Goal: Task Accomplishment & Management: Manage account settings

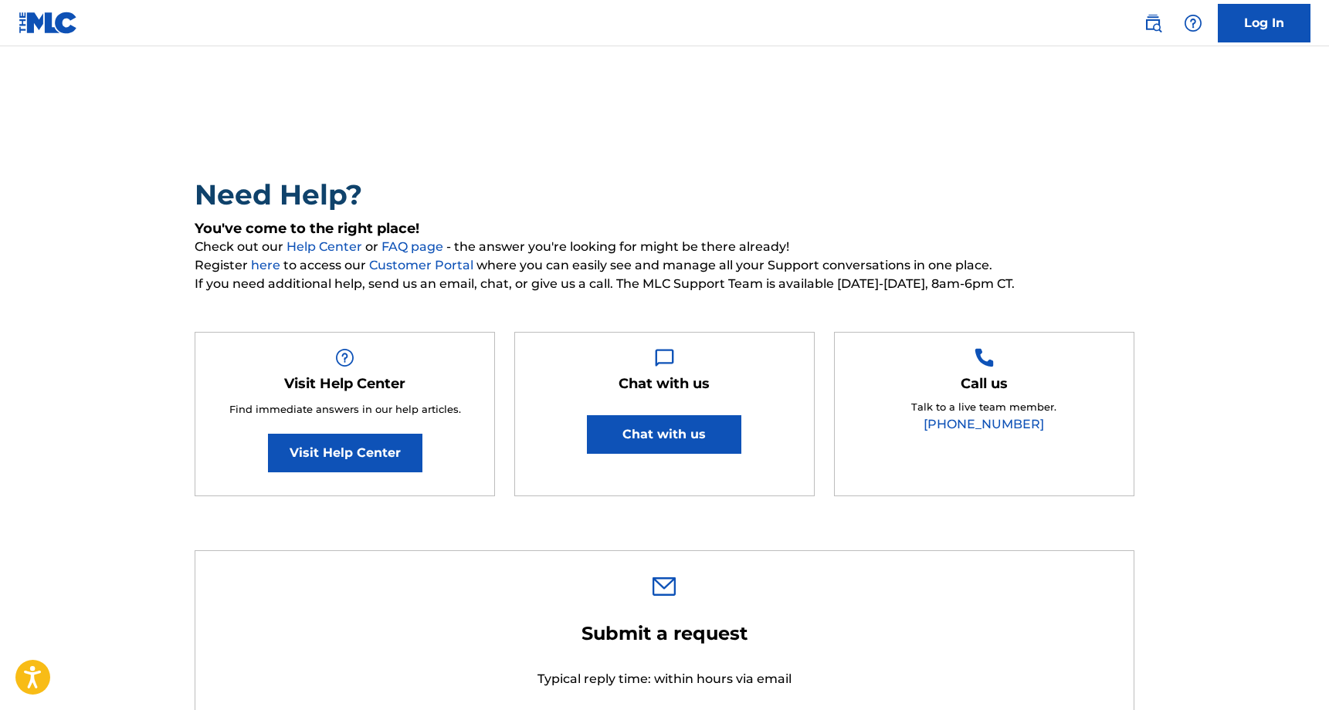
click at [1266, 5] on link "Log In" at bounding box center [1264, 23] width 93 height 39
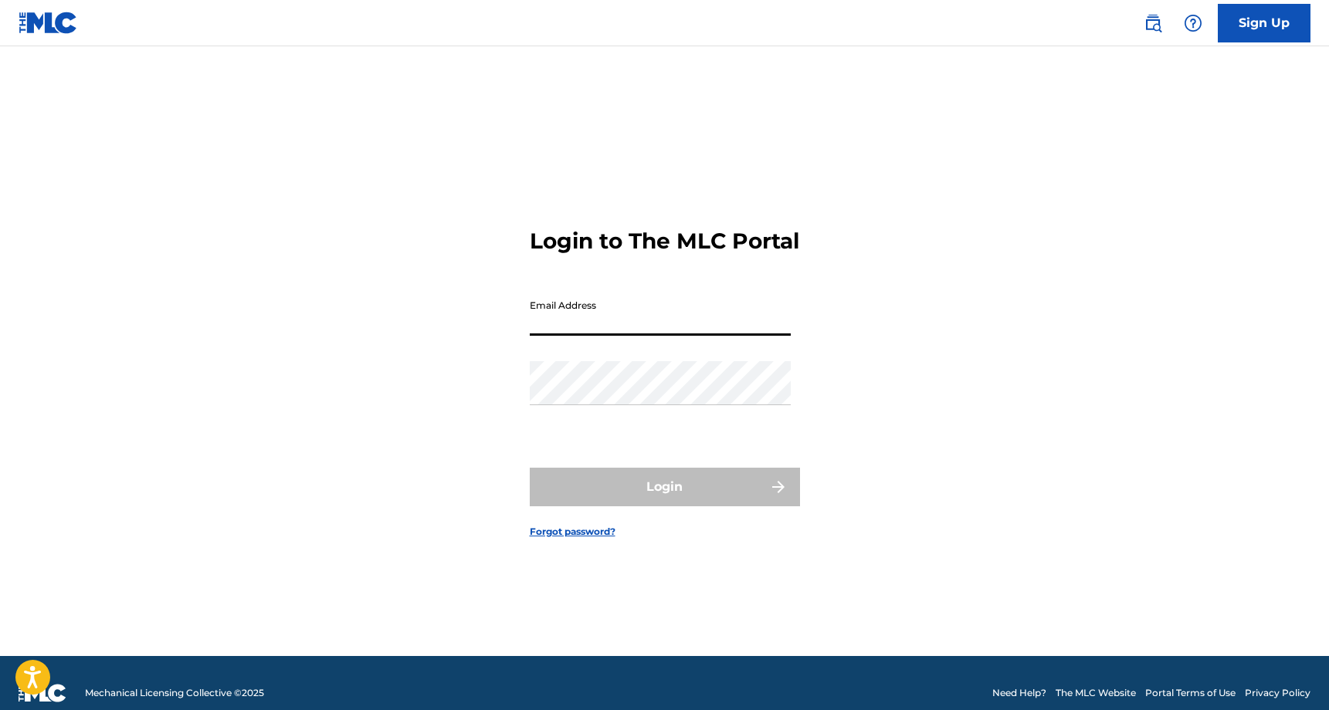
click at [668, 335] on input "Email Address" at bounding box center [660, 314] width 261 height 44
type input "[EMAIL_ADDRESS][DOMAIN_NAME]"
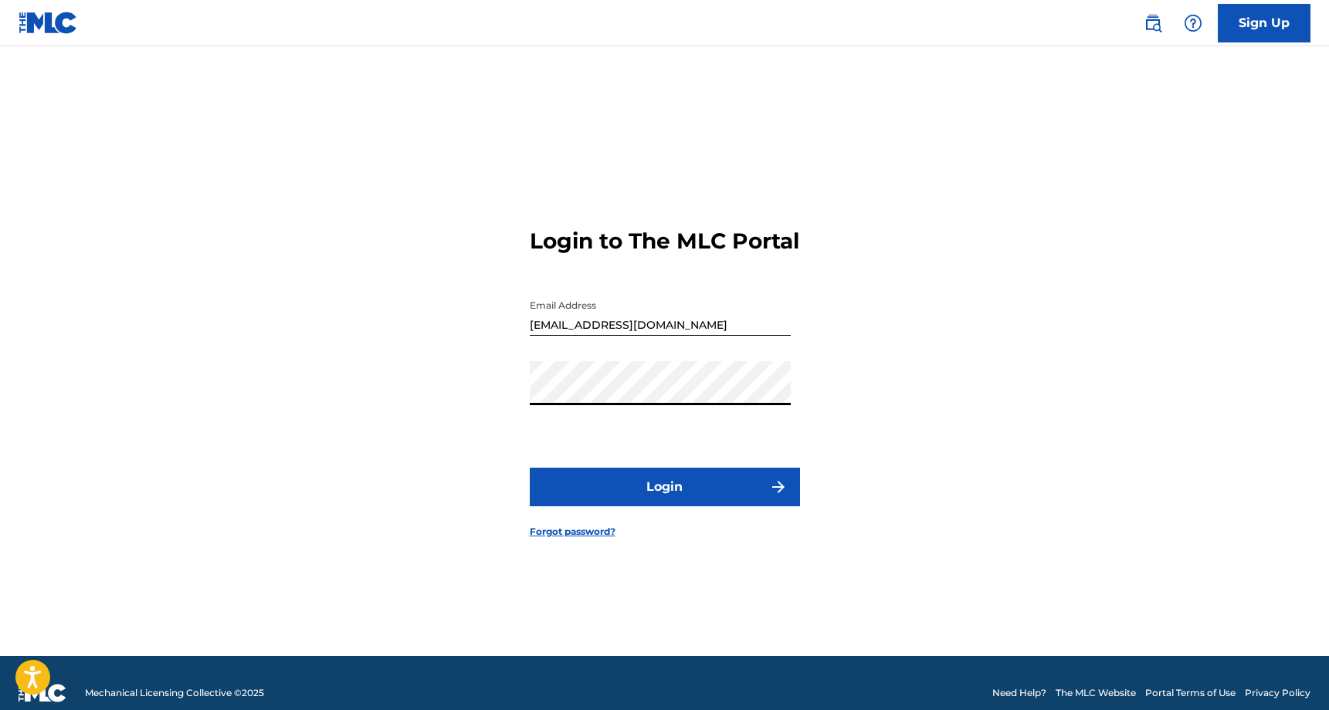
click at [689, 493] on button "Login" at bounding box center [665, 487] width 270 height 39
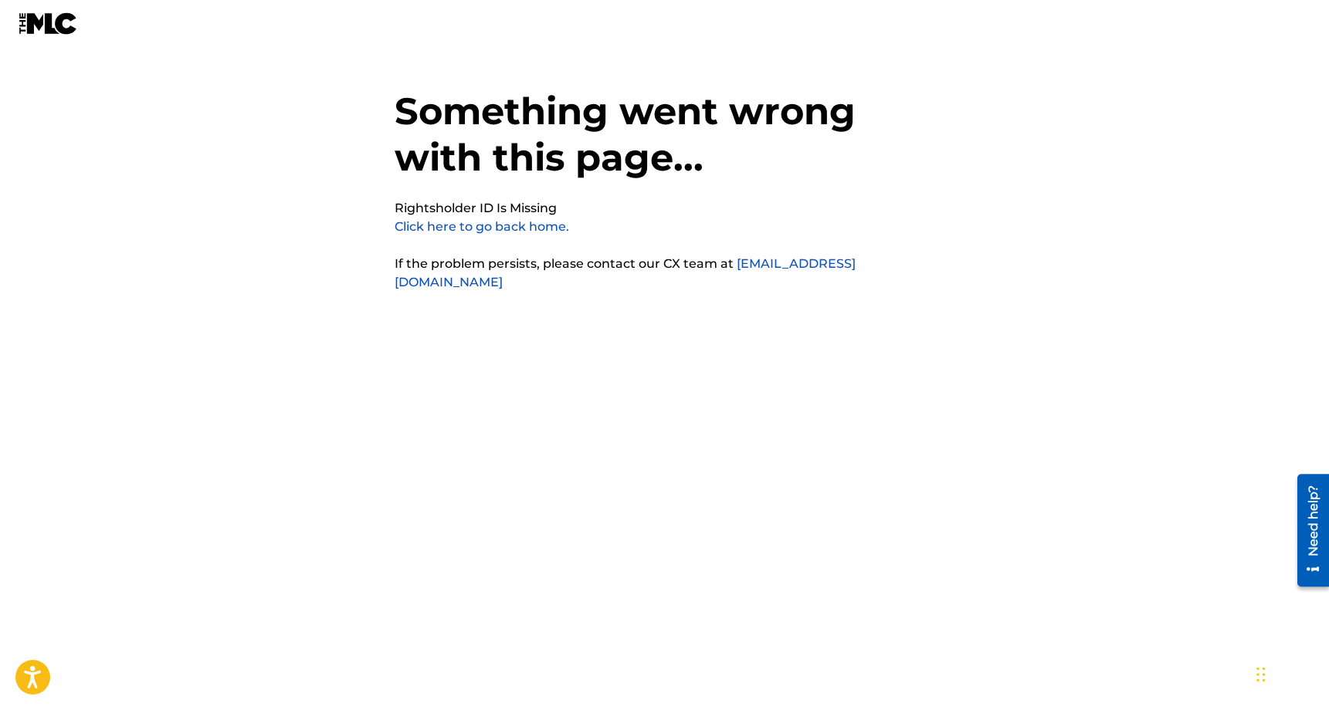
click at [533, 227] on link "Click here to go back home." at bounding box center [482, 226] width 175 height 15
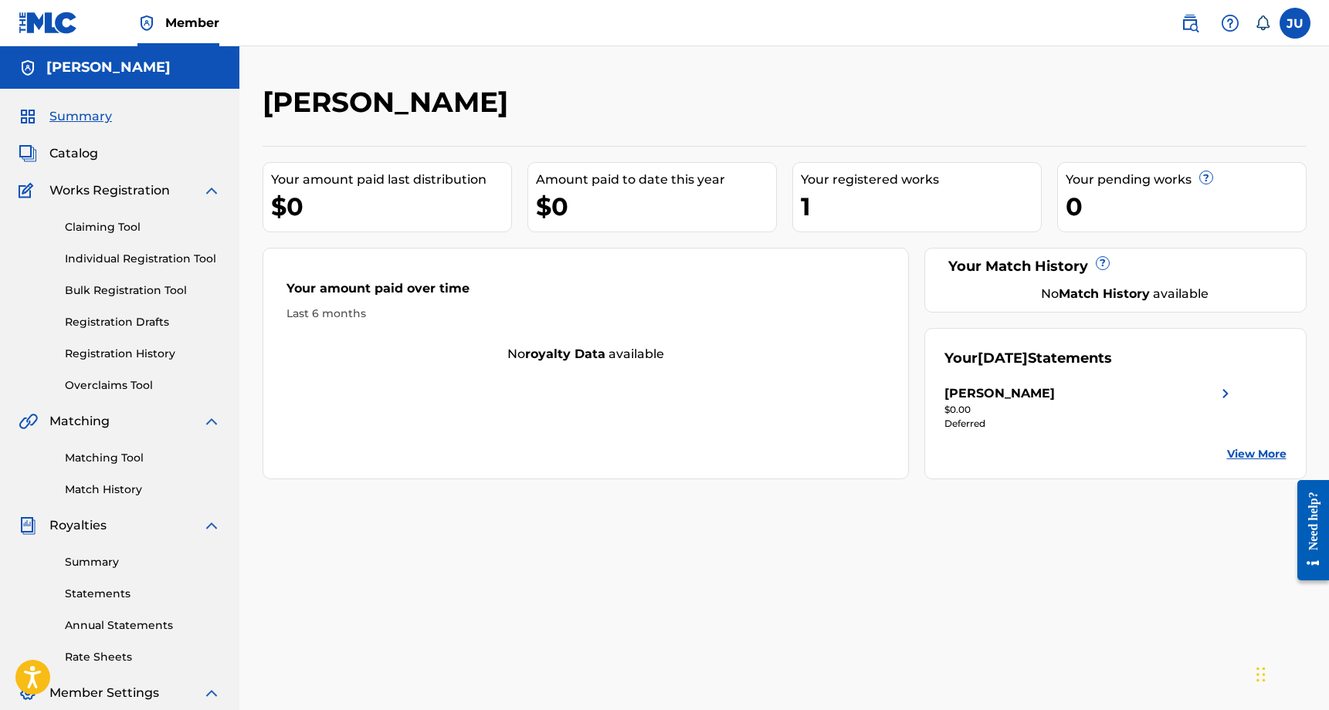
click at [130, 225] on link "Claiming Tool" at bounding box center [143, 227] width 156 height 16
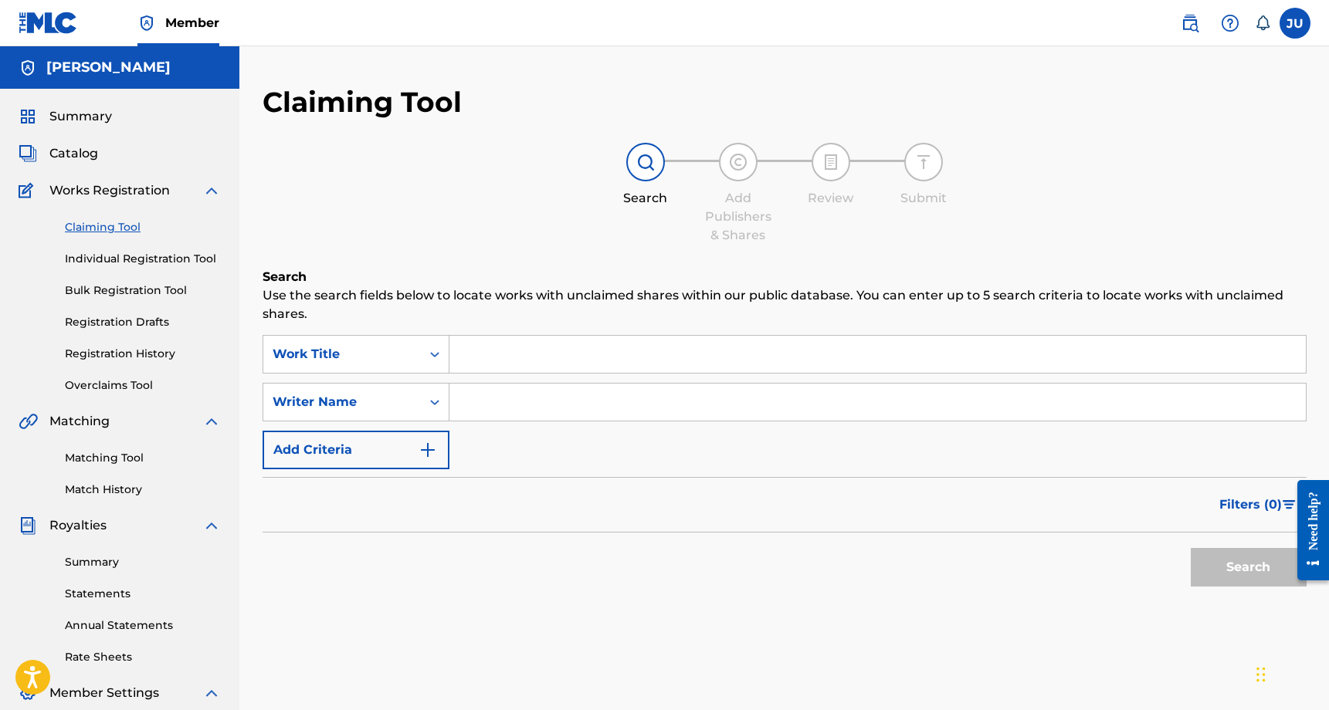
click at [121, 463] on link "Matching Tool" at bounding box center [143, 458] width 156 height 16
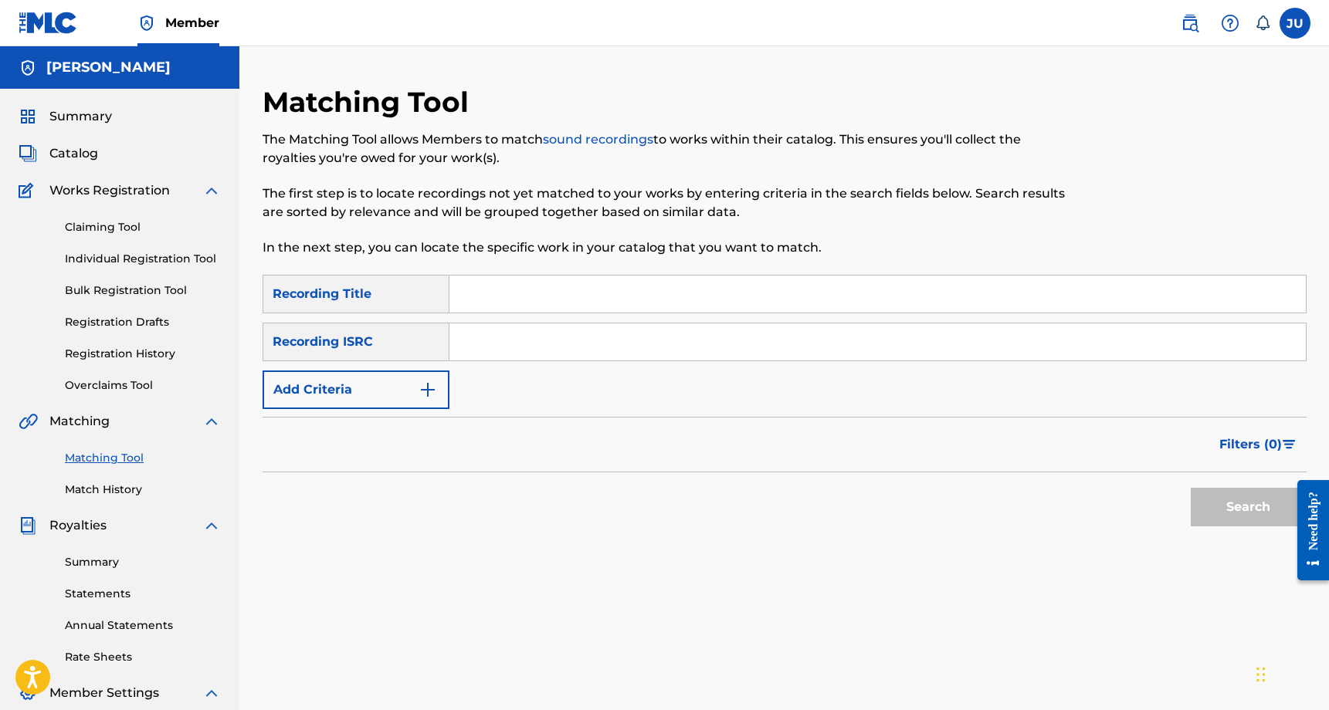
click at [86, 127] on div "Summary Catalog Works Registration Claiming Tool Individual Registration Tool B…" at bounding box center [119, 486] width 239 height 795
click at [87, 122] on span "Summary" at bounding box center [80, 116] width 63 height 19
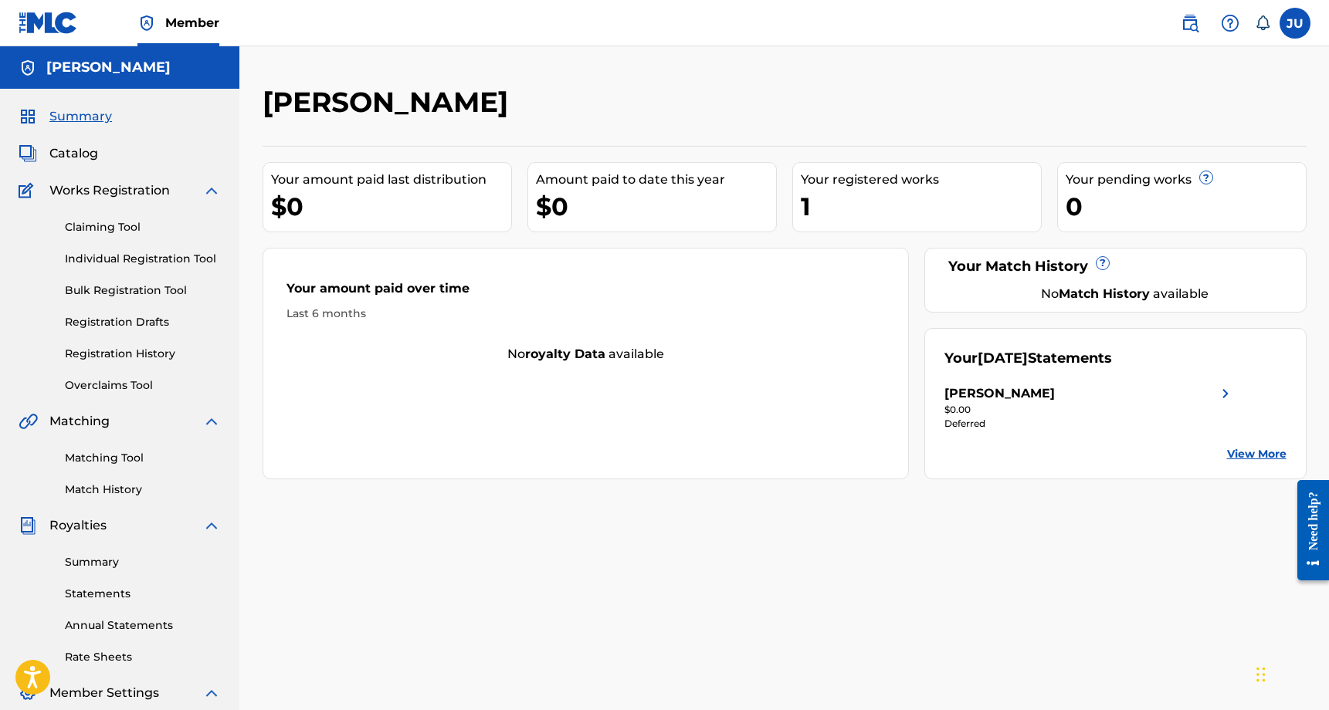
click at [878, 176] on div "Your registered works" at bounding box center [921, 180] width 240 height 19
click at [803, 210] on div "1" at bounding box center [921, 206] width 240 height 35
click at [1226, 388] on img at bounding box center [1225, 394] width 19 height 19
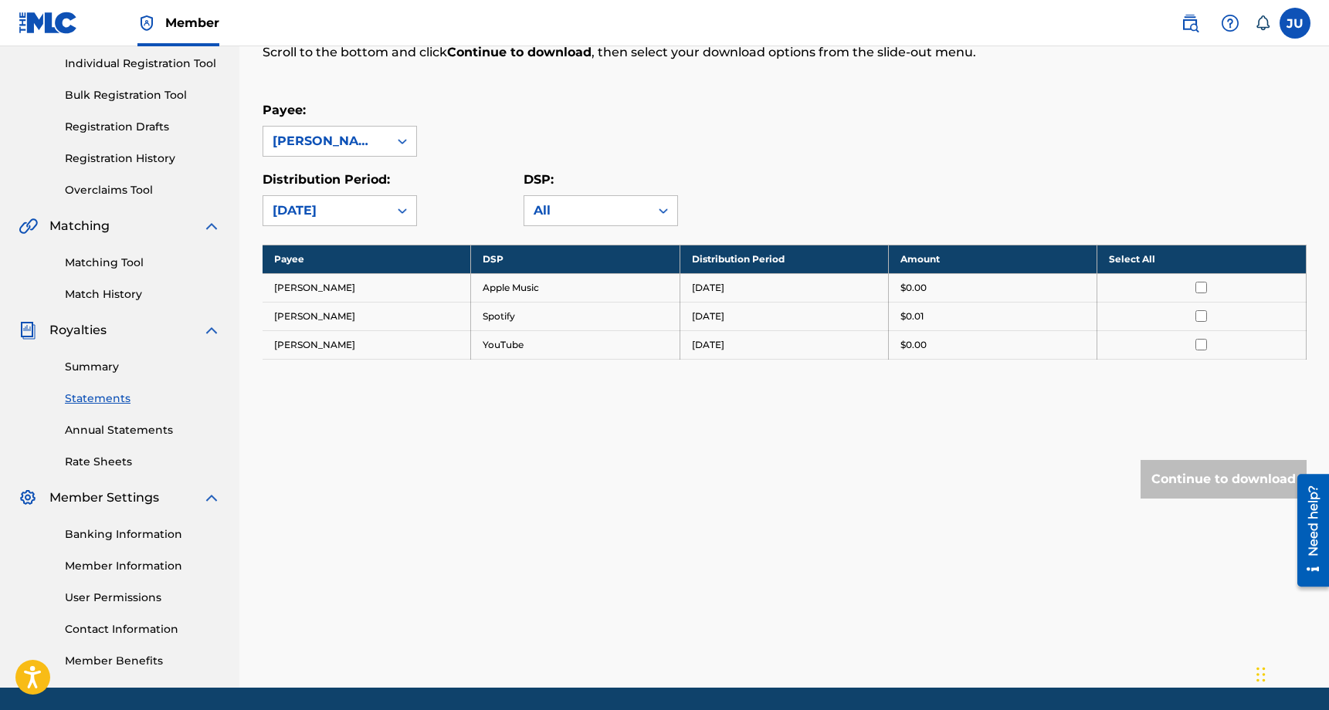
scroll to position [196, 0]
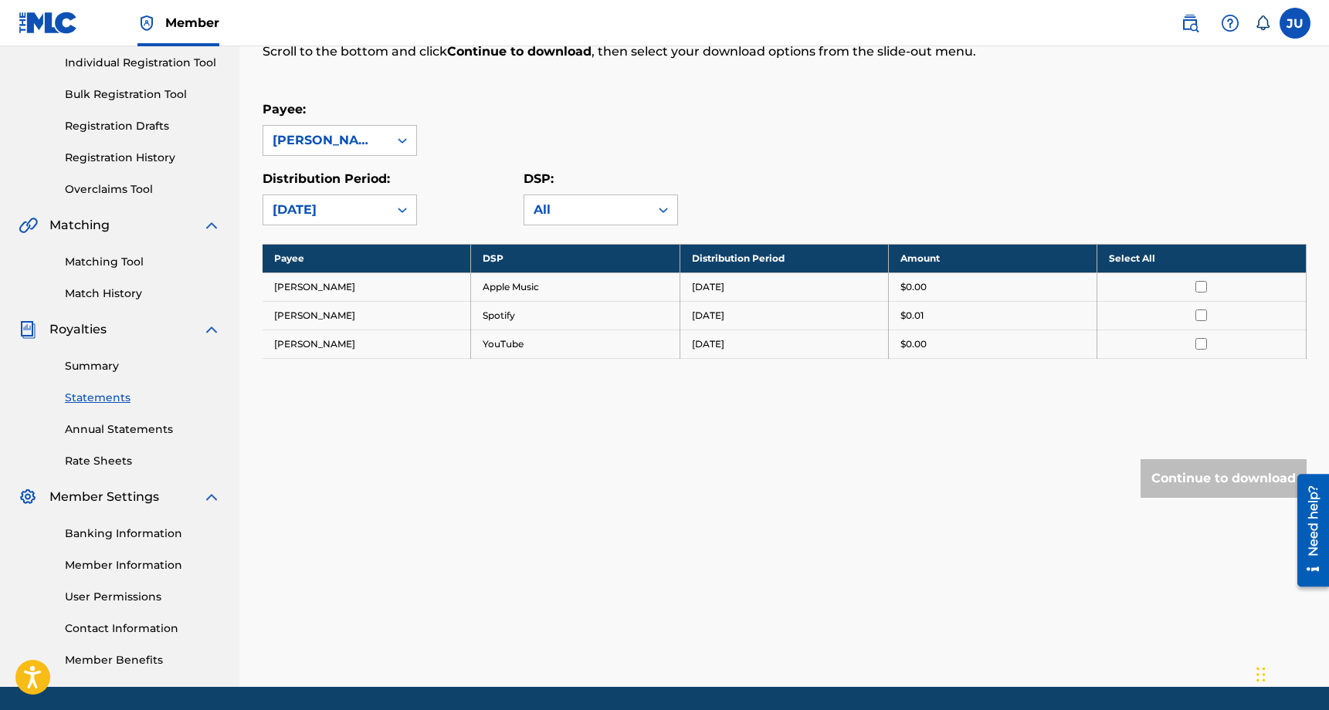
click at [525, 297] on td "Apple Music" at bounding box center [575, 287] width 208 height 29
click at [507, 318] on td "Spotify" at bounding box center [575, 315] width 208 height 29
click at [540, 352] on td "YouTube" at bounding box center [575, 344] width 208 height 29
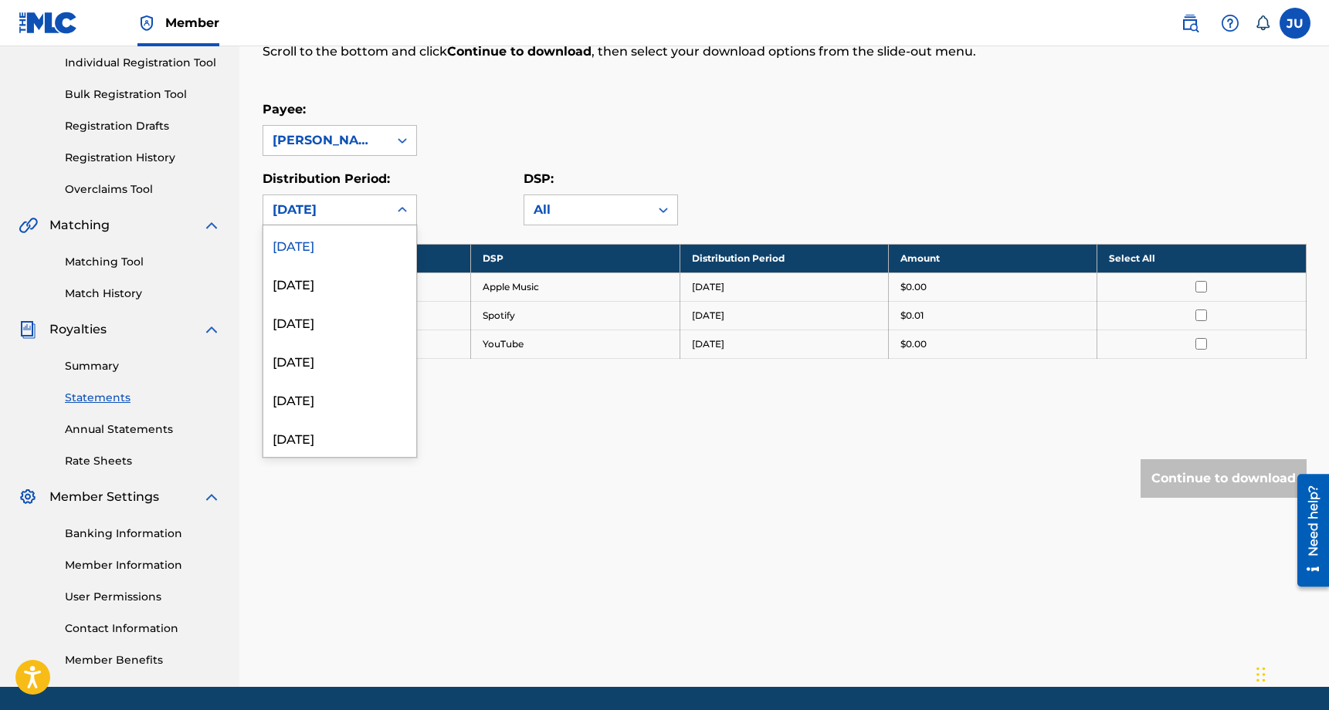
click at [385, 207] on div "[DATE]" at bounding box center [325, 209] width 125 height 29
click at [348, 311] on div "April 2024" at bounding box center [339, 312] width 153 height 39
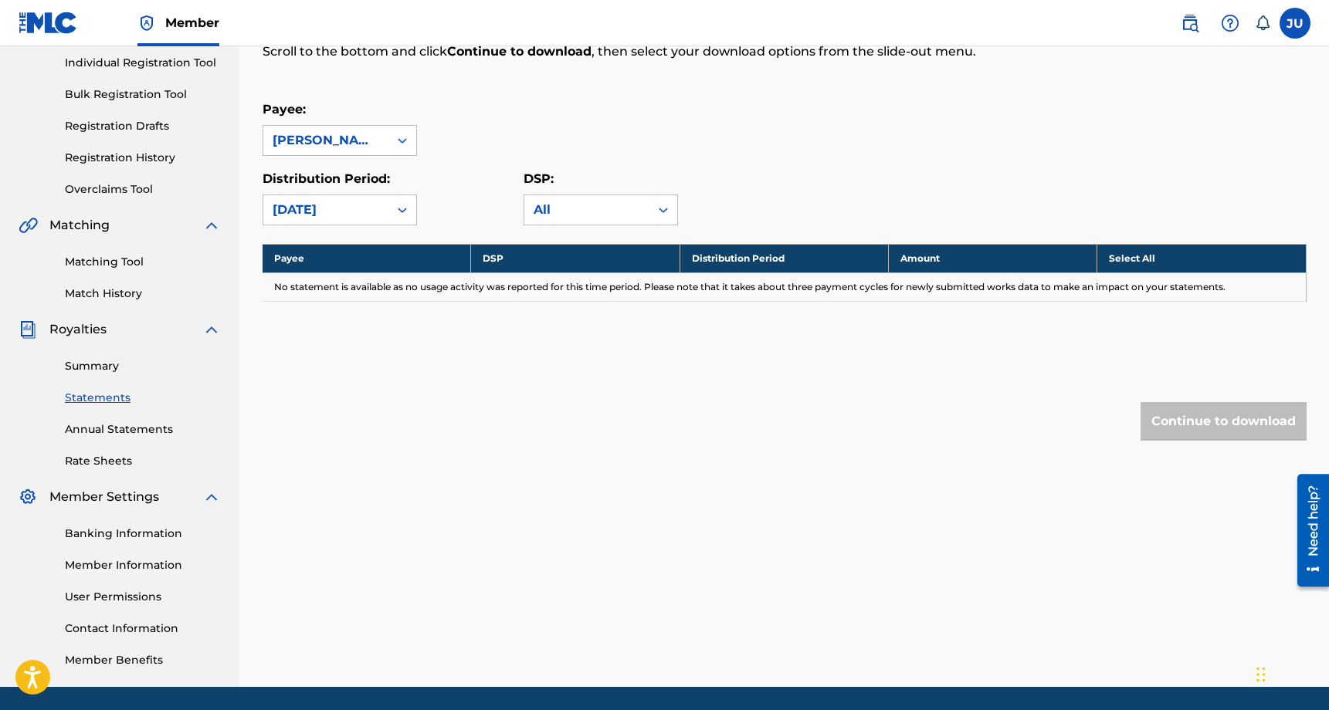
click at [386, 208] on div "April 2024" at bounding box center [325, 209] width 125 height 29
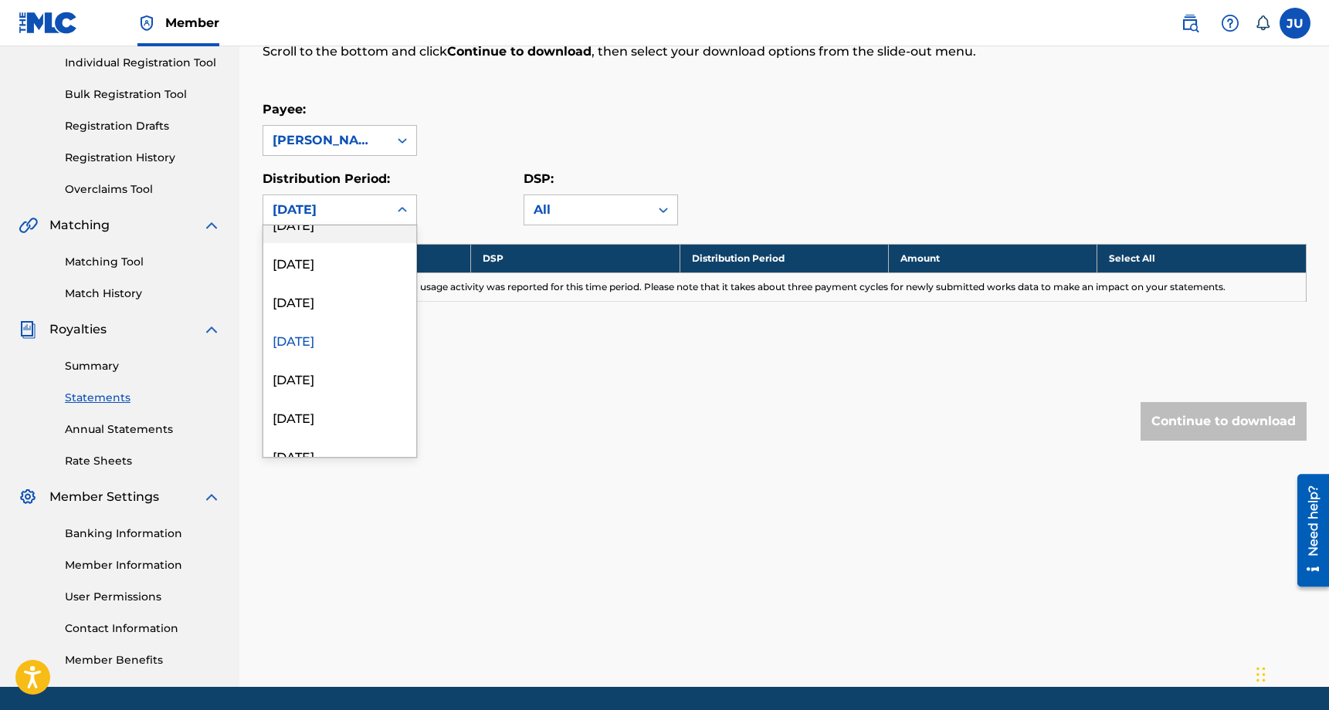
scroll to position [574, 0]
click at [343, 285] on div "May 2024" at bounding box center [339, 288] width 153 height 39
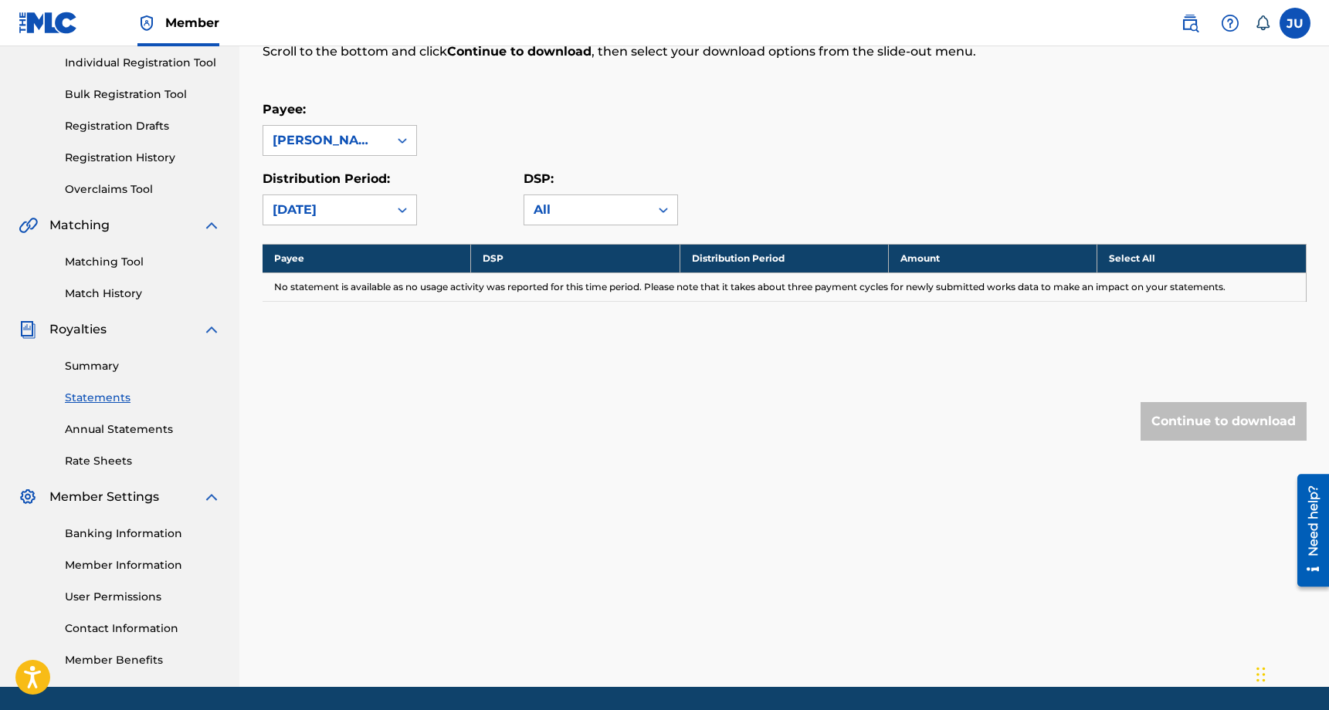
click at [351, 211] on div "May 2024" at bounding box center [326, 210] width 107 height 19
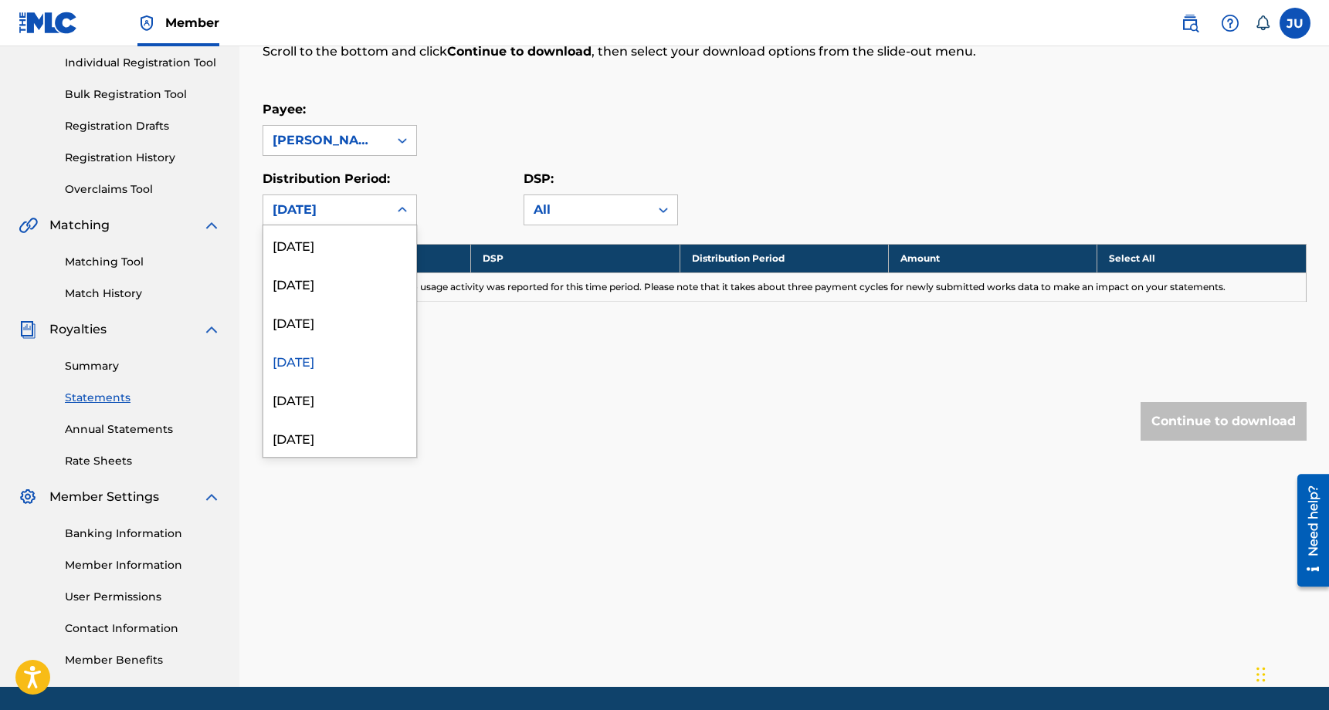
scroll to position [541, 0]
click at [351, 283] on div "June 2024" at bounding box center [339, 282] width 153 height 39
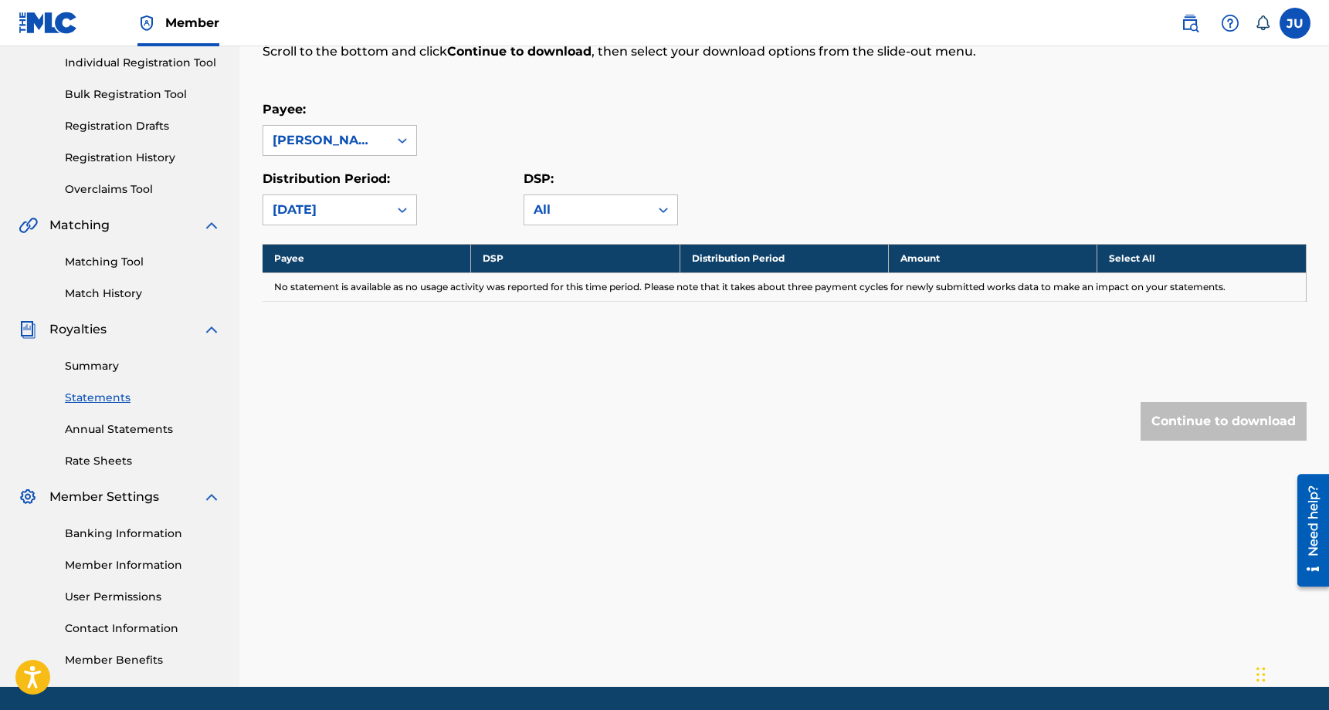
click at [362, 201] on div "June 2024" at bounding box center [326, 210] width 107 height 19
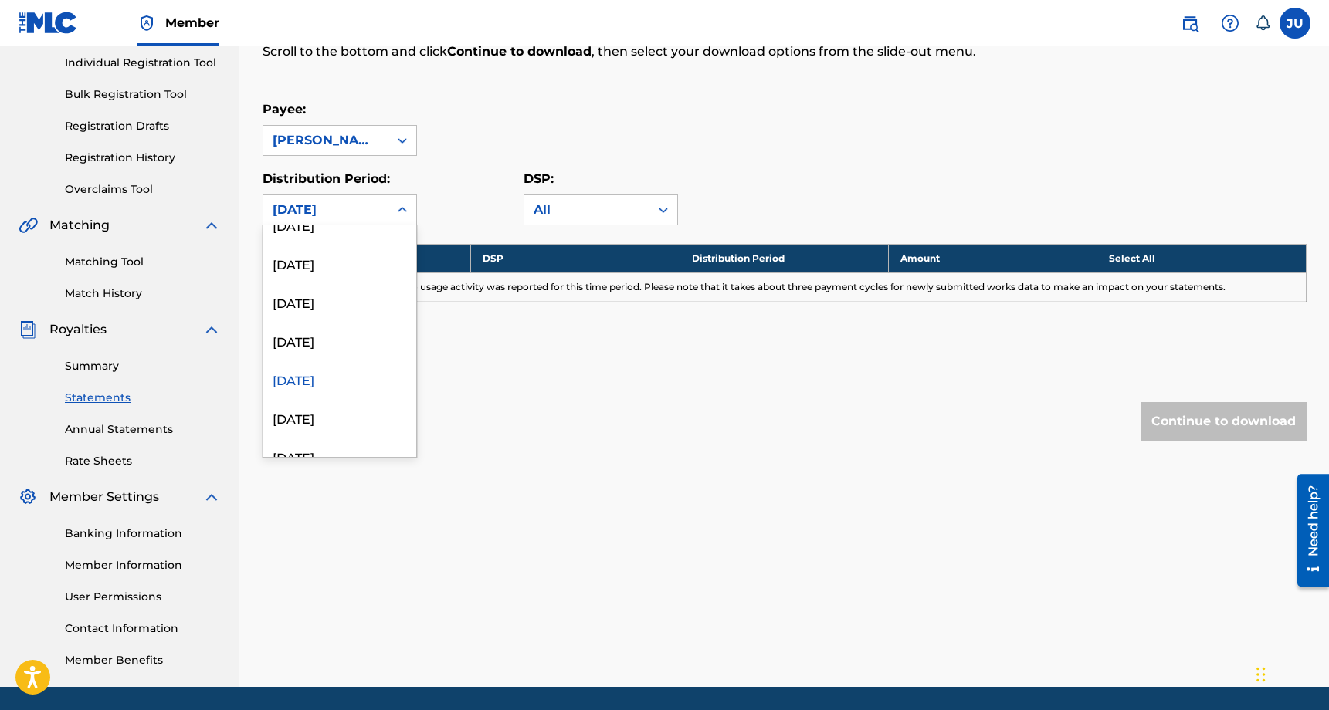
scroll to position [460, 0]
click at [349, 320] on div "July 2024" at bounding box center [339, 325] width 153 height 39
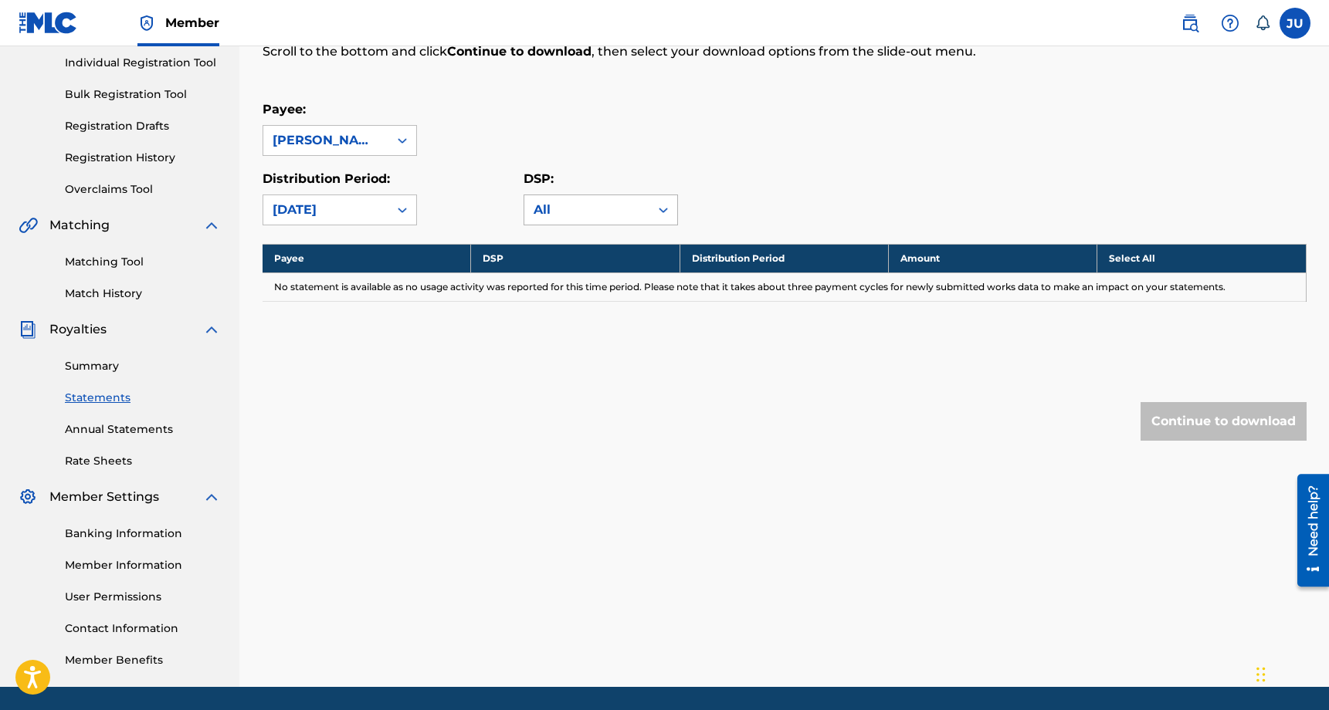
click at [599, 211] on div "All" at bounding box center [587, 210] width 107 height 19
click at [592, 249] on div "All" at bounding box center [600, 244] width 153 height 39
click at [524, 185] on label "DSP:" at bounding box center [539, 178] width 30 height 15
click at [456, 210] on input "DSP:" at bounding box center [456, 210] width 0 height 0
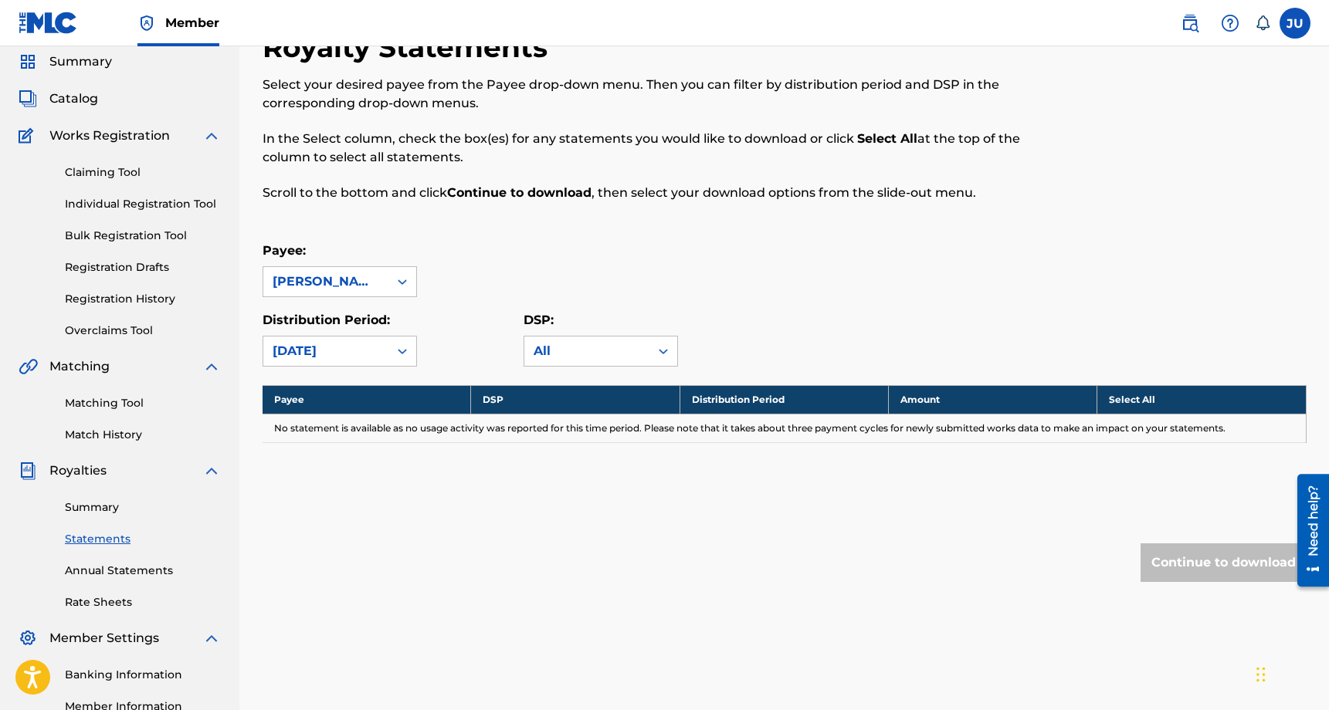
scroll to position [49, 0]
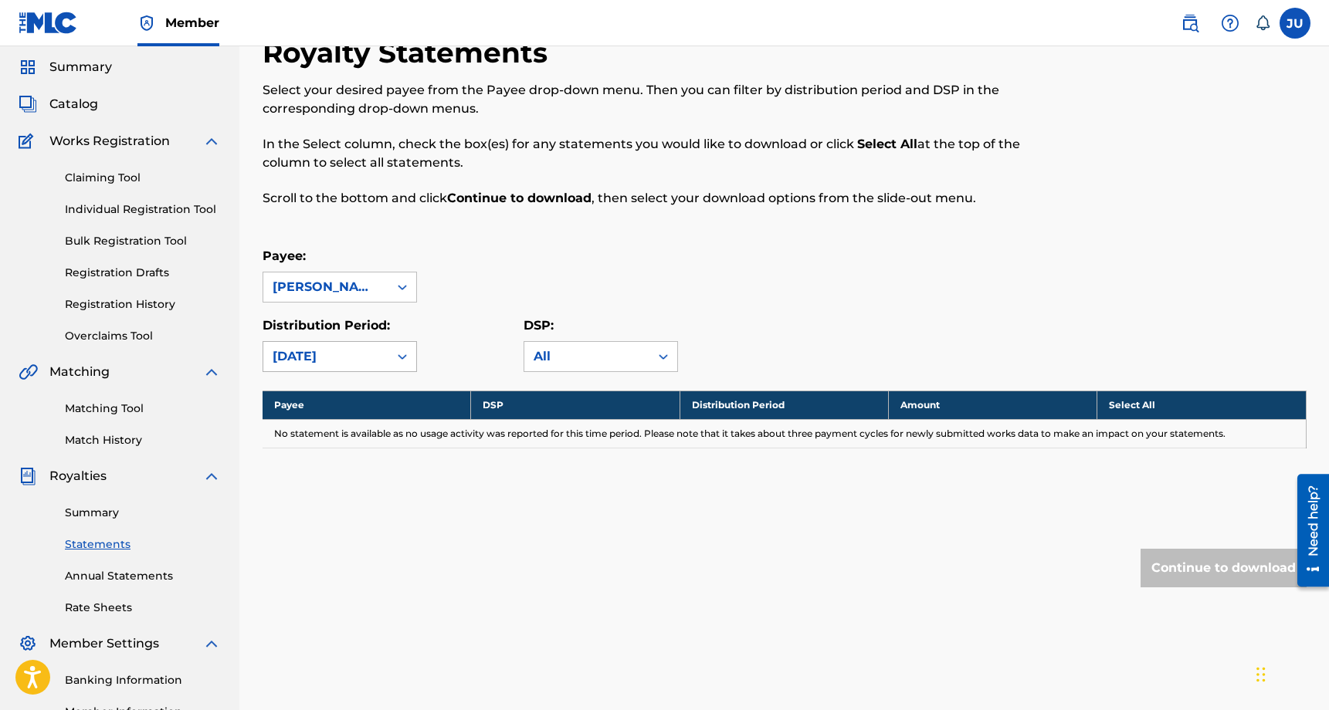
click at [384, 345] on div "July 2024" at bounding box center [325, 356] width 125 height 29
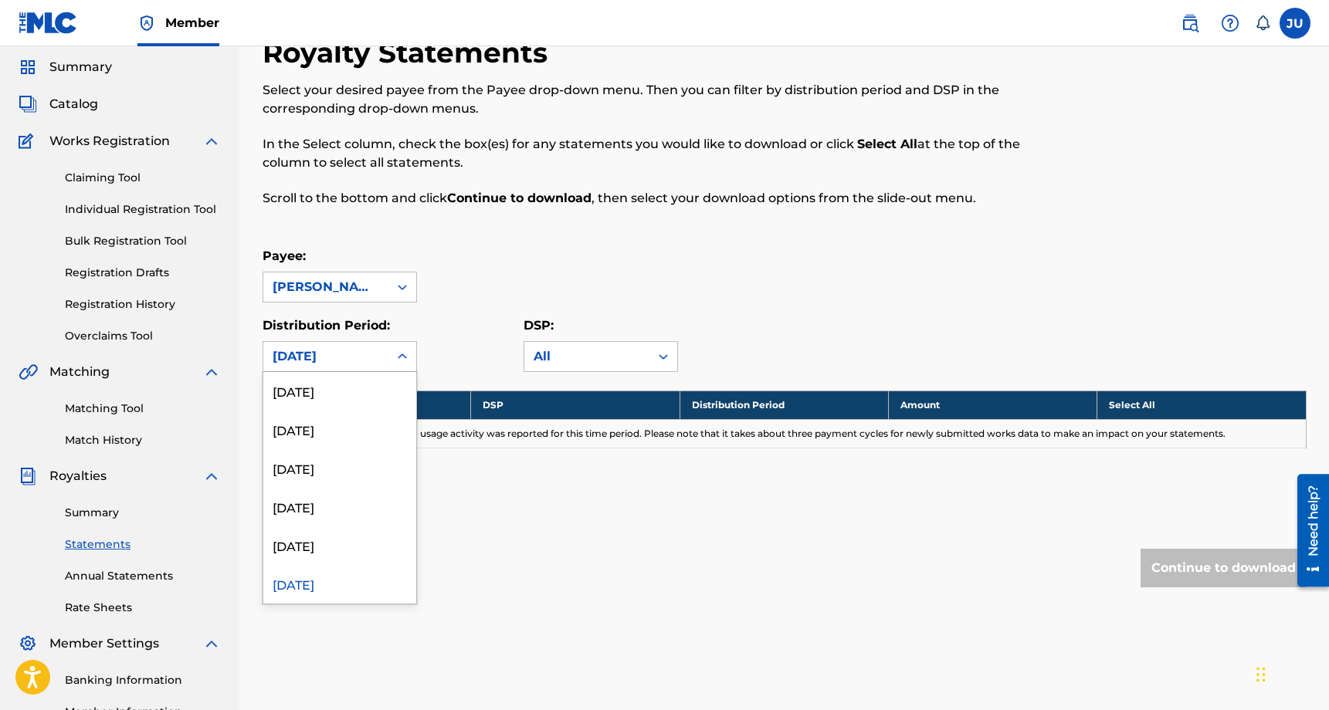
scroll to position [360, 0]
click at [358, 527] on div "August 2024" at bounding box center [339, 533] width 153 height 39
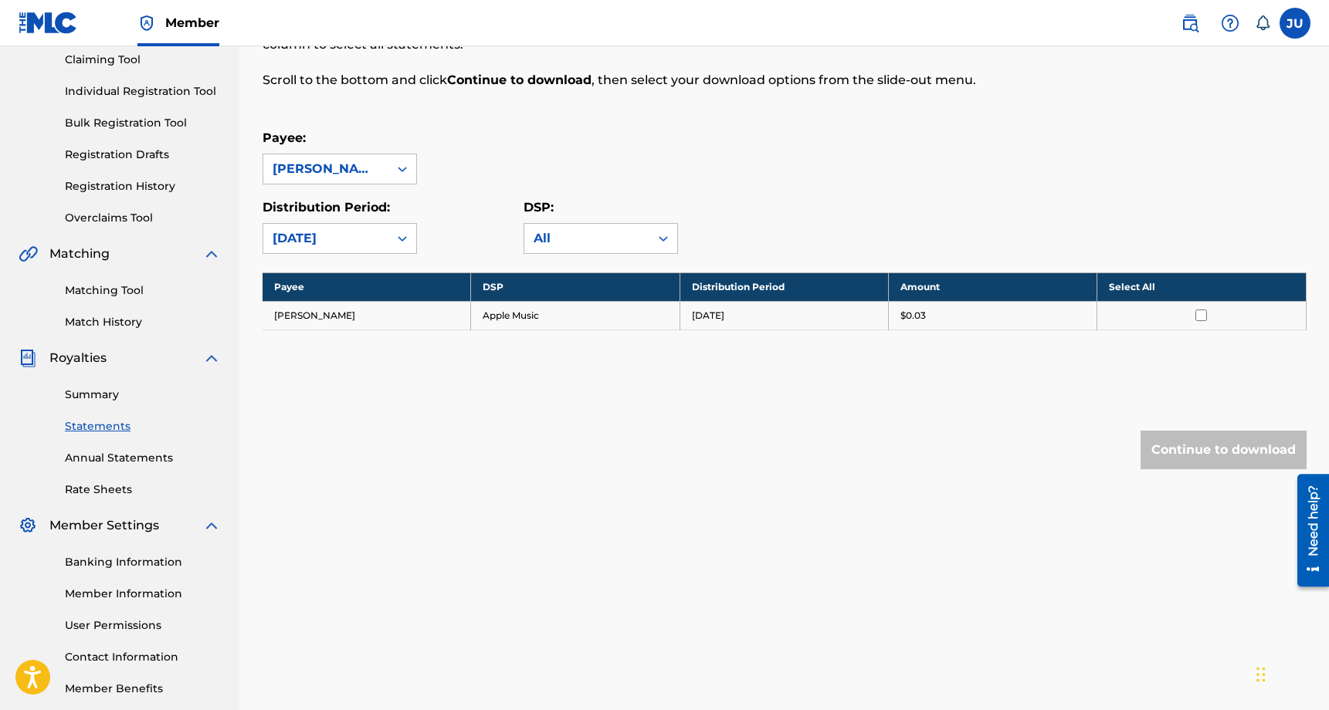
scroll to position [175, 0]
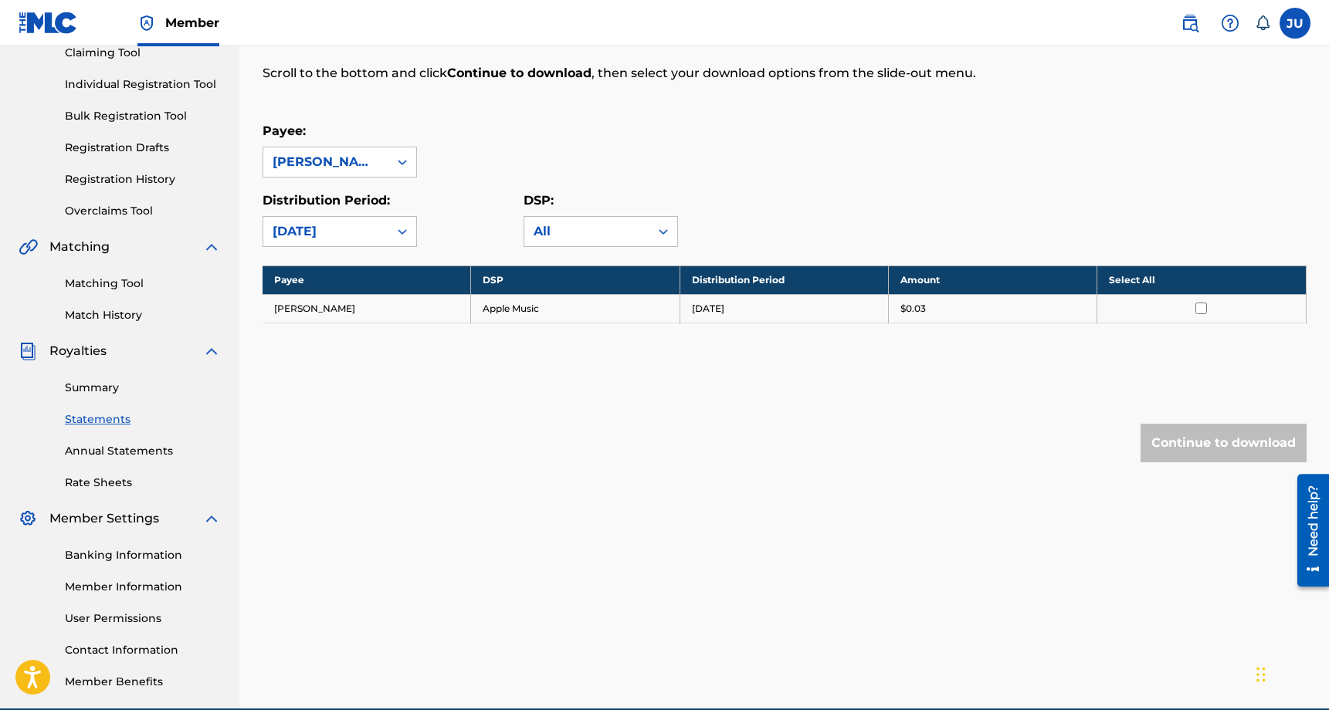
click at [1201, 307] on input "checkbox" at bounding box center [1201, 309] width 12 height 12
click at [1216, 446] on button "Continue to download" at bounding box center [1223, 443] width 166 height 39
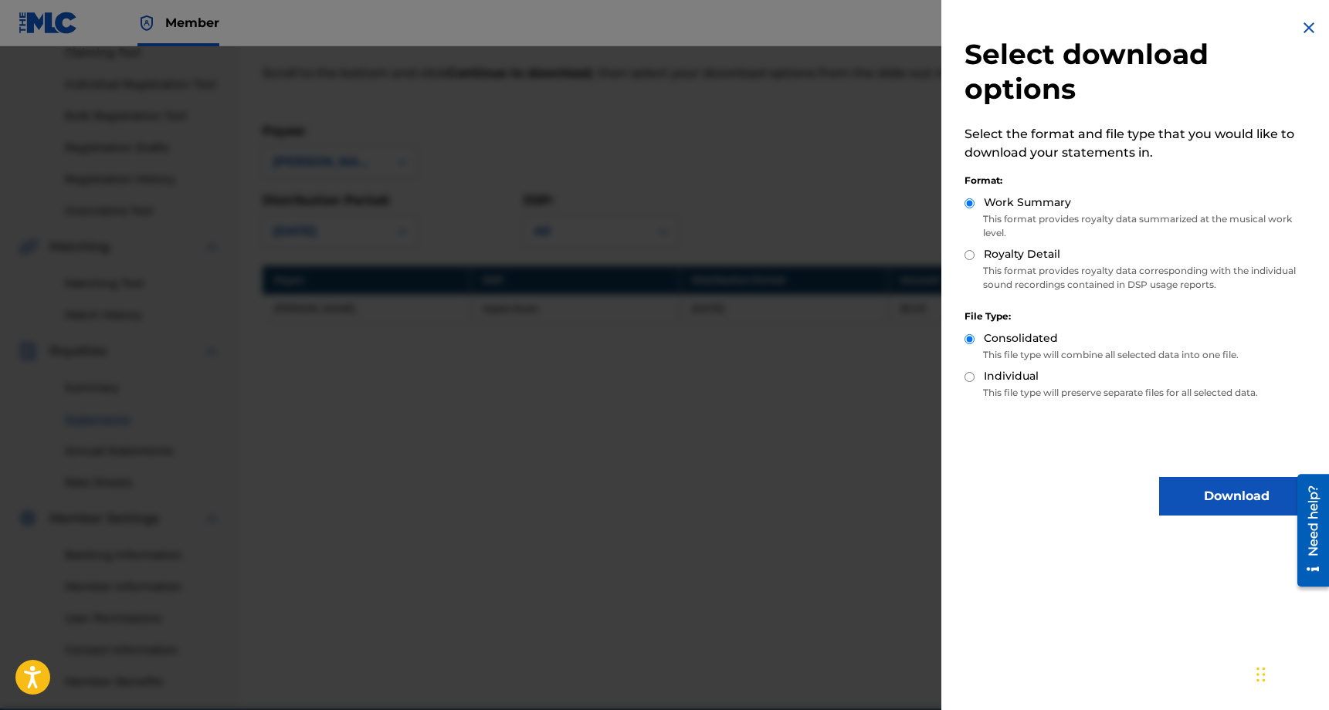
click at [1197, 504] on button "Download" at bounding box center [1236, 496] width 154 height 39
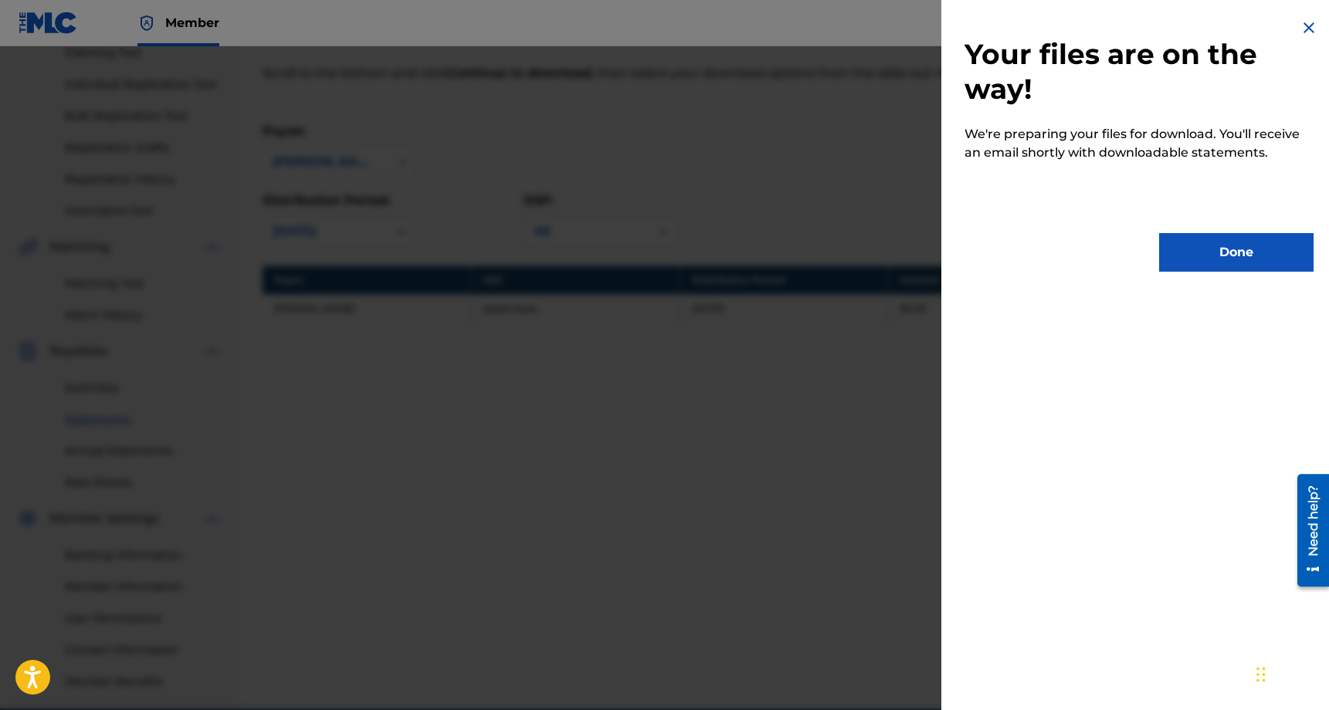
click at [1232, 268] on button "Done" at bounding box center [1236, 252] width 154 height 39
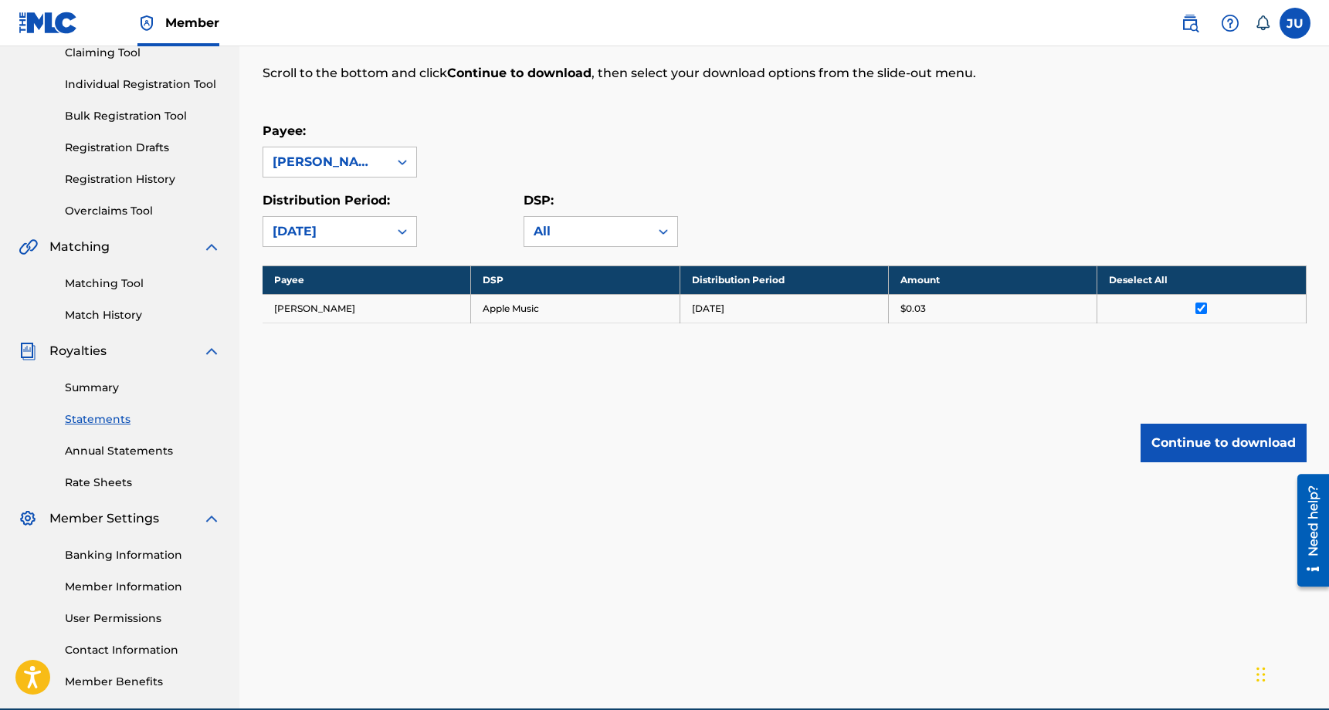
click at [831, 124] on div "Payee: Jessica Urwiler" at bounding box center [785, 150] width 1044 height 56
click at [158, 552] on link "Banking Information" at bounding box center [143, 555] width 156 height 16
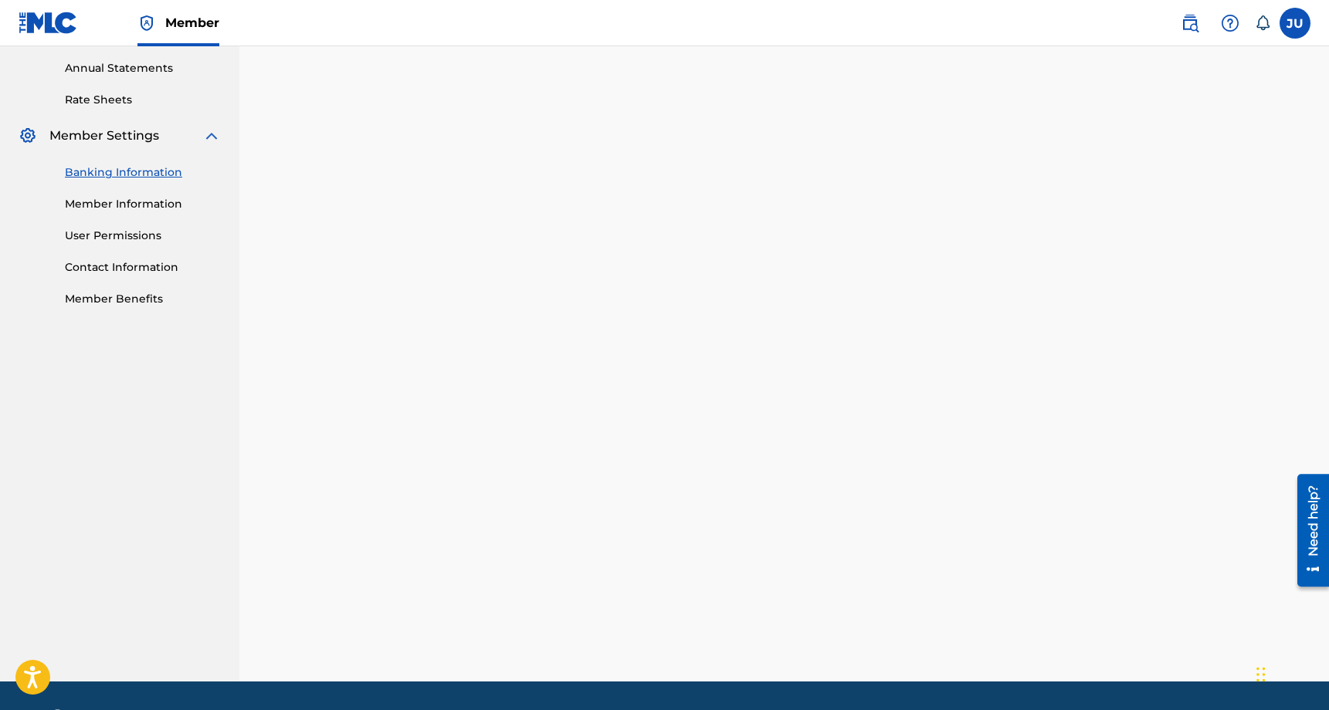
scroll to position [555, 0]
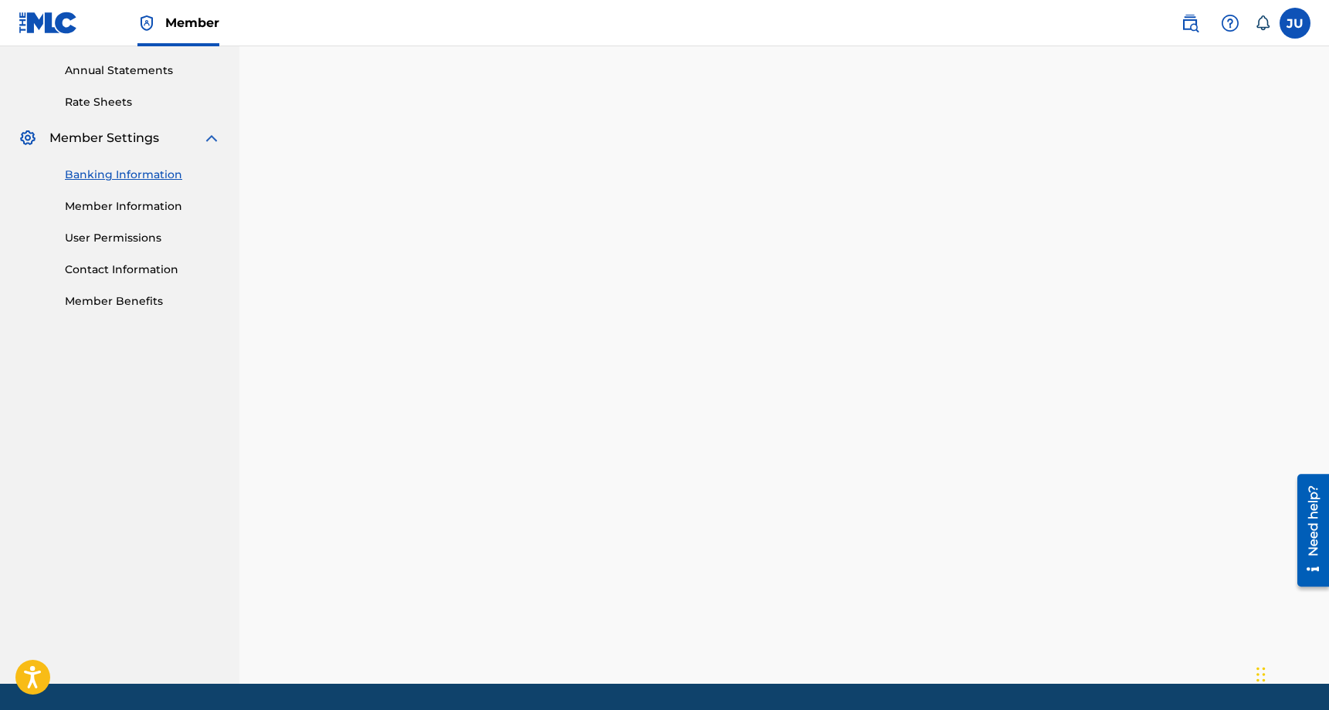
click at [149, 212] on link "Member Information" at bounding box center [143, 206] width 156 height 16
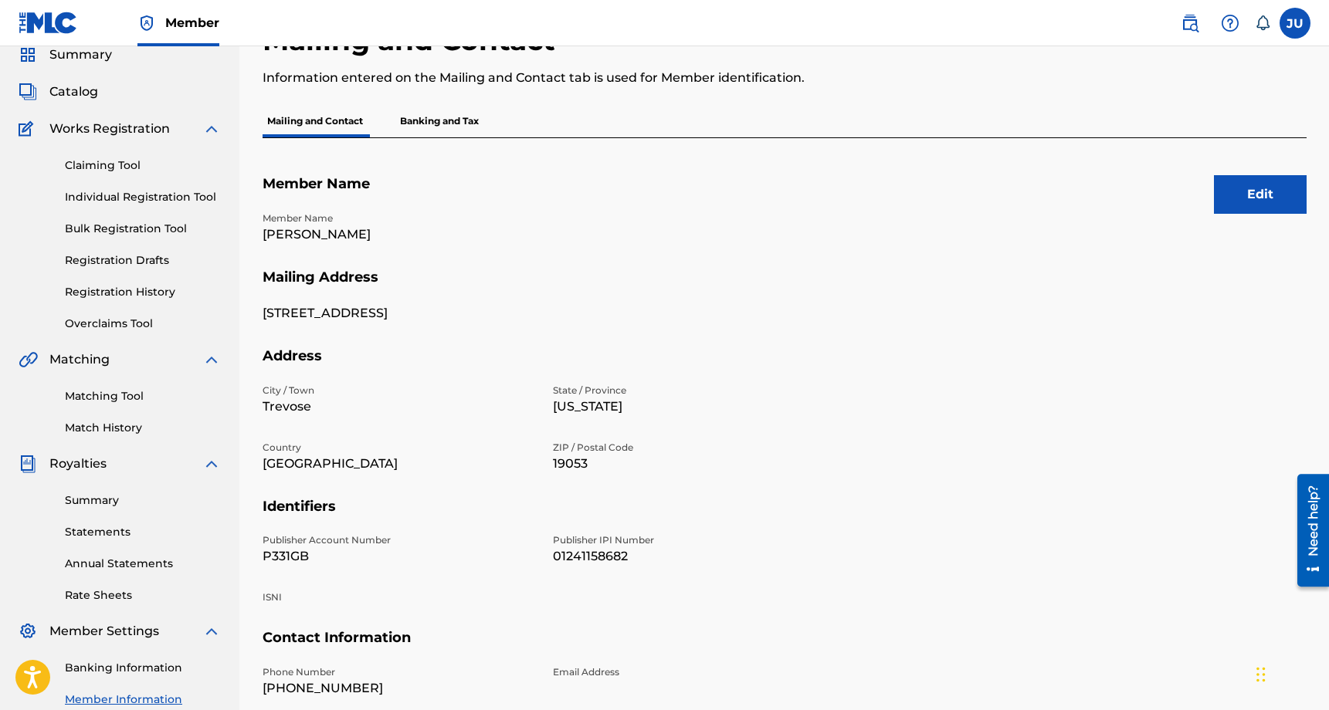
scroll to position [247, 0]
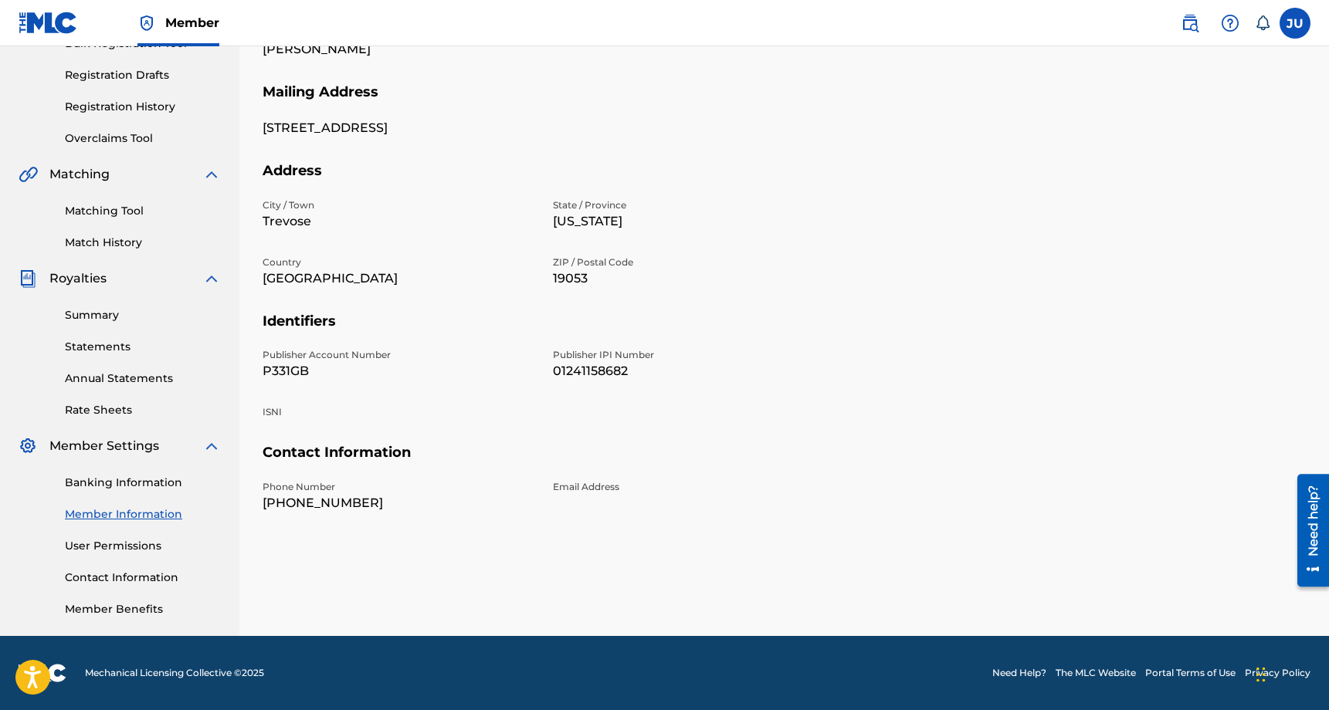
click at [137, 547] on link "User Permissions" at bounding box center [143, 546] width 156 height 16
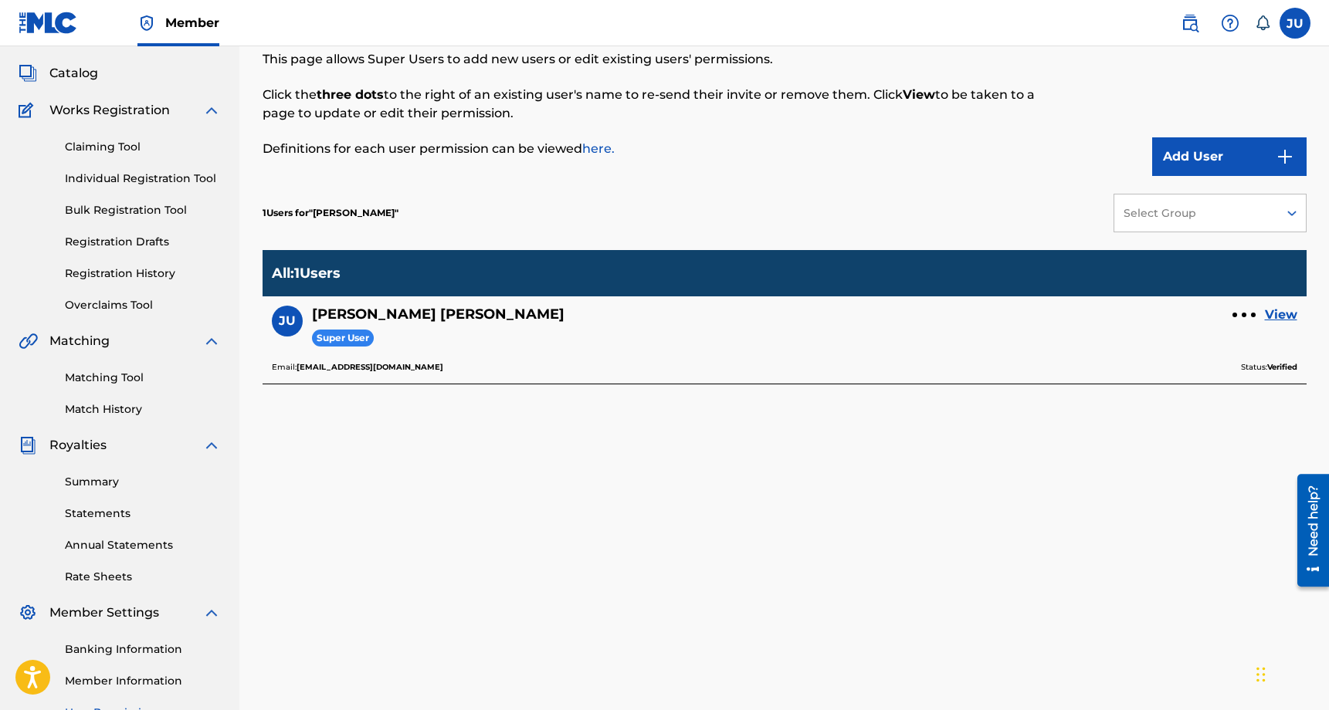
scroll to position [158, 0]
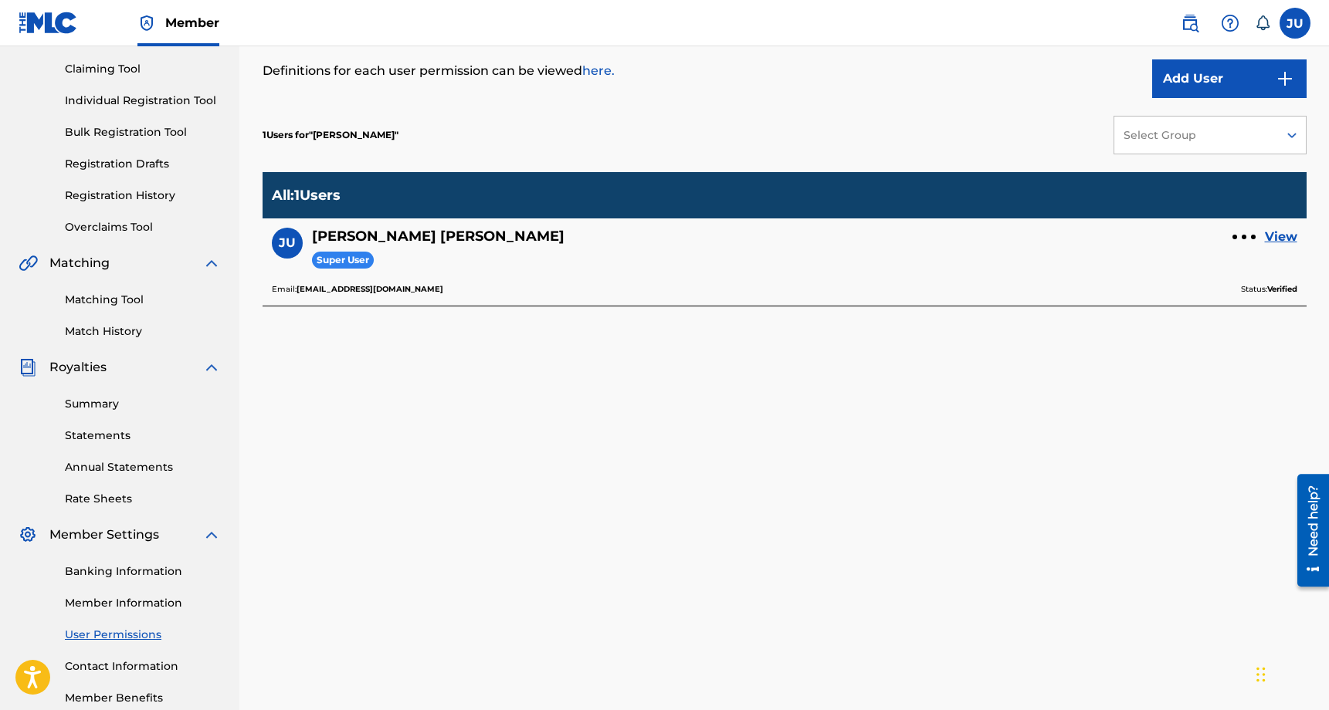
click at [1279, 233] on link "View" at bounding box center [1281, 237] width 32 height 19
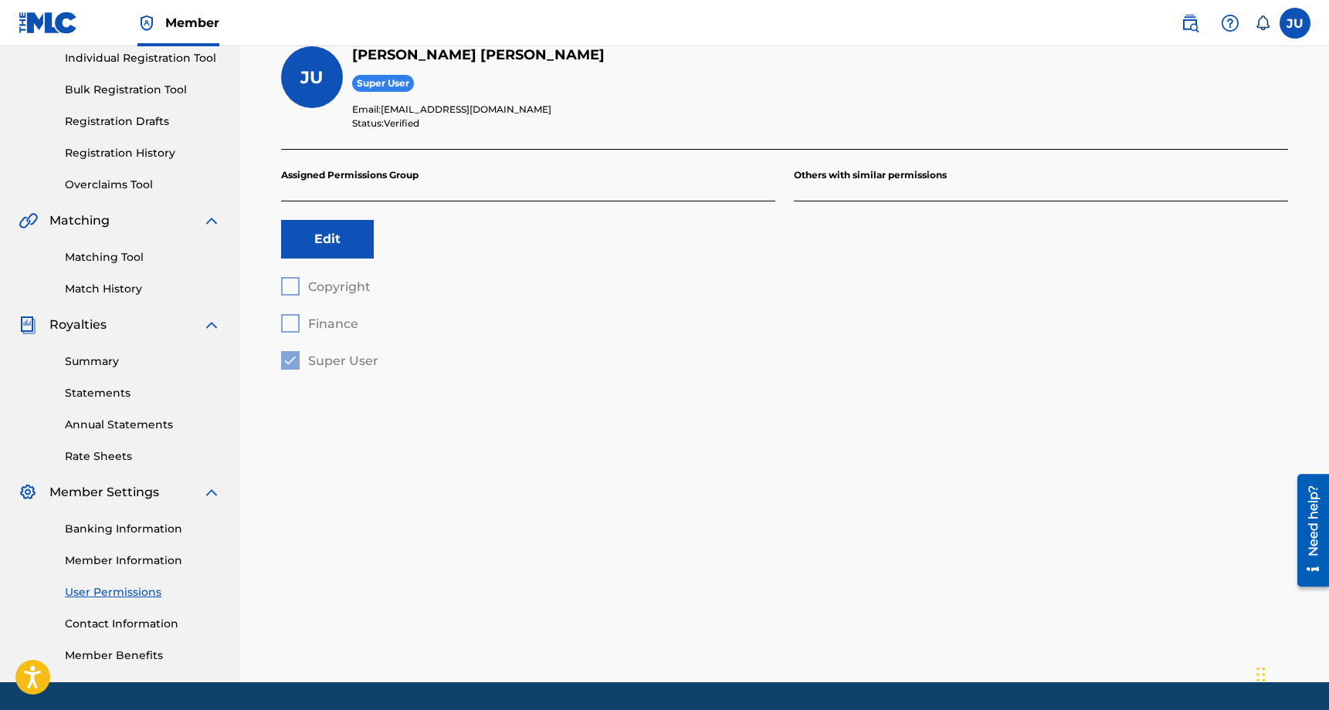
scroll to position [208, 0]
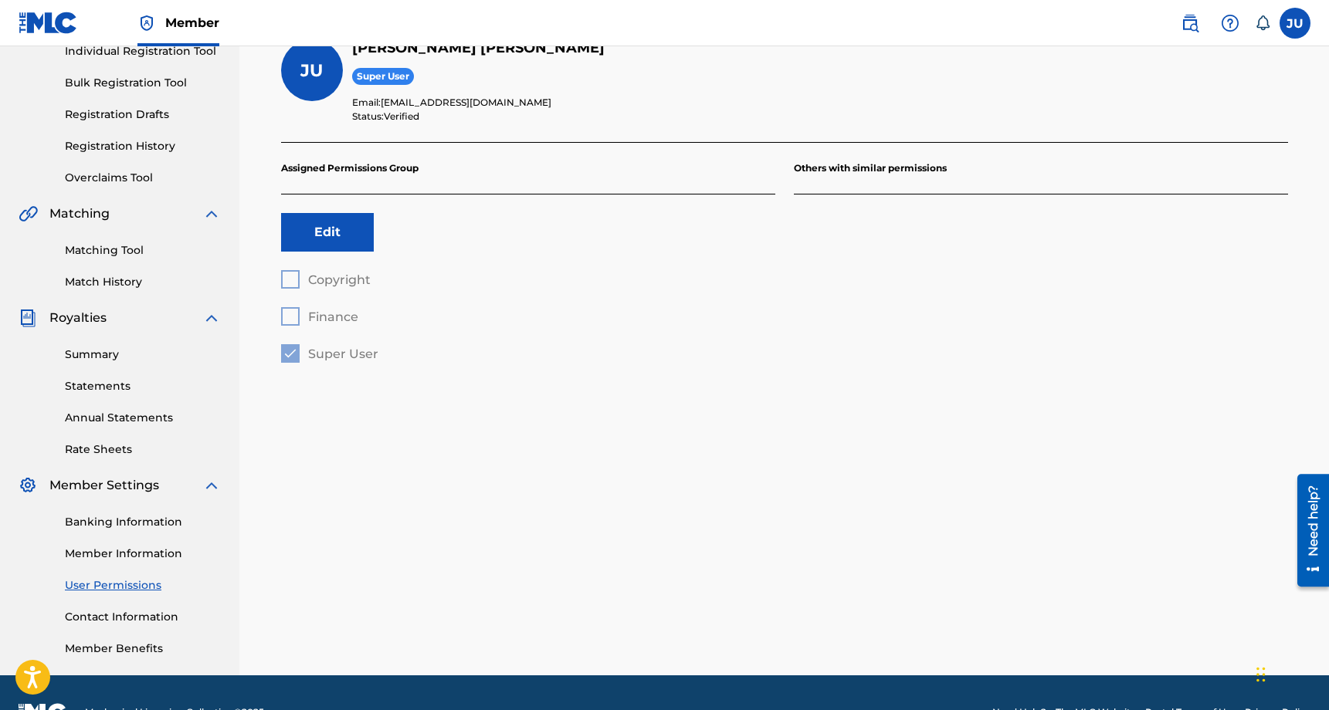
click at [336, 245] on button "Edit" at bounding box center [327, 232] width 93 height 39
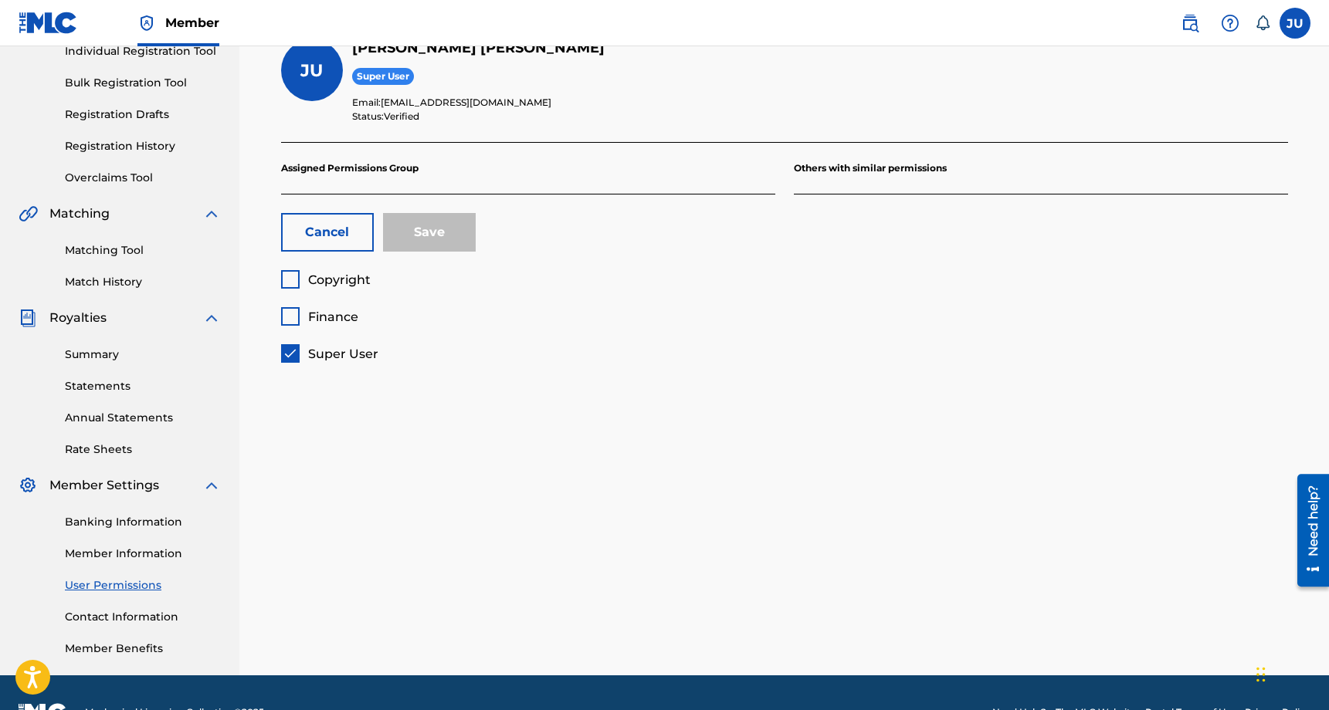
click at [126, 609] on link "Contact Information" at bounding box center [143, 617] width 156 height 16
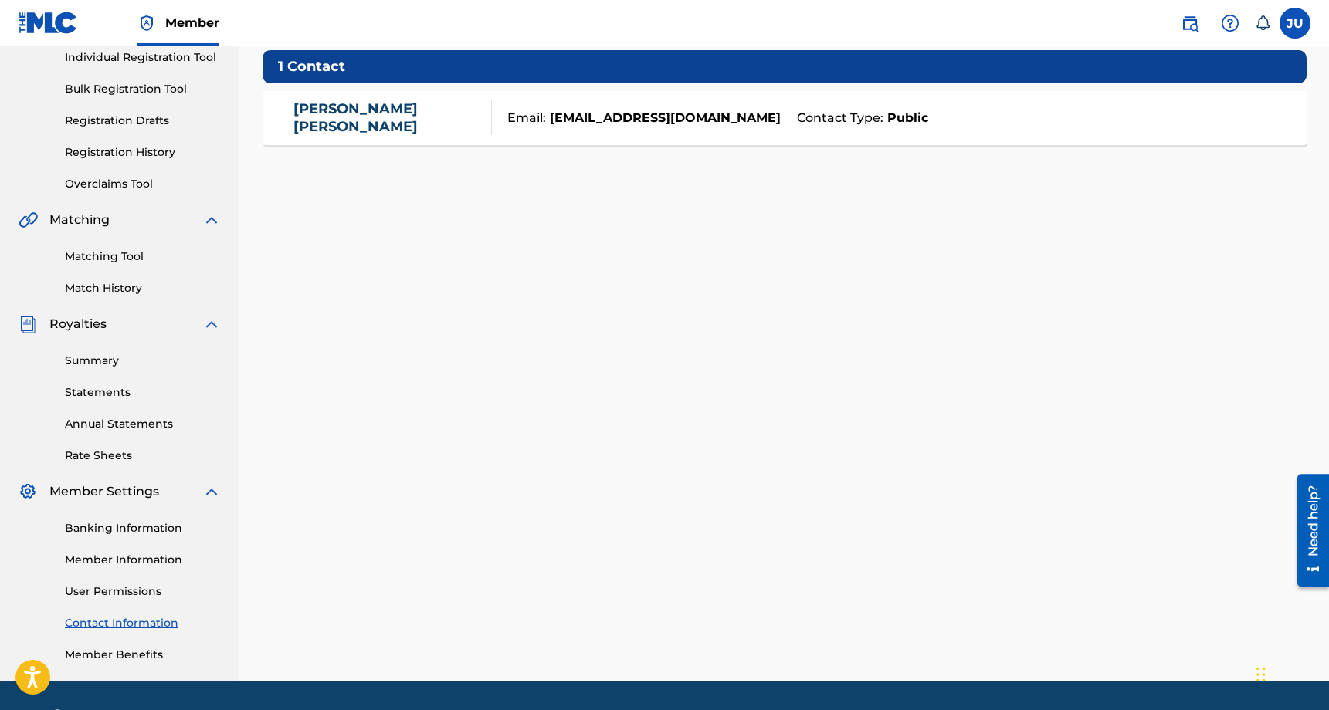
scroll to position [247, 0]
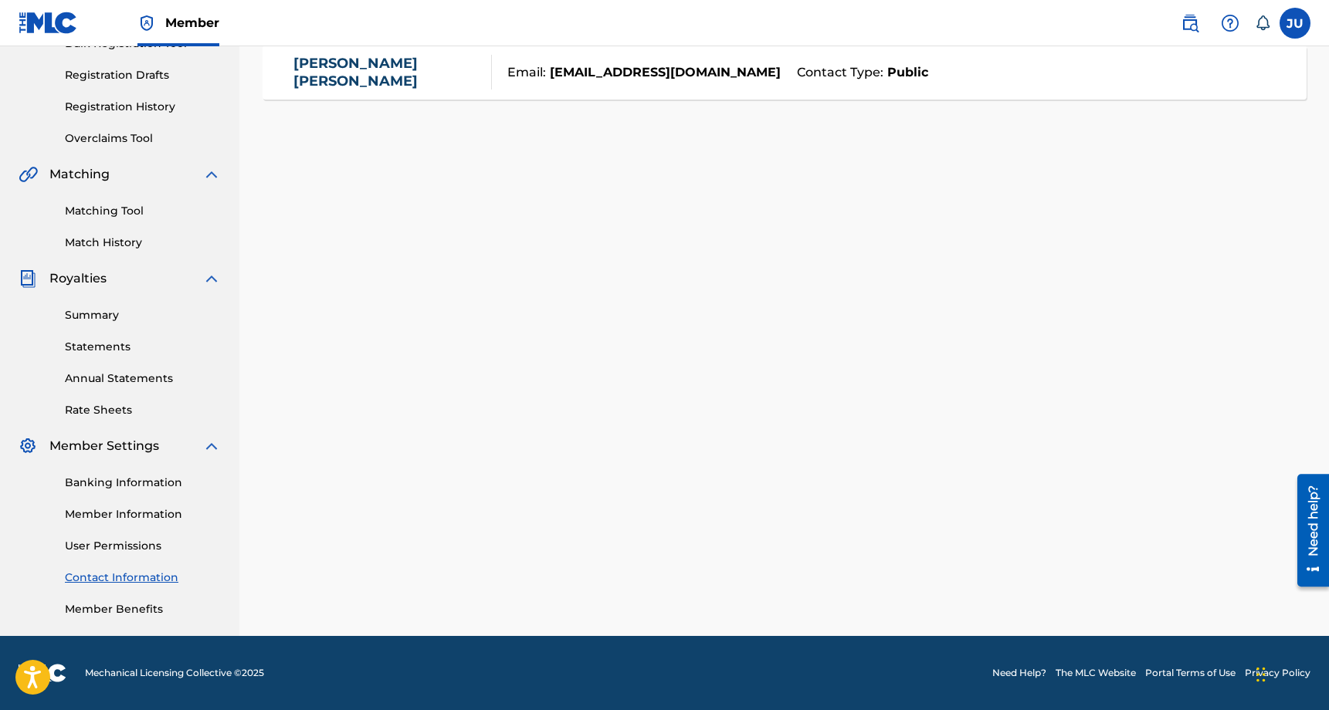
click at [127, 611] on link "Member Benefits" at bounding box center [143, 610] width 156 height 16
click at [122, 212] on link "Matching Tool" at bounding box center [143, 211] width 156 height 16
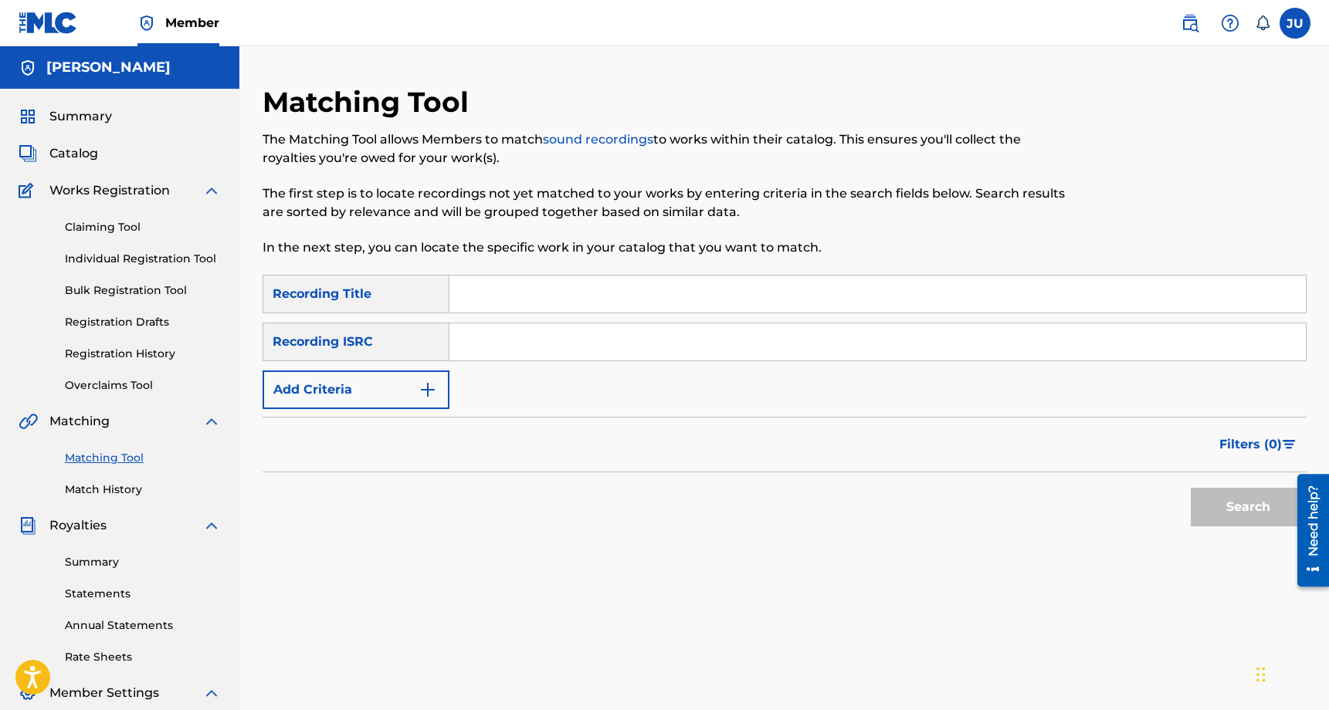
click at [379, 303] on div "Recording Title" at bounding box center [356, 294] width 187 height 39
click at [527, 303] on input "Search Form" at bounding box center [877, 294] width 856 height 37
type input "teen"
click at [534, 339] on input "Search Form" at bounding box center [877, 342] width 856 height 37
paste input "QZK6N2471292"
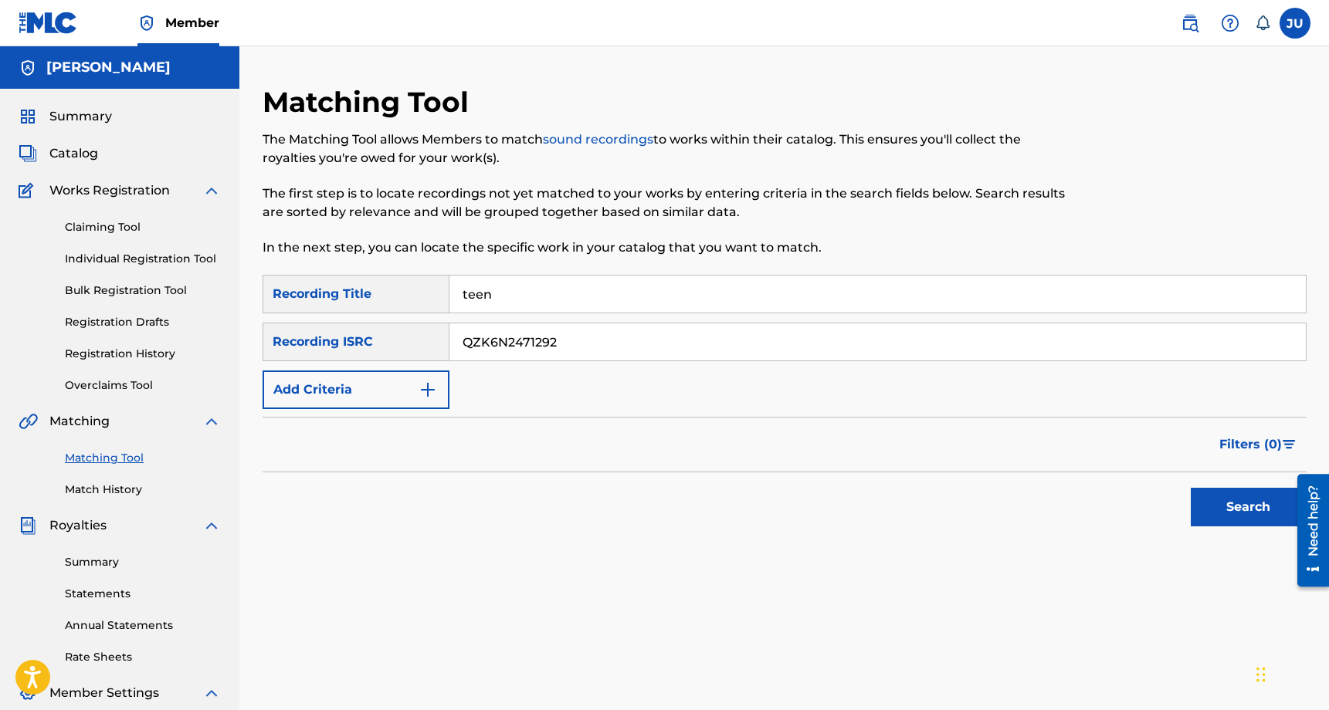
type input "QZK6N2471292"
click at [1228, 506] on button "Search" at bounding box center [1249, 507] width 116 height 39
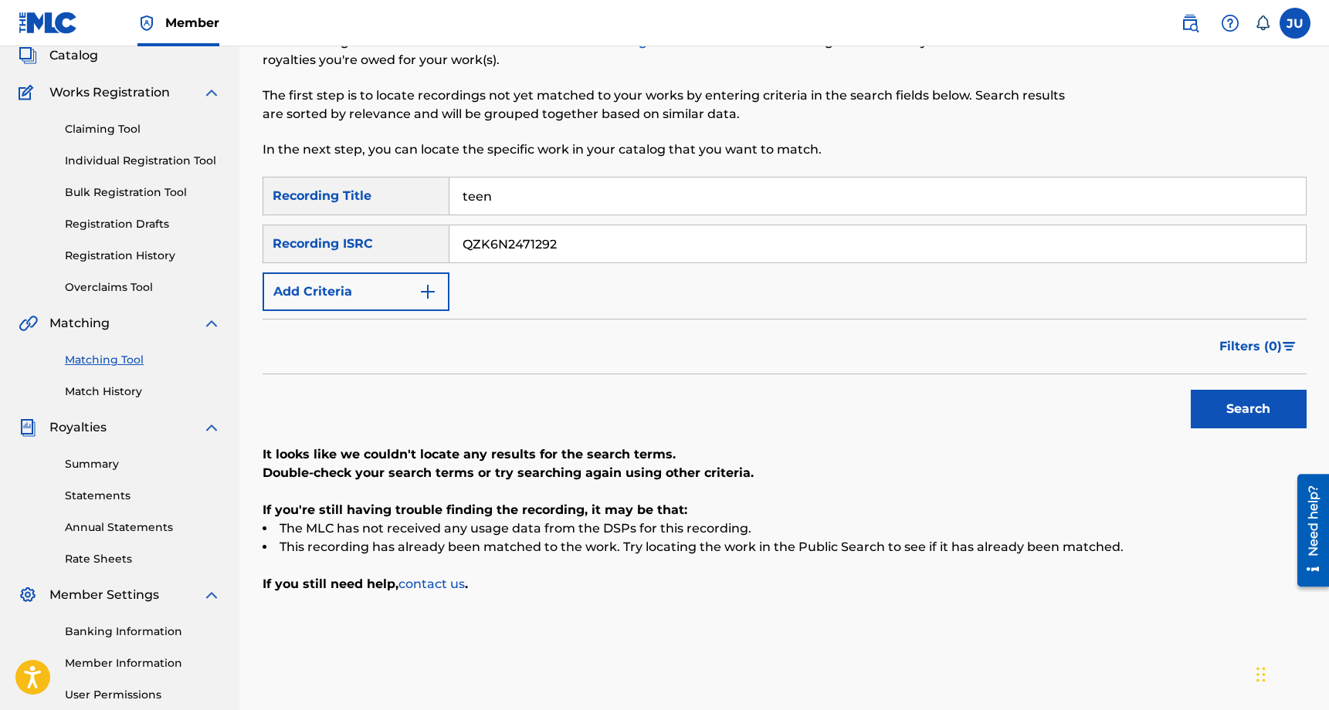
scroll to position [104, 0]
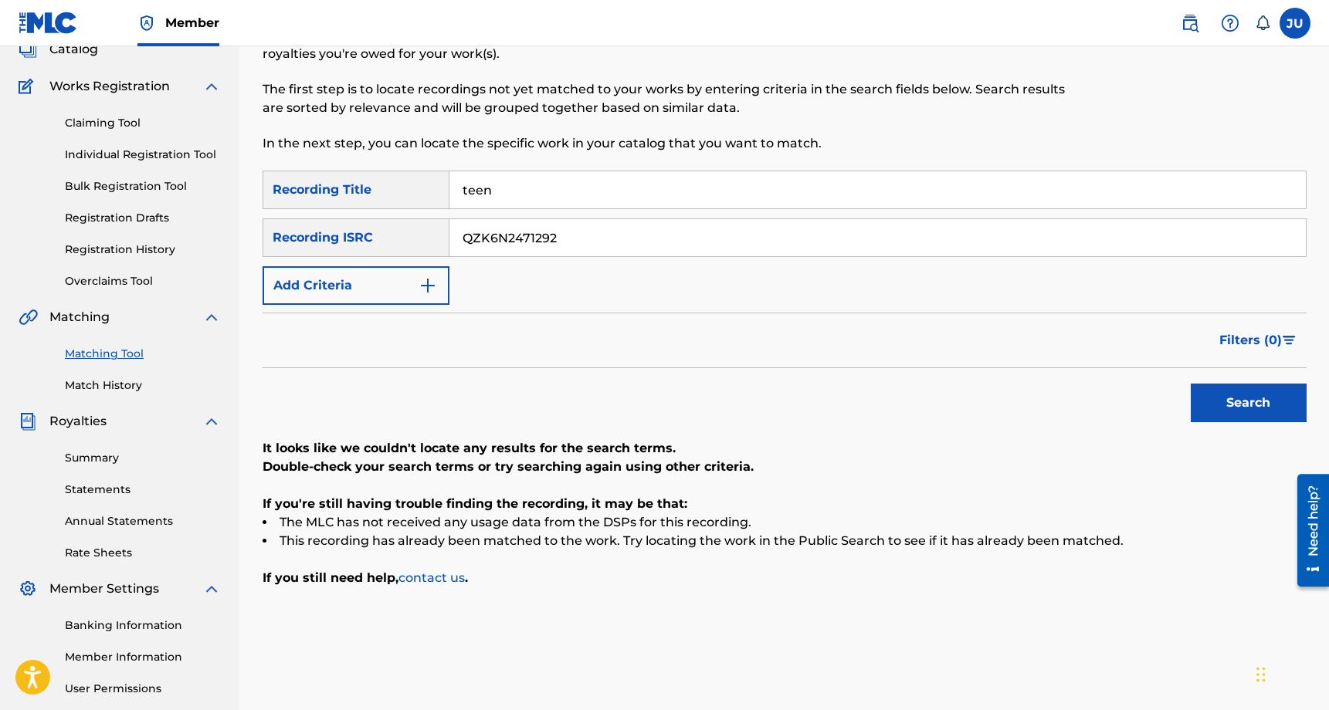
click at [125, 384] on link "Match History" at bounding box center [143, 386] width 156 height 16
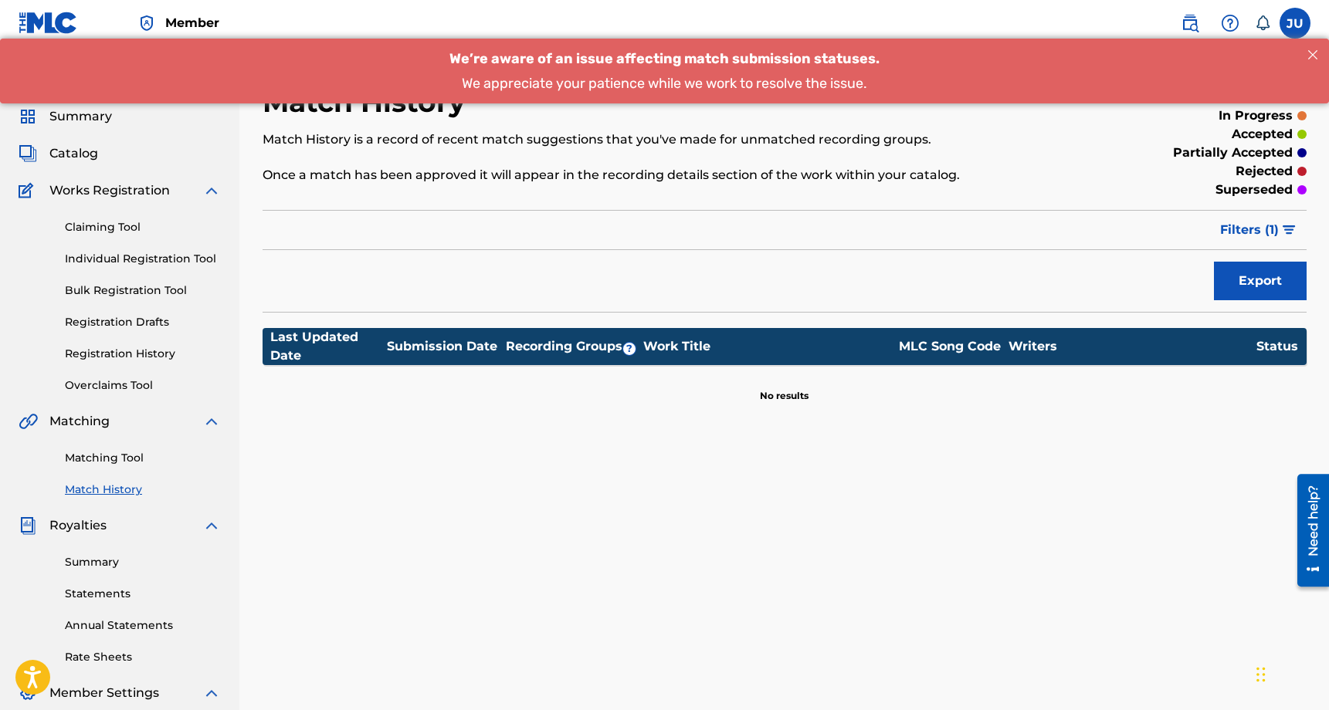
click at [653, 239] on div "Filter Submission Status Filter submitted accepted partially accepted rejected …" at bounding box center [785, 230] width 1044 height 40
click at [767, 394] on p "No results" at bounding box center [784, 387] width 49 height 32
click at [124, 222] on link "Claiming Tool" at bounding box center [143, 227] width 156 height 16
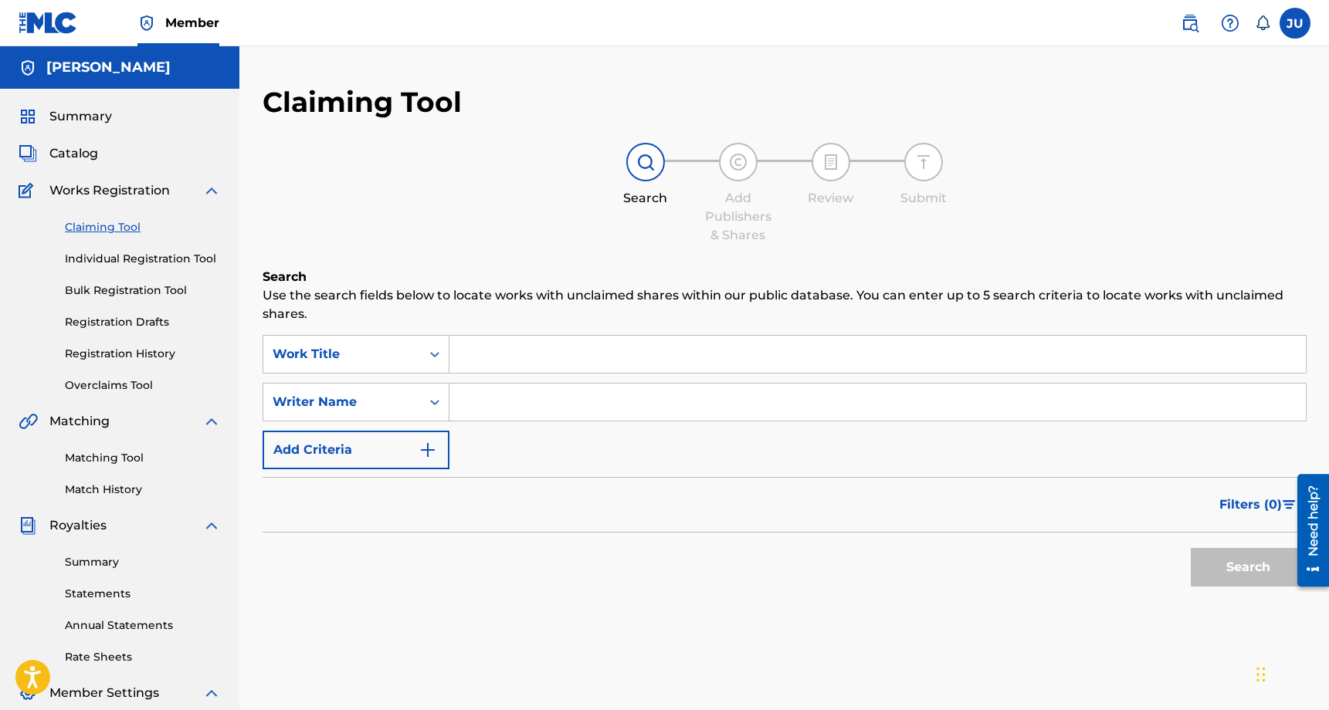
click at [521, 337] on input "Search Form" at bounding box center [877, 354] width 856 height 37
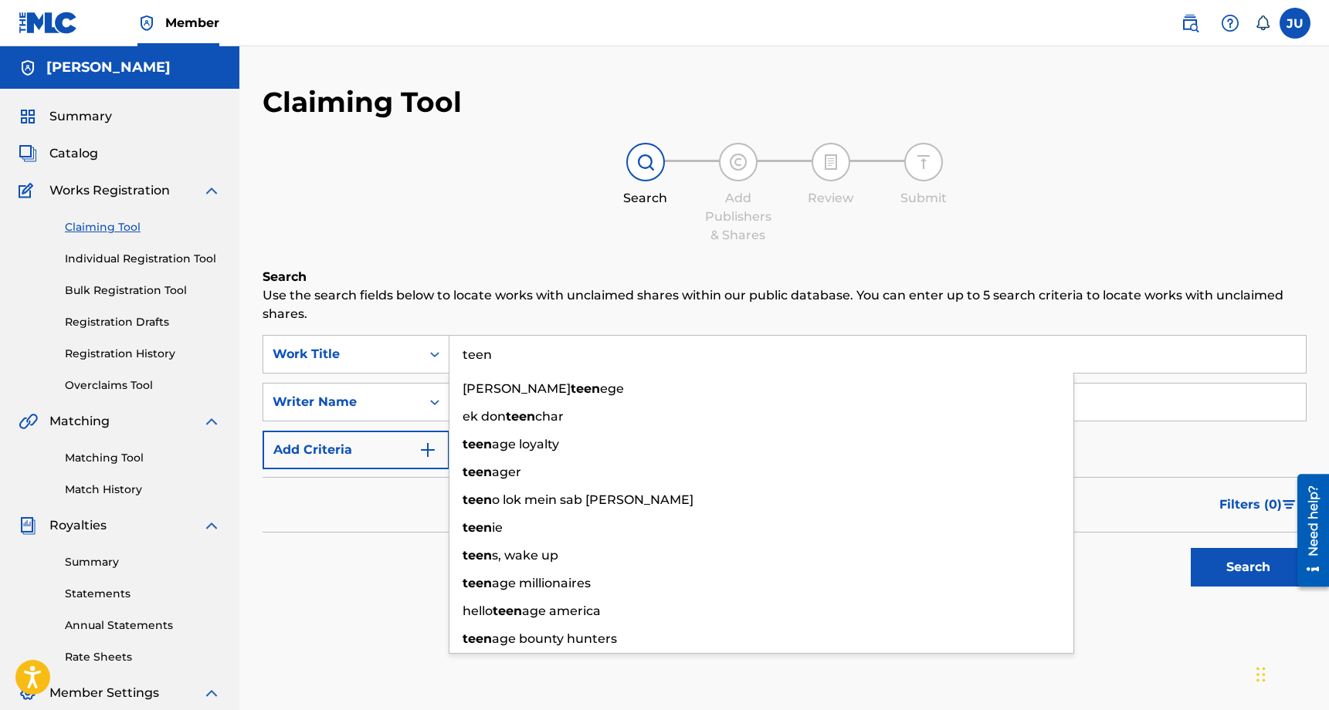
type input "teen"
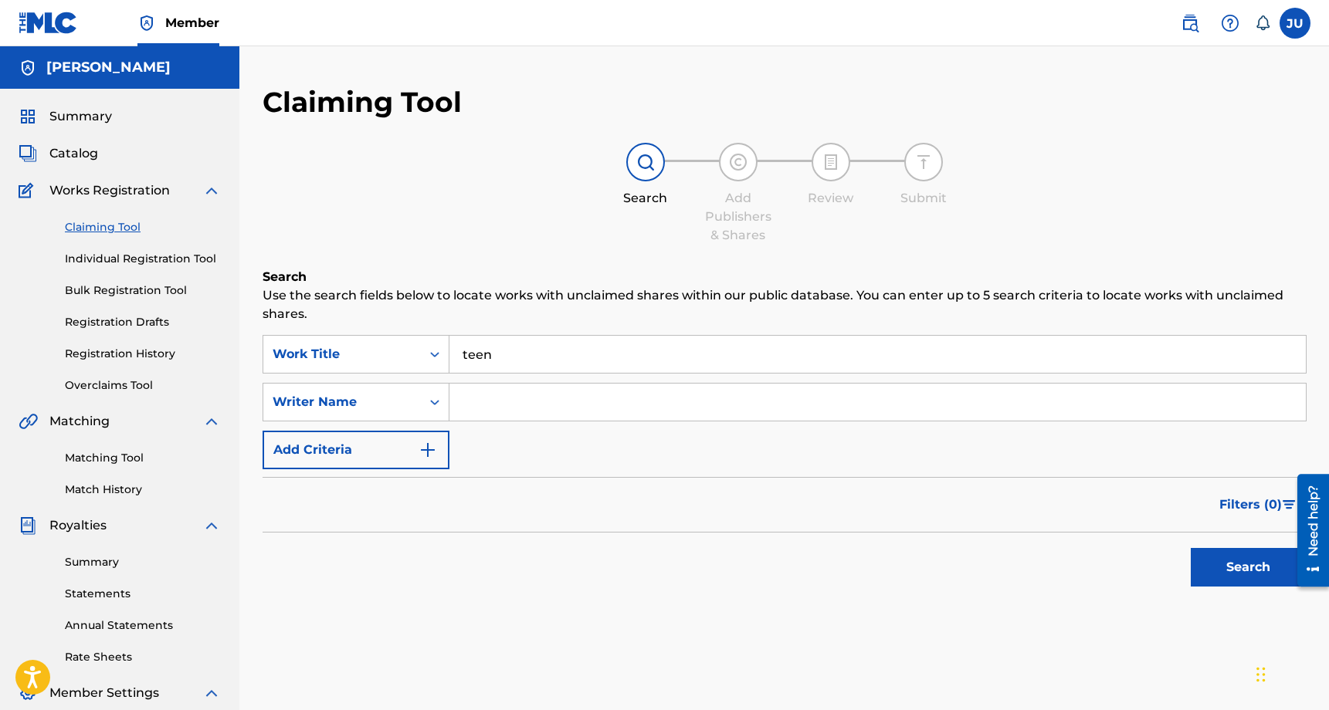
click at [577, 273] on h6 "Search" at bounding box center [785, 277] width 1044 height 19
click at [543, 405] on input "Search Form" at bounding box center [877, 402] width 856 height 37
click at [430, 446] on img "Search Form" at bounding box center [428, 450] width 19 height 19
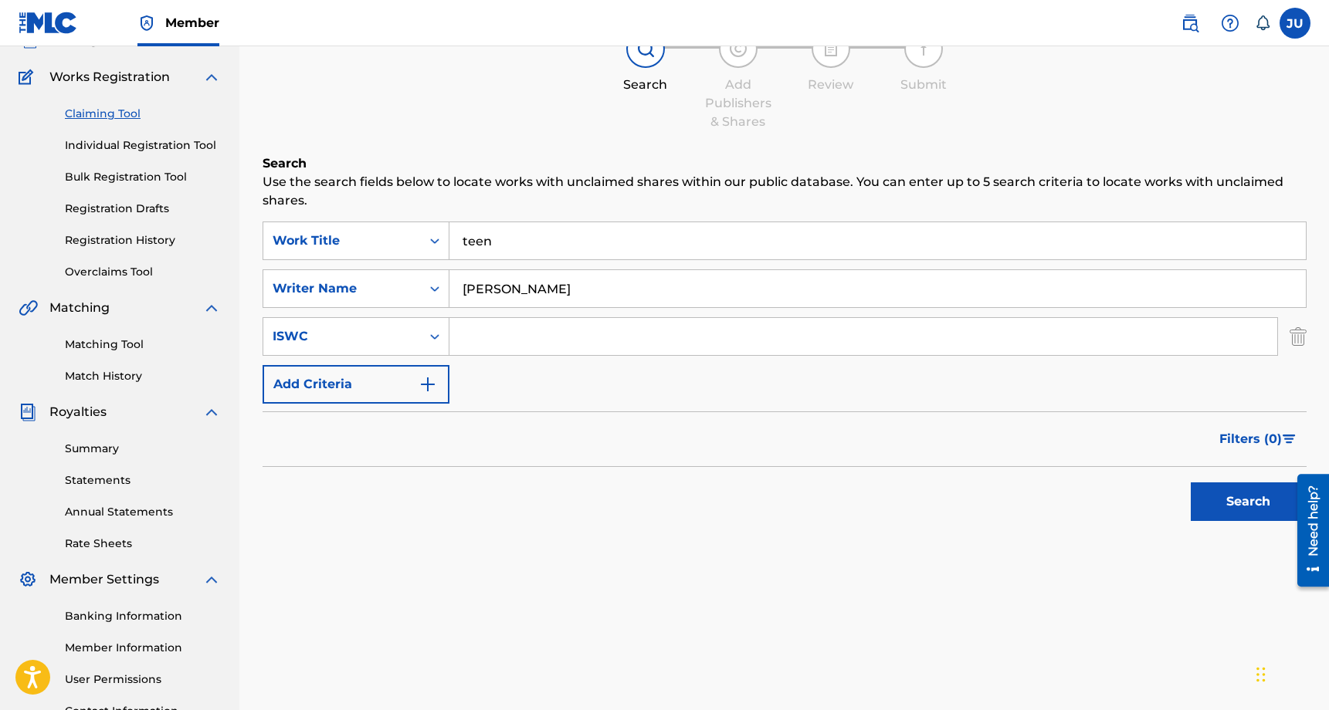
scroll to position [202, 0]
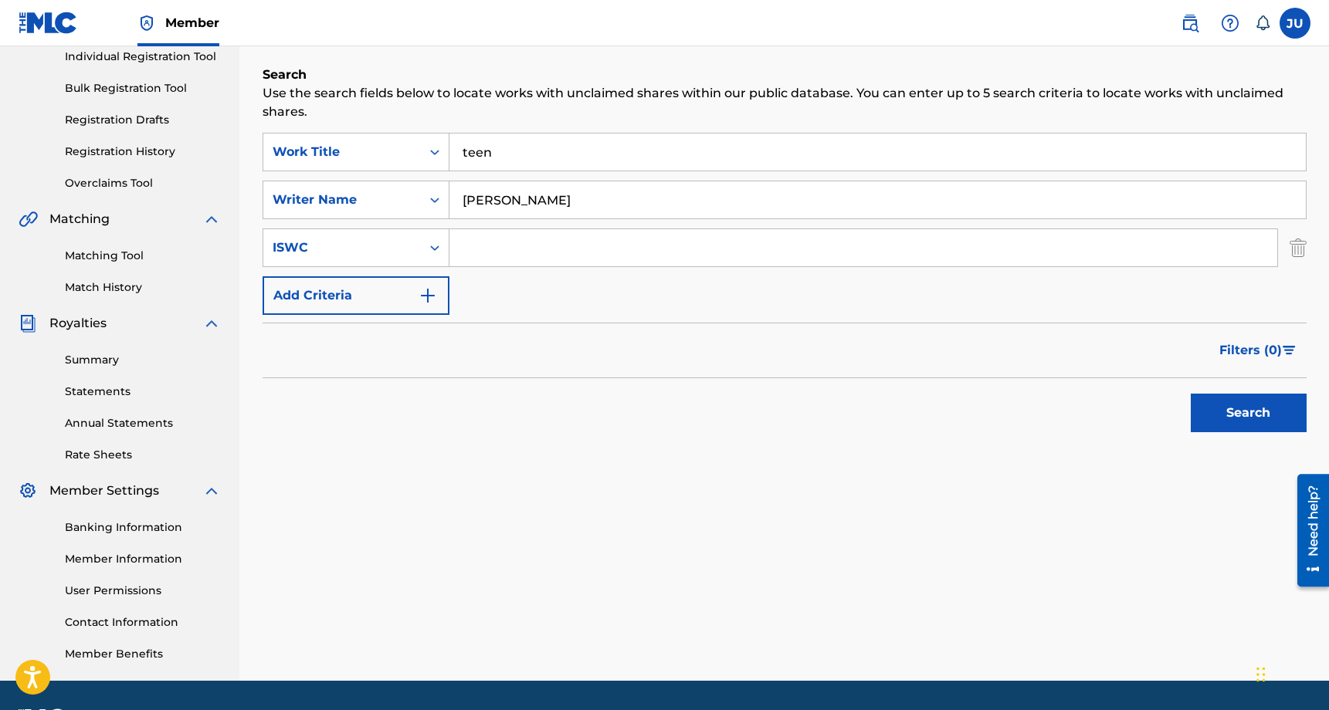
click at [419, 298] on img "Search Form" at bounding box center [428, 295] width 19 height 19
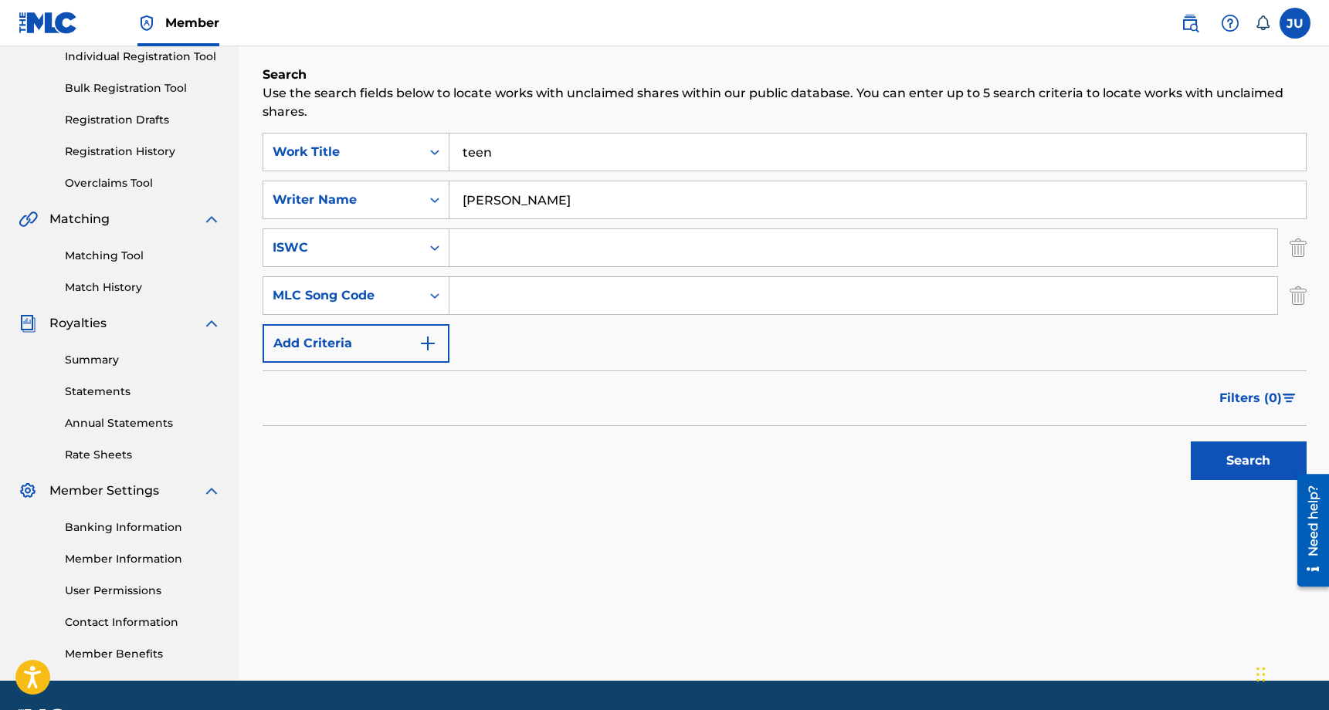
click at [1213, 468] on button "Search" at bounding box center [1249, 461] width 116 height 39
click at [571, 206] on input "jess urwiler" at bounding box center [877, 199] width 856 height 37
type input "j"
type input "[PERSON_NAME]"
click at [1266, 463] on button "Search" at bounding box center [1249, 461] width 116 height 39
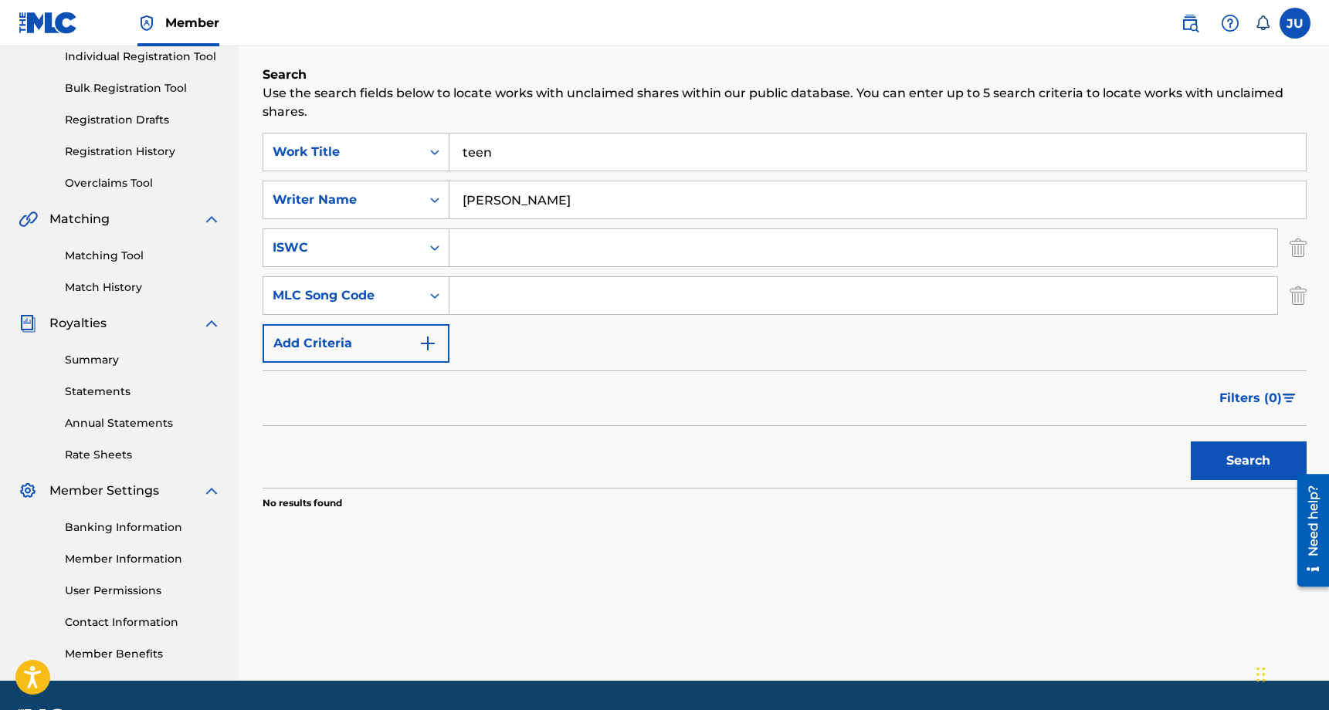
click at [507, 150] on input "teen" at bounding box center [877, 152] width 856 height 37
click at [432, 103] on p "Use the search fields below to locate works with unclaimed shares within our pu…" at bounding box center [785, 102] width 1044 height 37
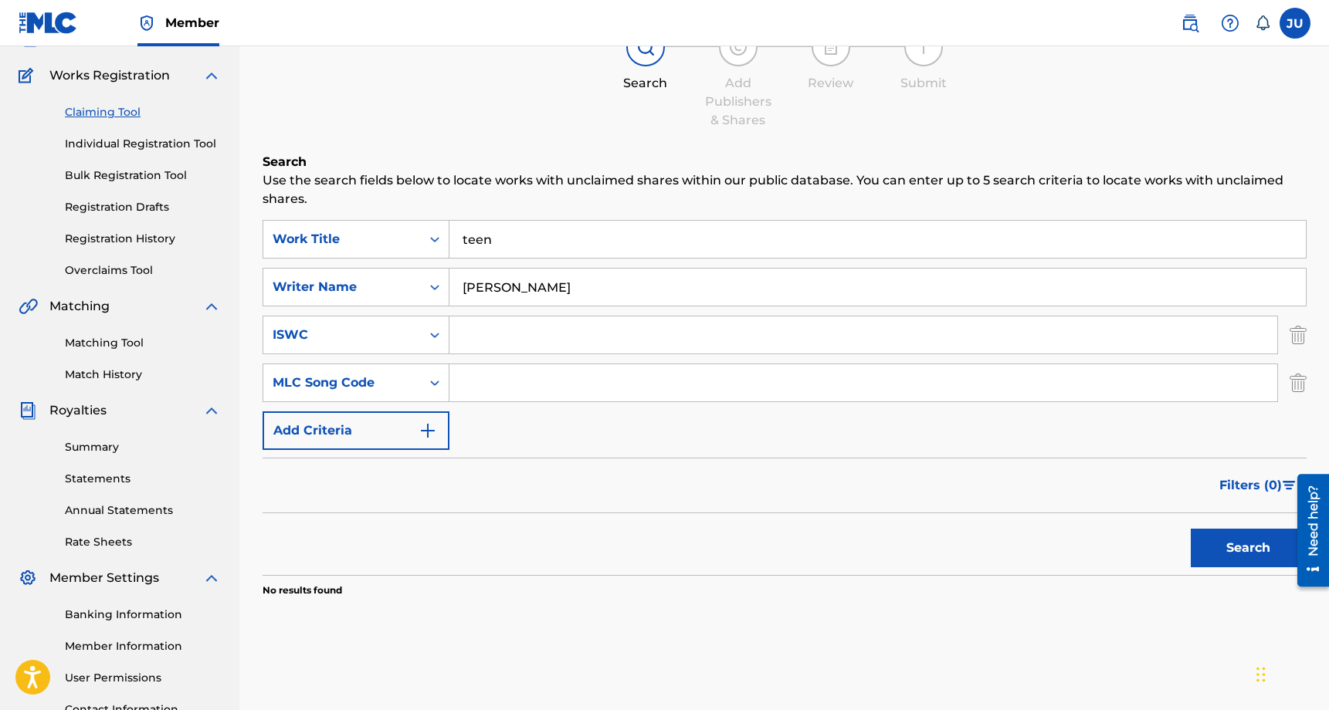
scroll to position [109, 0]
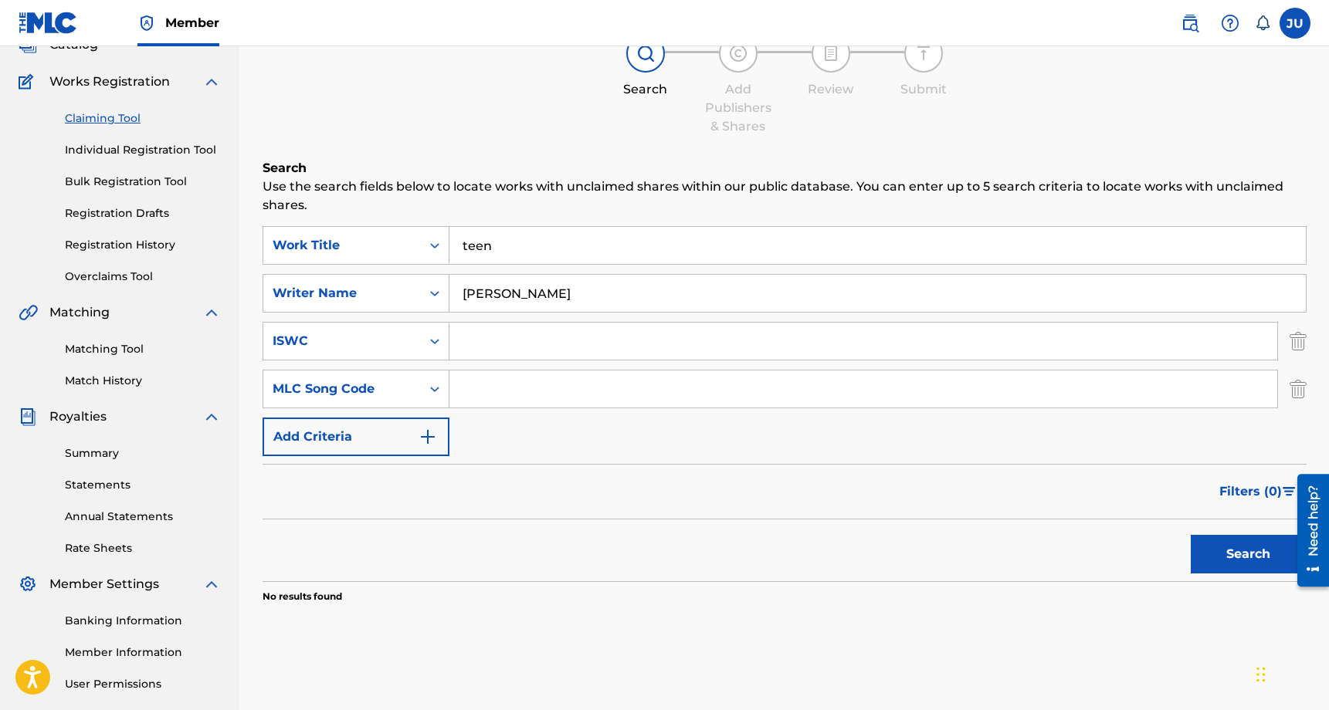
click at [163, 246] on link "Registration History" at bounding box center [143, 245] width 156 height 16
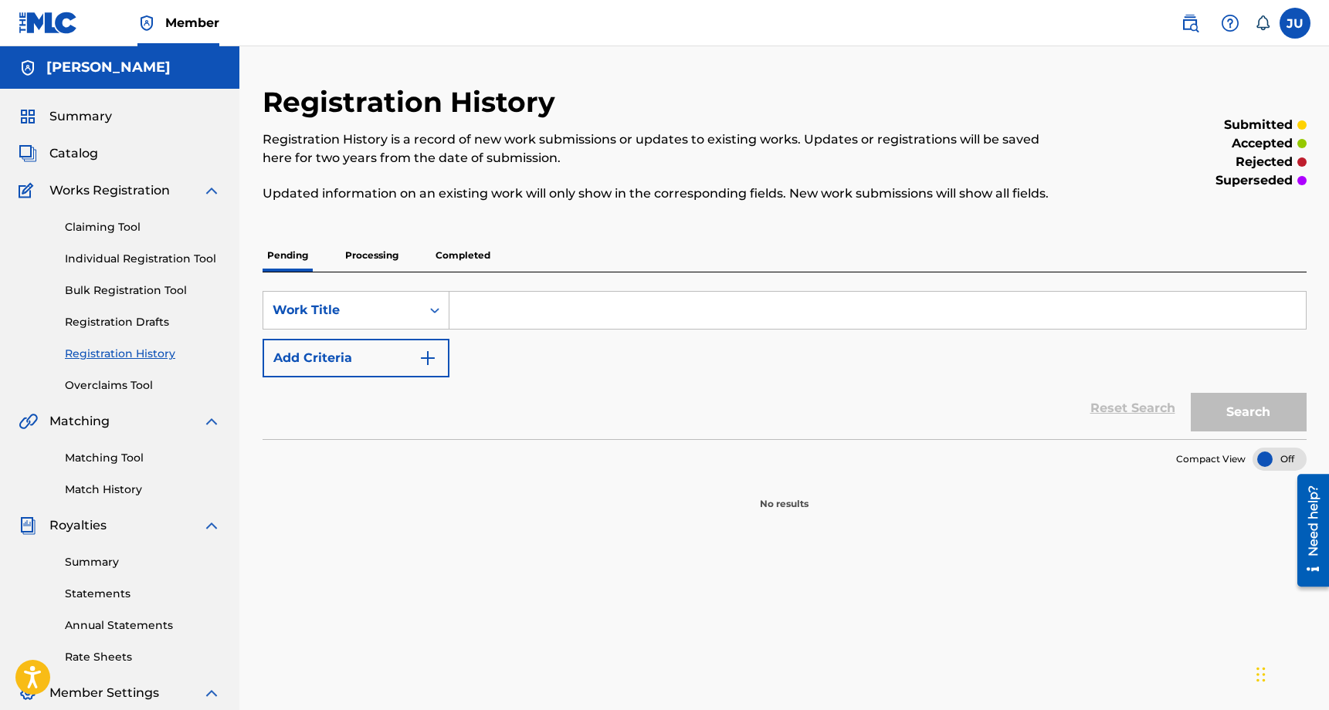
click at [103, 114] on span "Summary" at bounding box center [80, 116] width 63 height 19
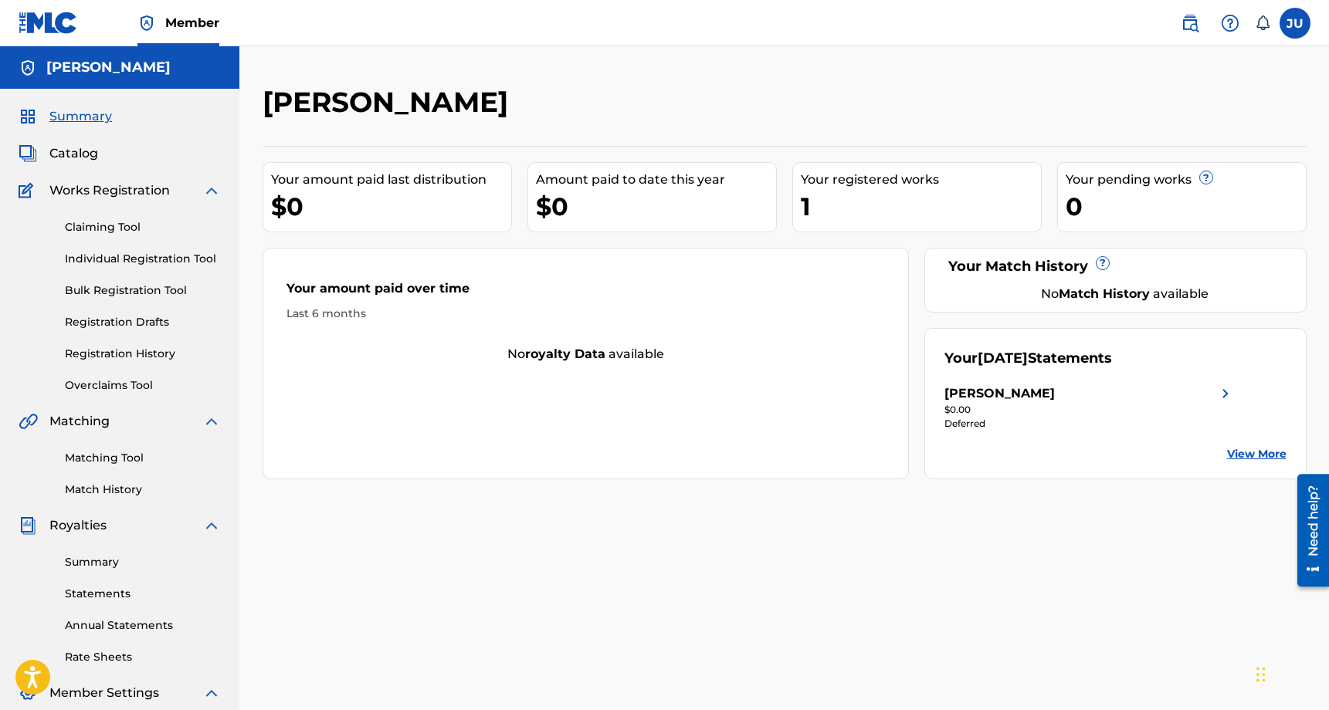
click at [796, 202] on div "Your registered works 1" at bounding box center [916, 197] width 249 height 70
click at [76, 152] on span "Catalog" at bounding box center [73, 153] width 49 height 19
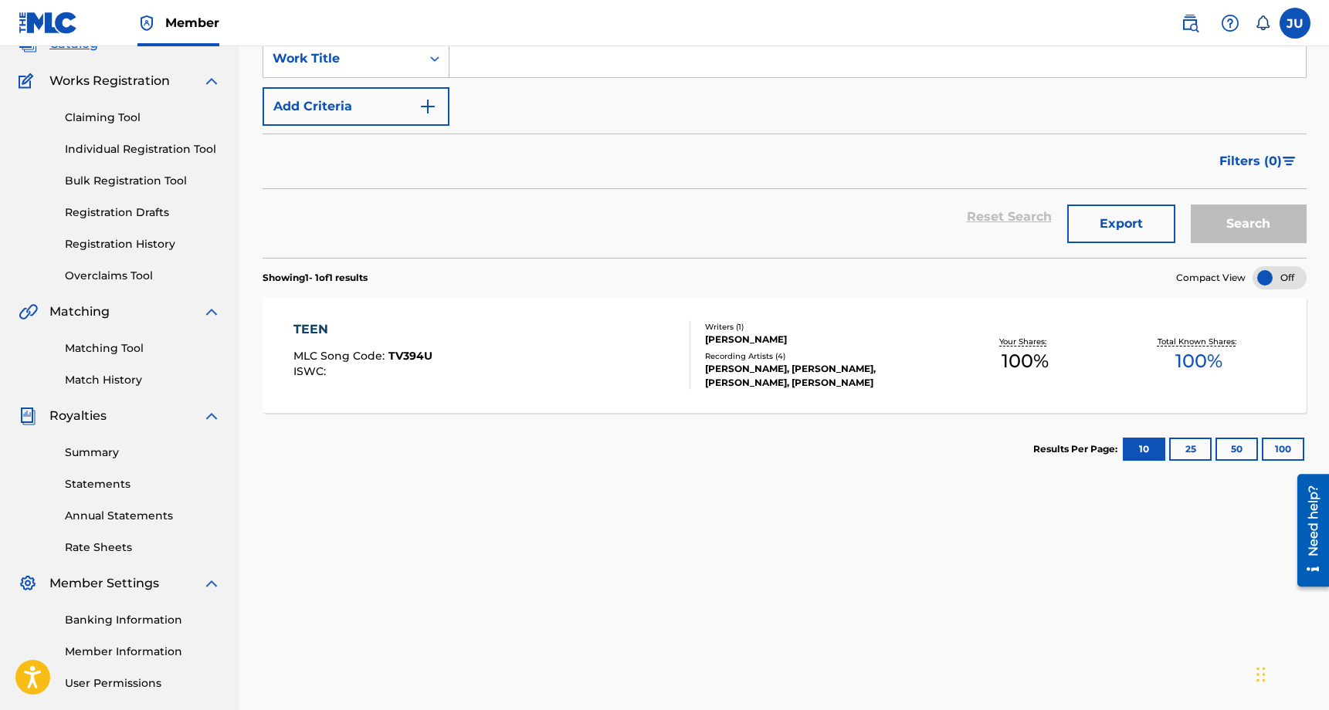
scroll to position [152, 0]
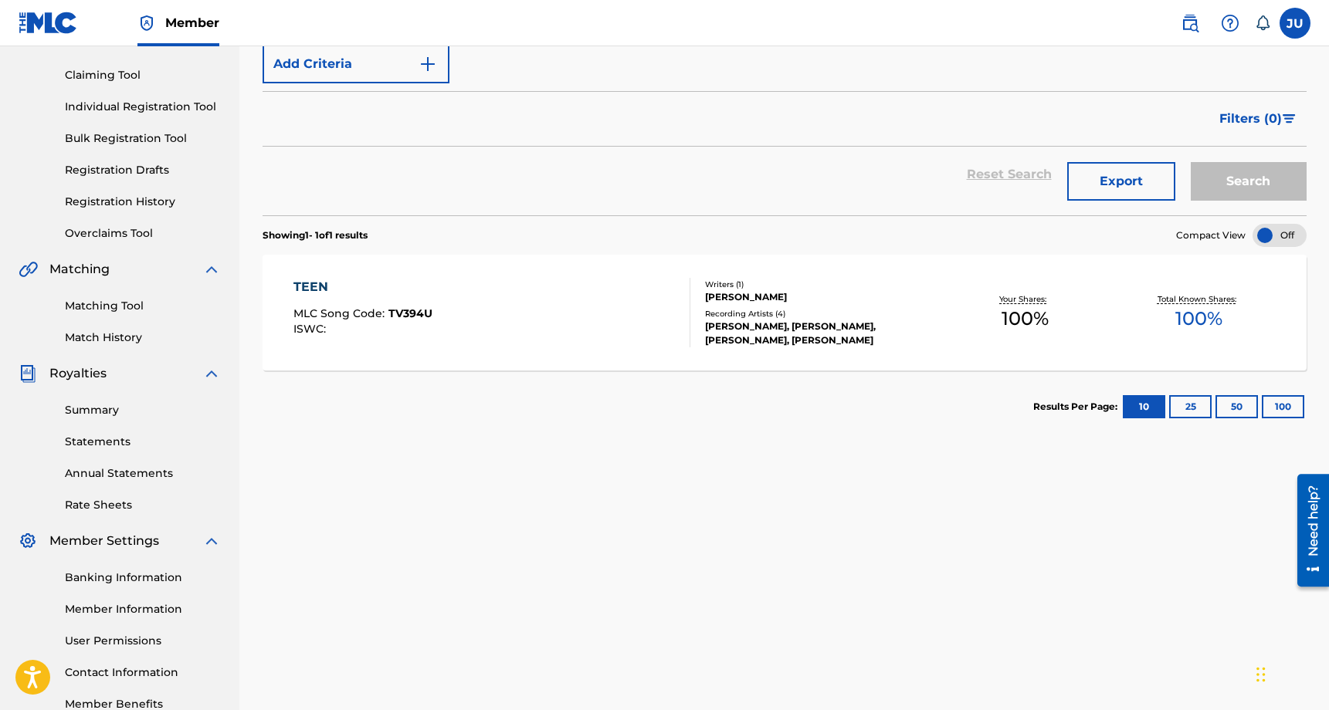
click at [1195, 319] on span "100 %" at bounding box center [1198, 319] width 47 height 28
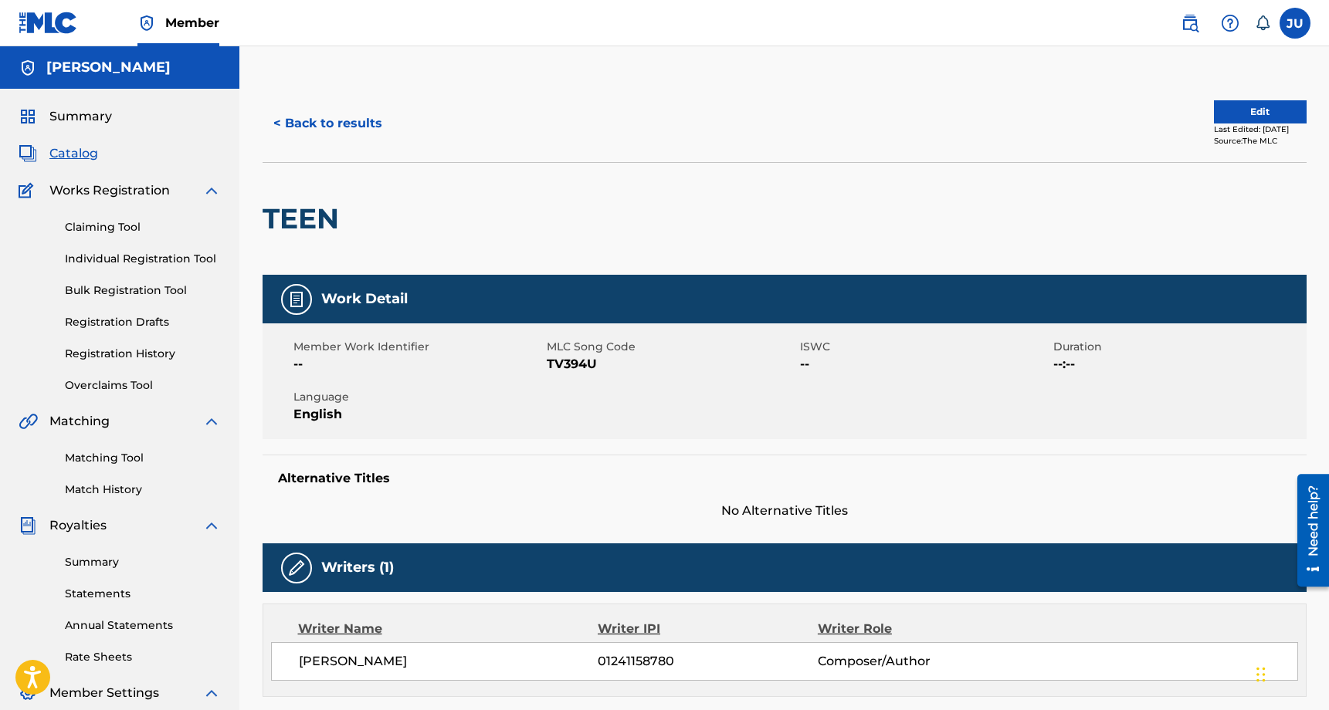
click at [158, 326] on link "Registration Drafts" at bounding box center [143, 322] width 156 height 16
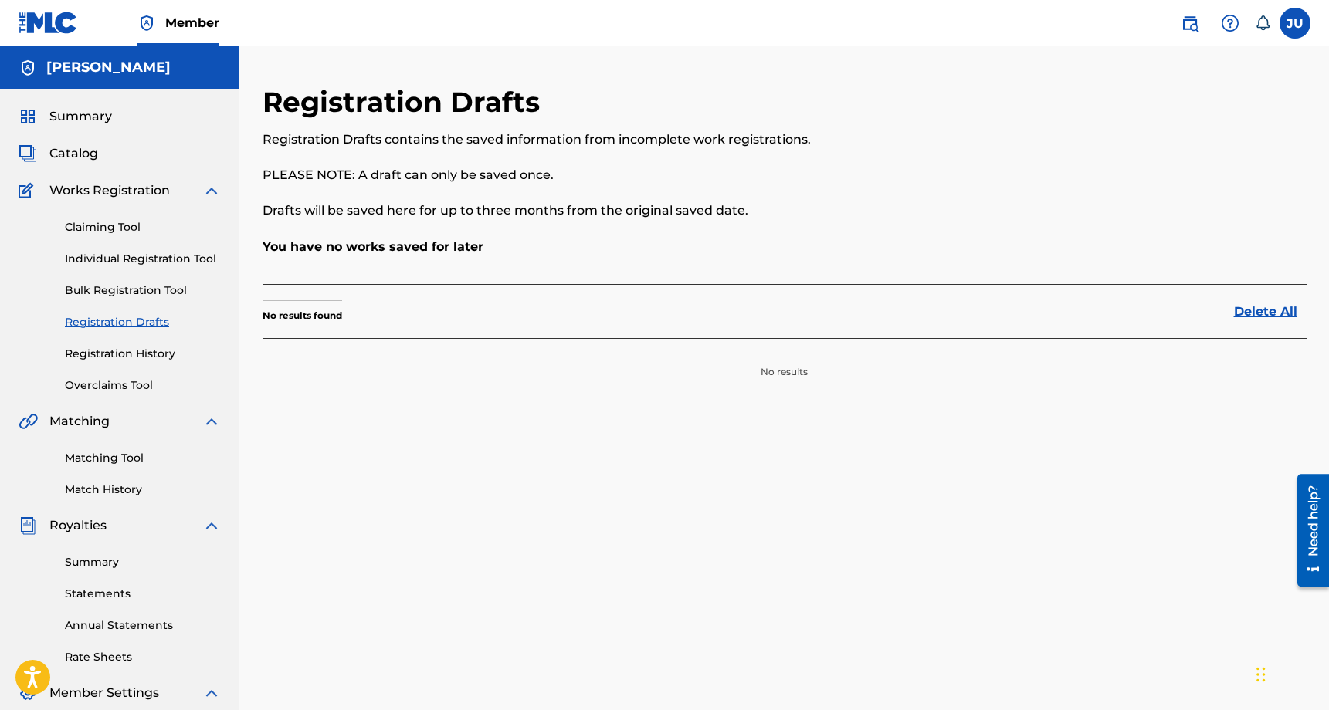
click at [160, 351] on link "Registration History" at bounding box center [143, 354] width 156 height 16
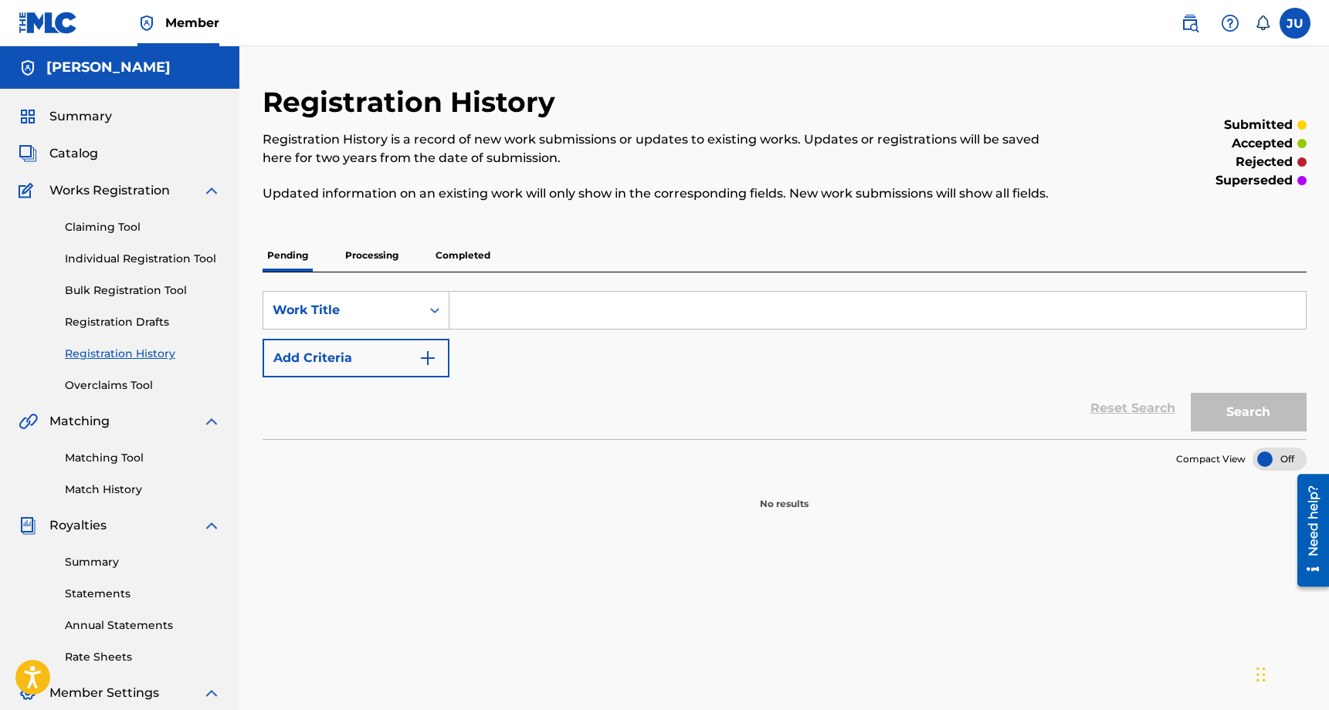
click at [380, 260] on p "Processing" at bounding box center [372, 255] width 63 height 32
click at [466, 252] on p "Completed" at bounding box center [463, 255] width 64 height 32
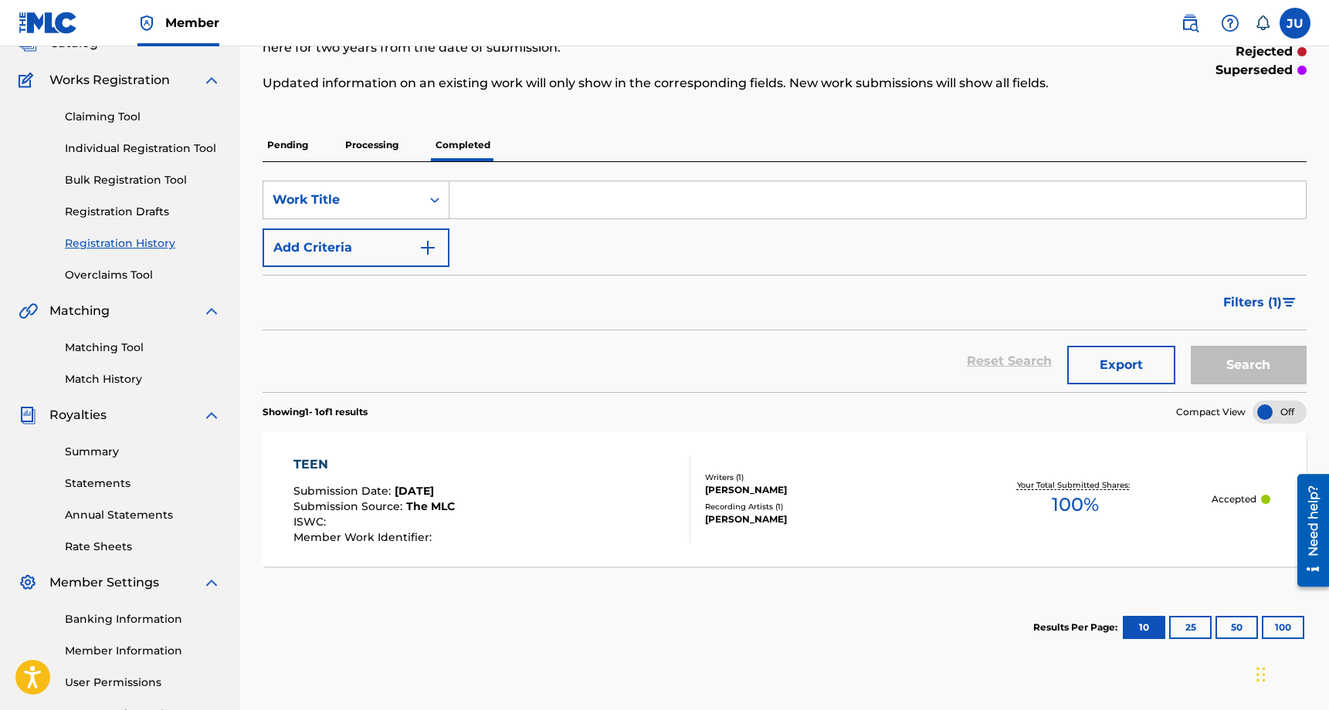
scroll to position [81, 0]
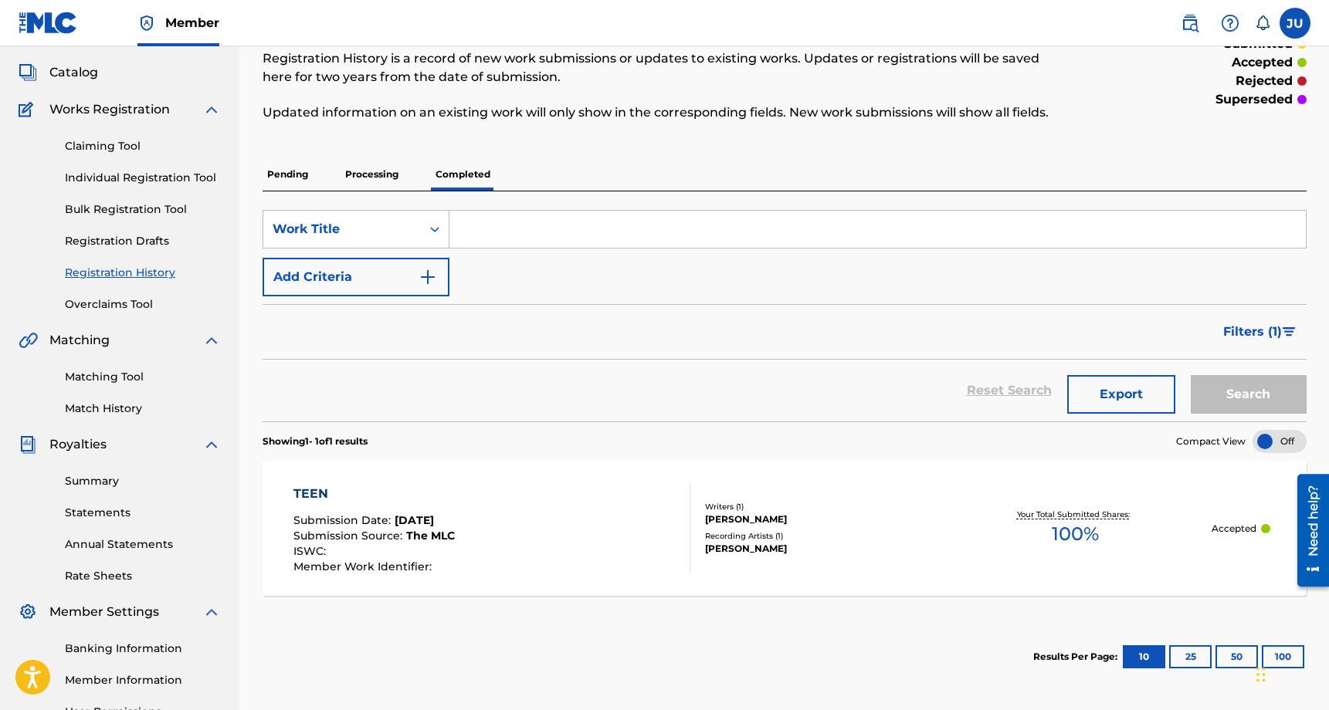
click at [125, 145] on link "Claiming Tool" at bounding box center [143, 146] width 156 height 16
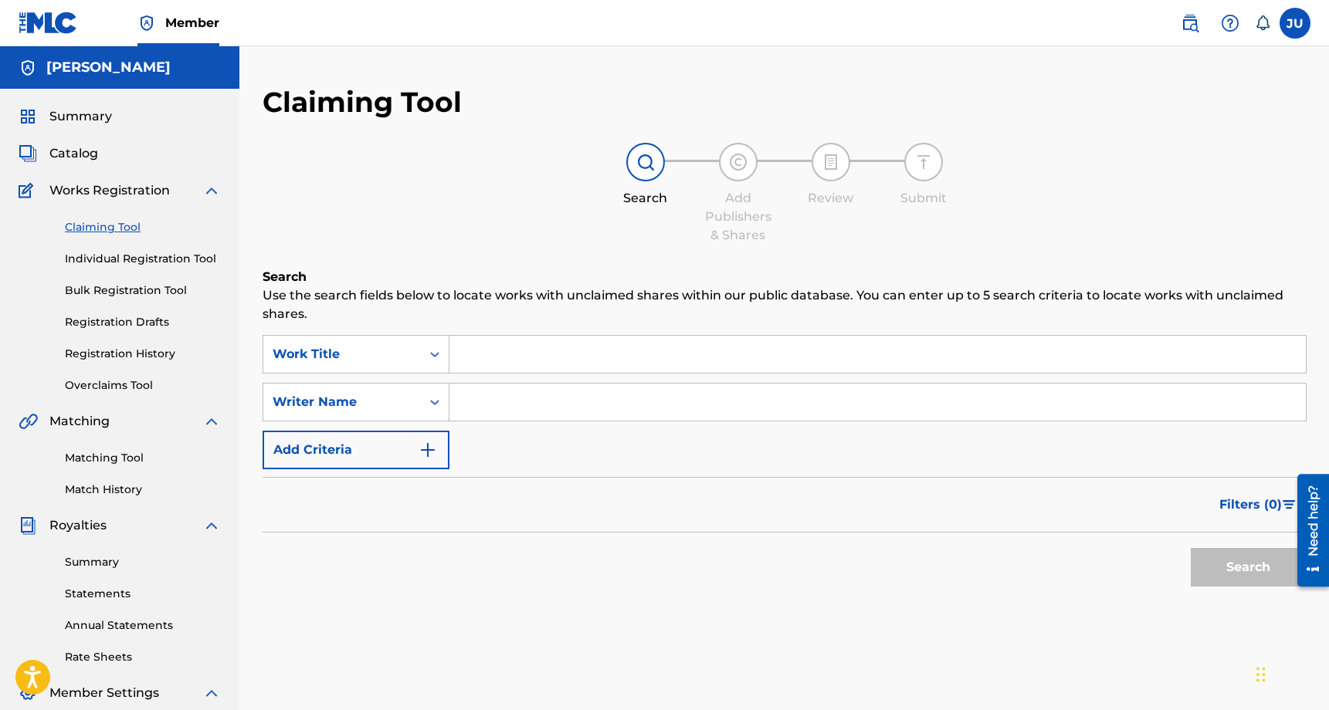
click at [127, 461] on link "Matching Tool" at bounding box center [143, 458] width 156 height 16
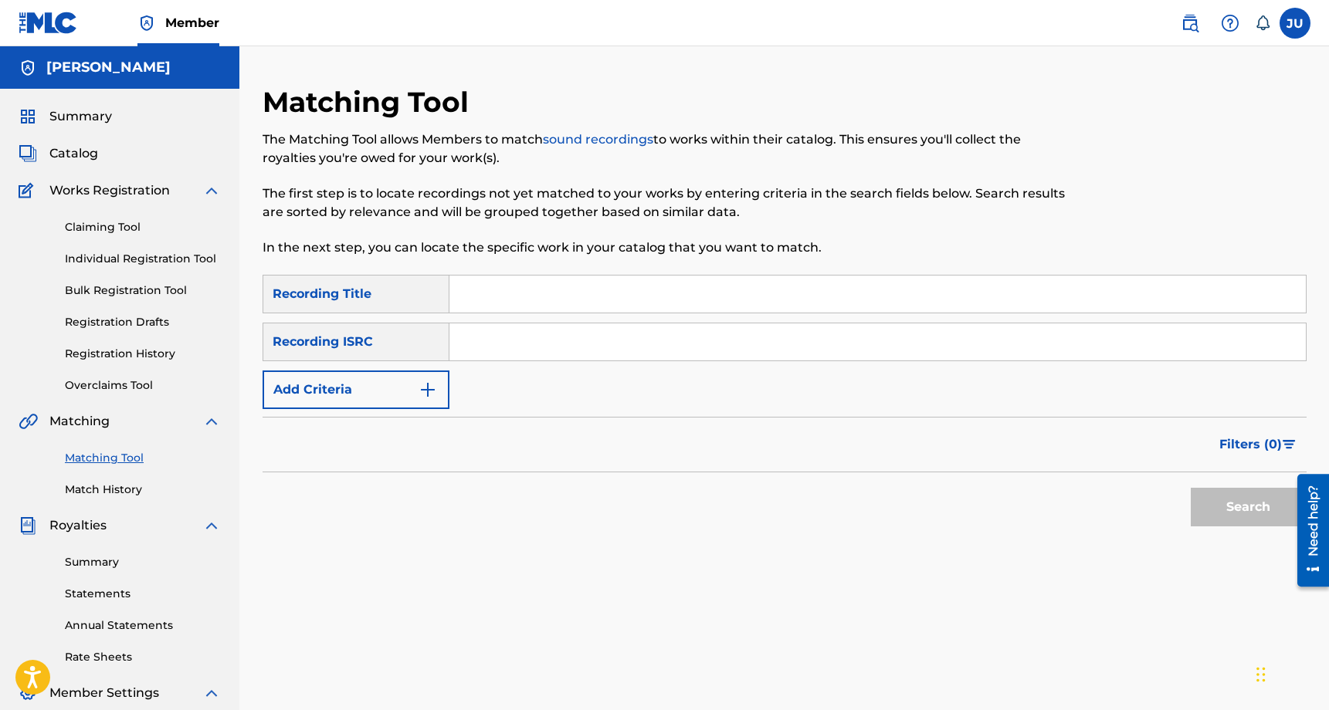
click at [622, 140] on link "sound recordings" at bounding box center [598, 139] width 110 height 15
click at [551, 290] on input "Search Form" at bounding box center [877, 294] width 856 height 37
type input "teen"
click at [591, 344] on input "Search Form" at bounding box center [877, 342] width 856 height 37
paste input "QZK6N2471292"
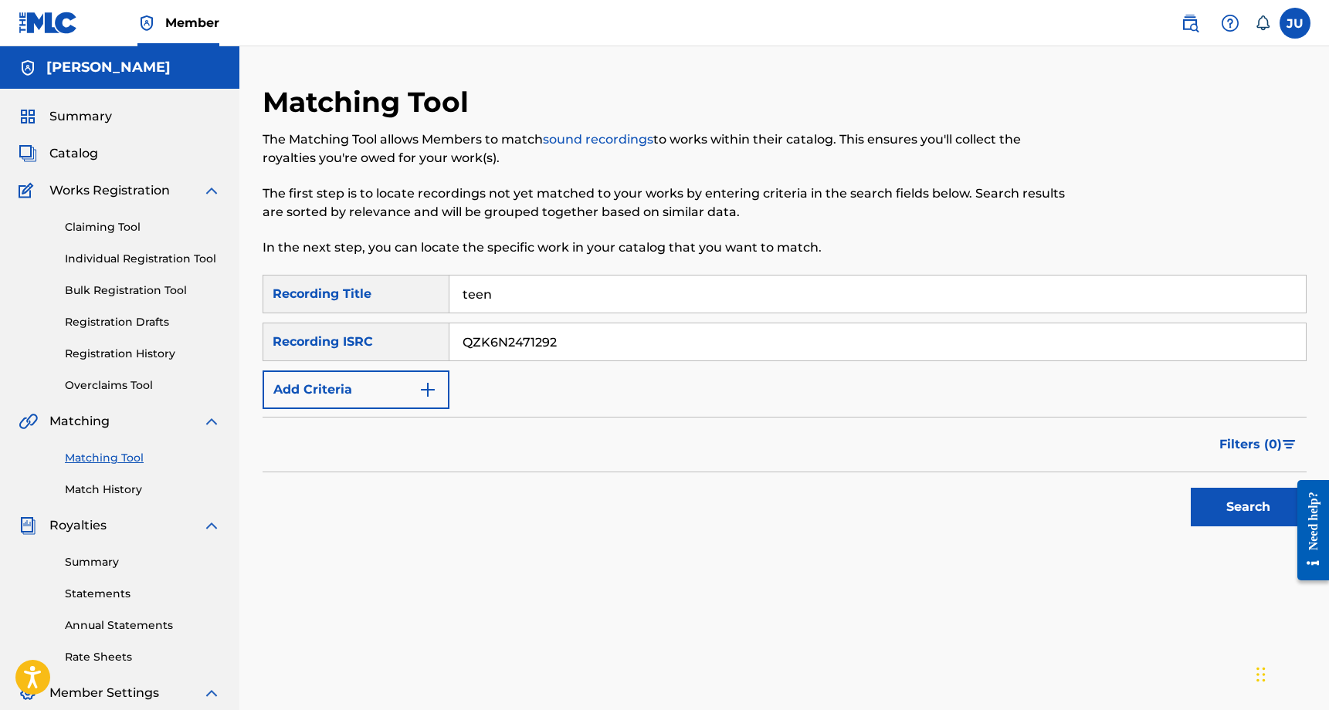
type input "QZK6N2471292"
click at [1230, 500] on button "Search" at bounding box center [1249, 507] width 116 height 39
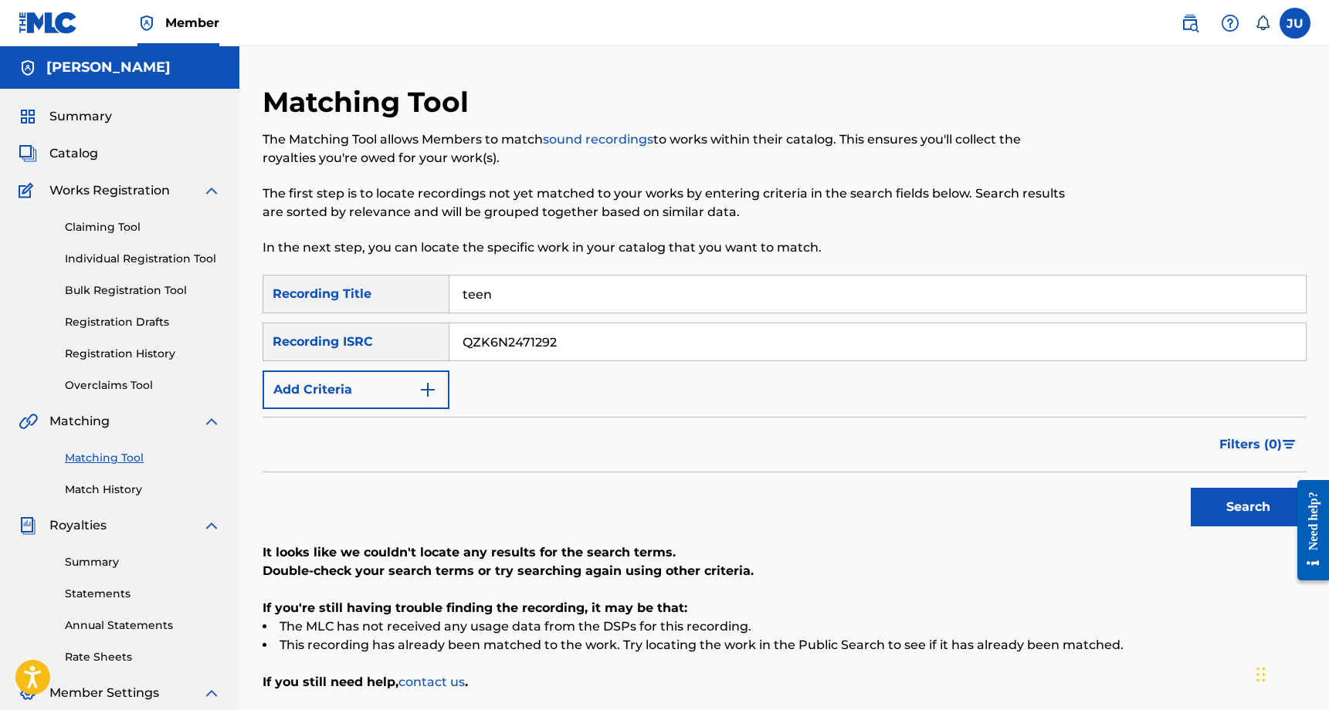
click at [95, 118] on span "Summary" at bounding box center [80, 116] width 63 height 19
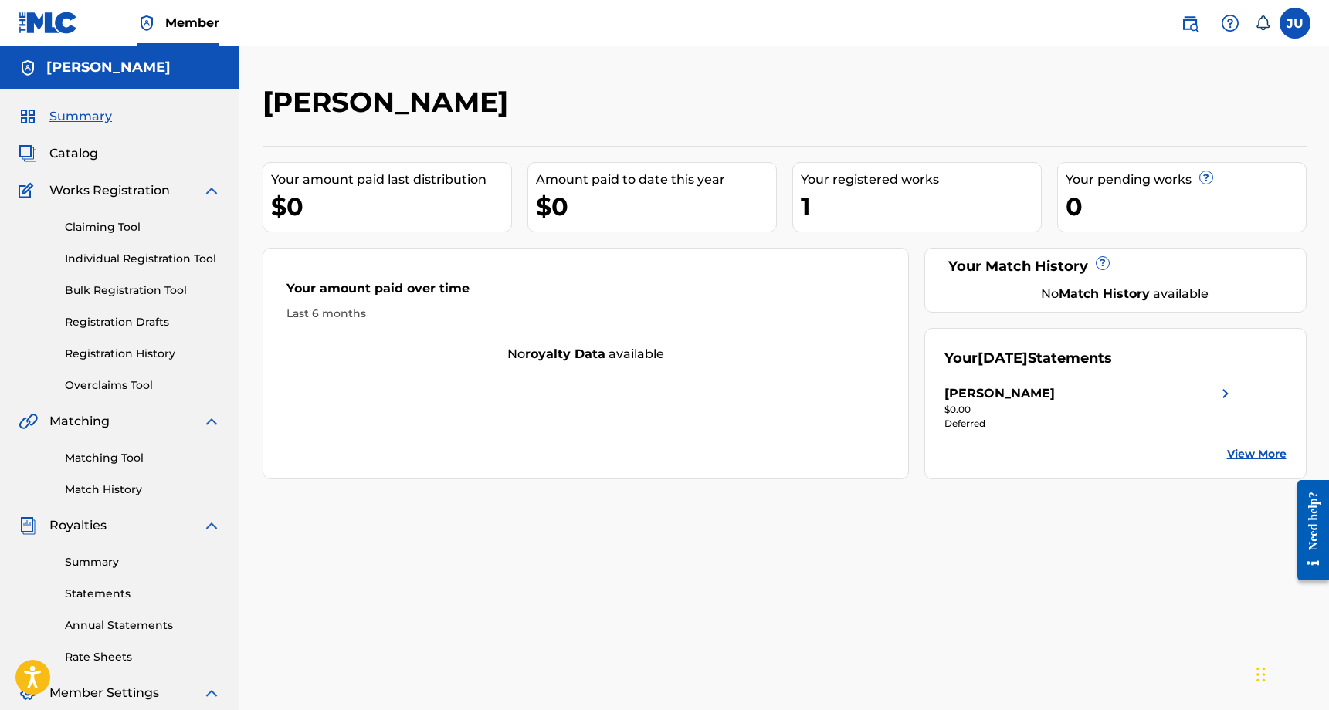
click at [63, 29] on img at bounding box center [48, 23] width 59 height 22
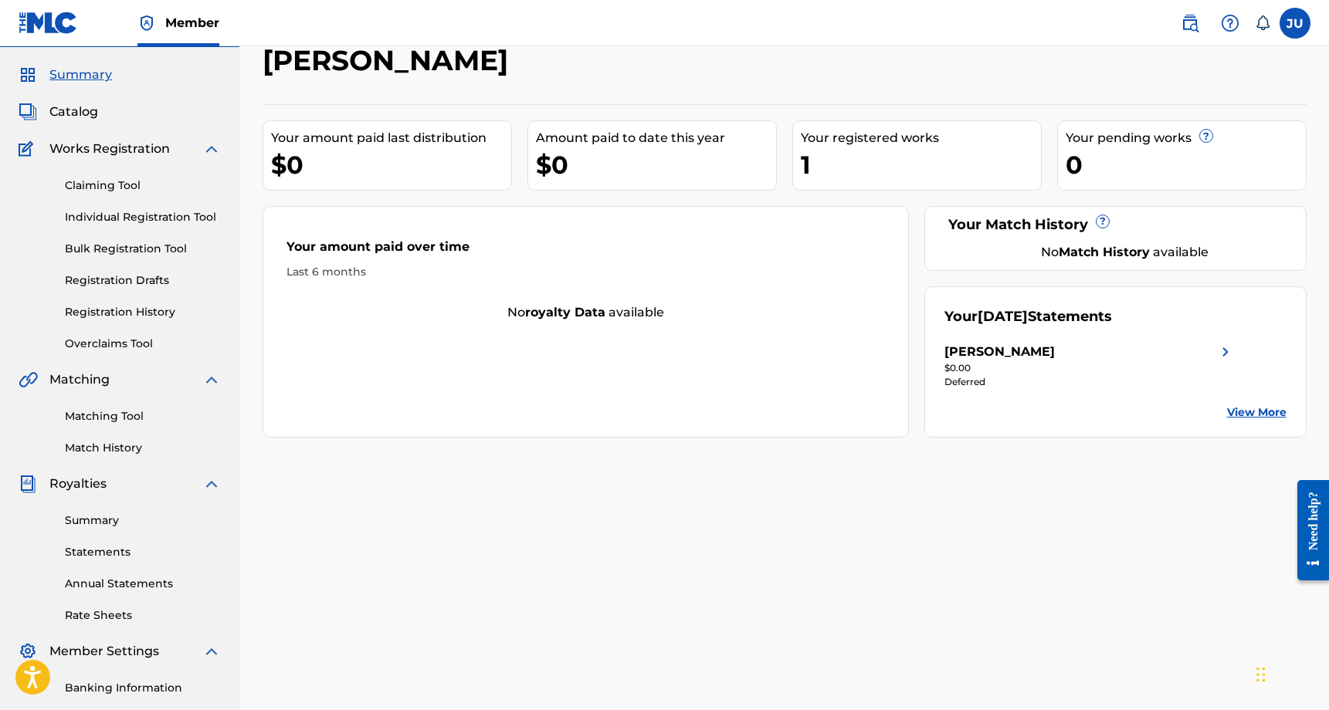
scroll to position [38, 0]
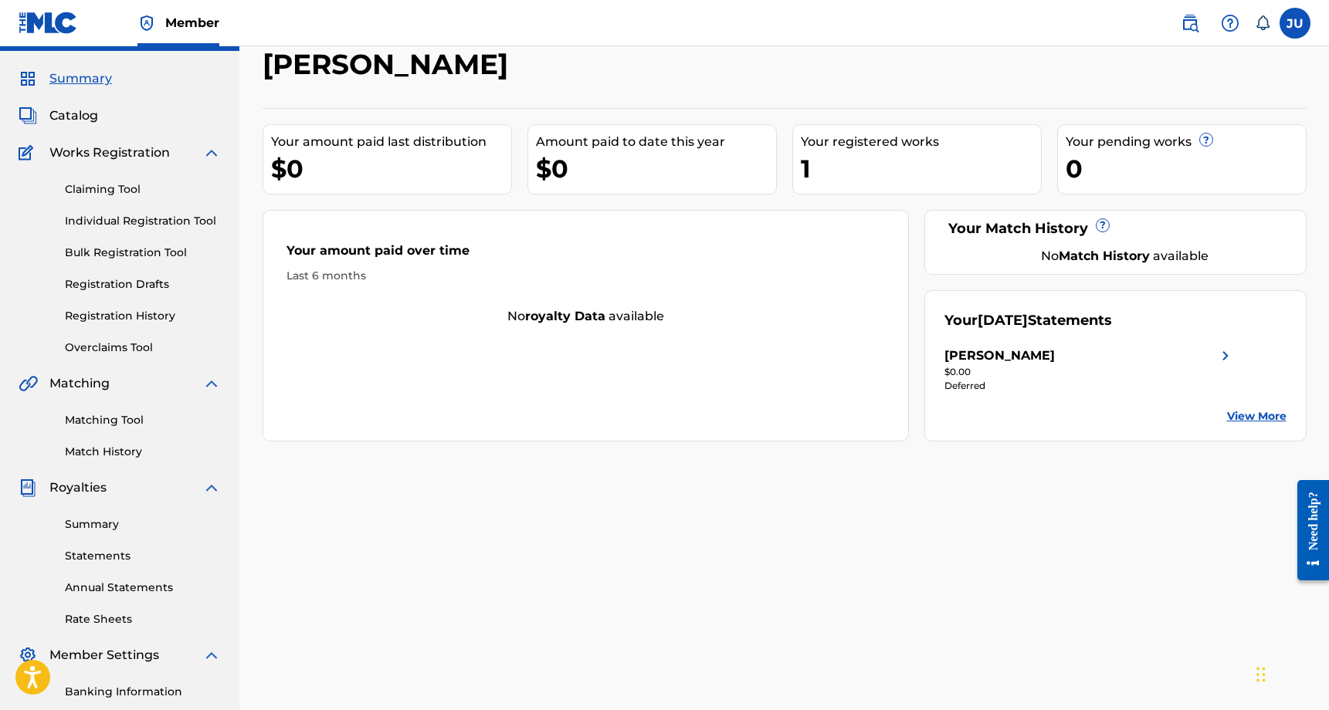
click at [123, 188] on link "Claiming Tool" at bounding box center [143, 189] width 156 height 16
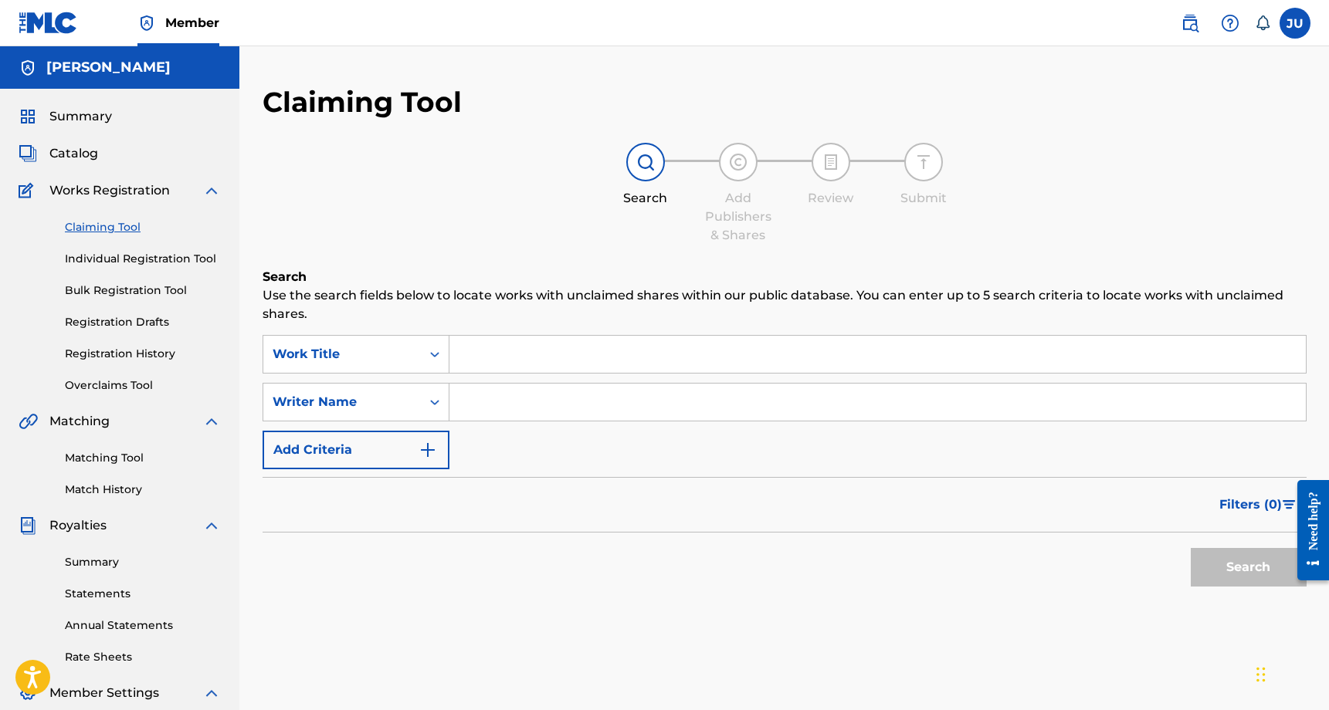
click at [582, 365] on input "Search Form" at bounding box center [877, 354] width 856 height 37
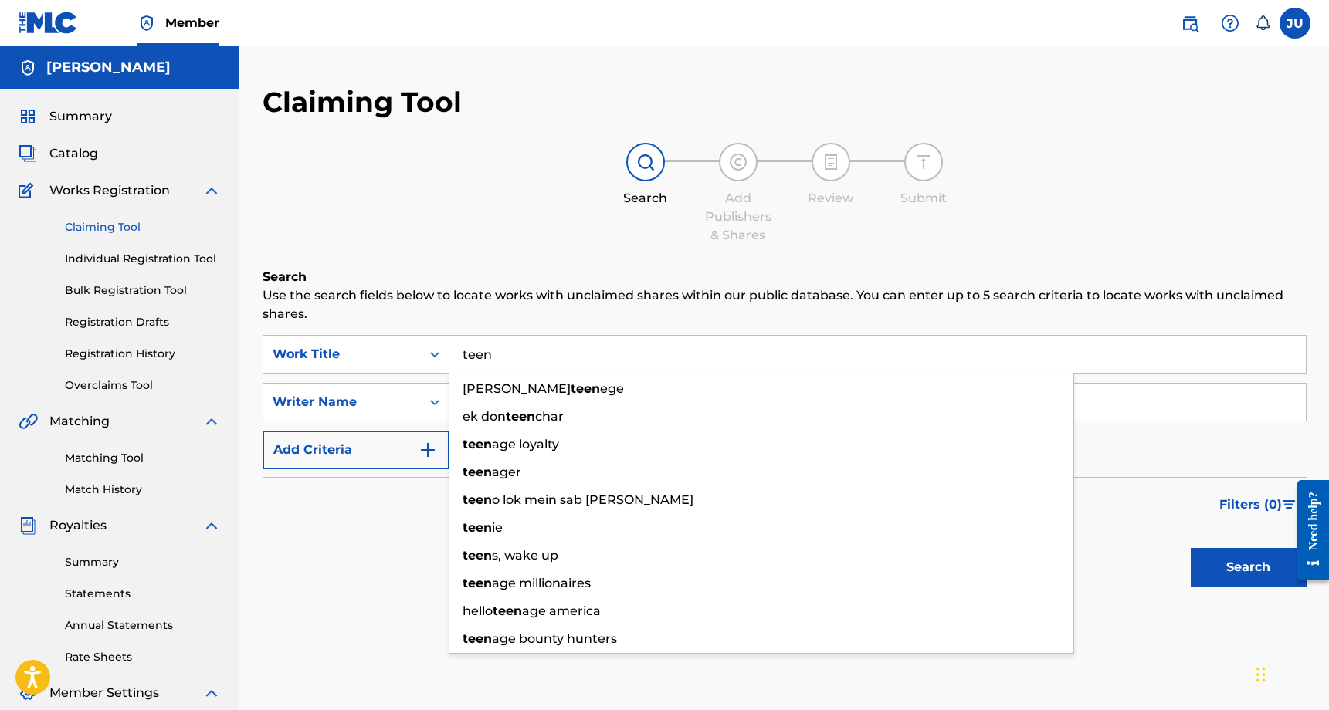
type input "teen"
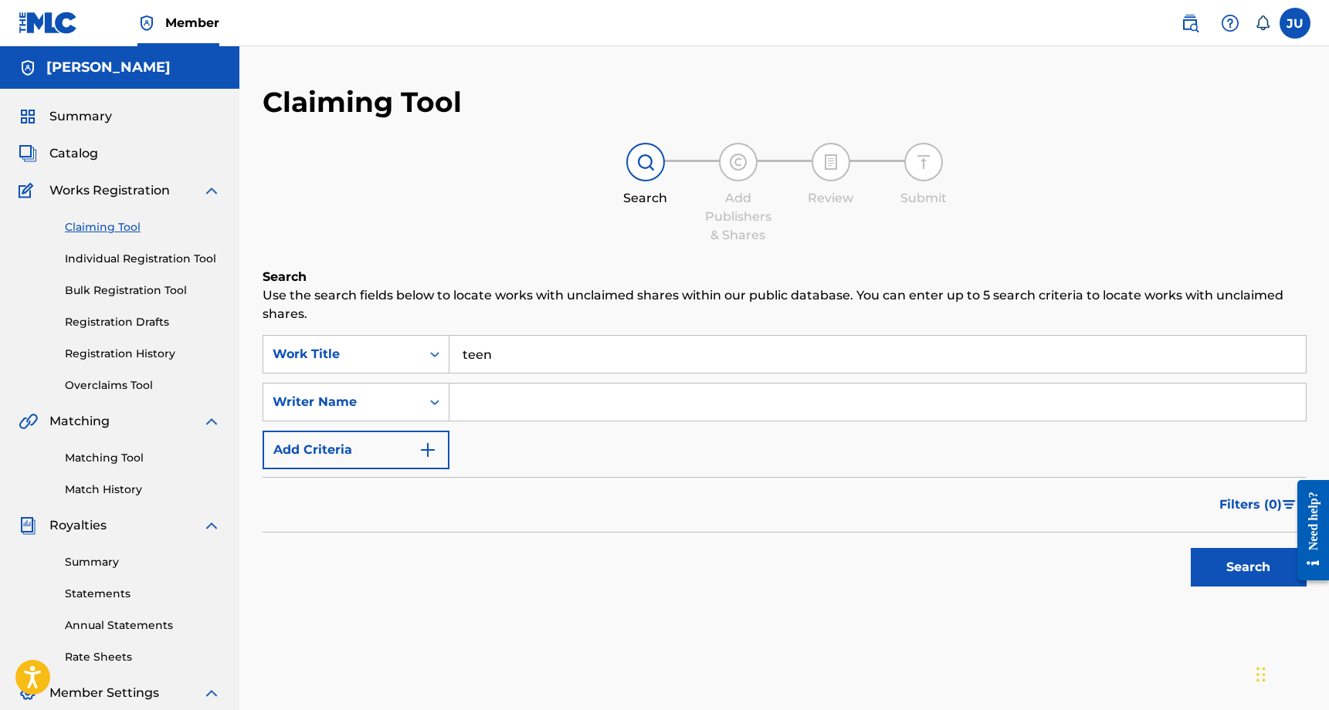
click at [595, 239] on div "Search Add Publishers & Shares Review Submit" at bounding box center [785, 194] width 1044 height 102
click at [554, 401] on input "Search Form" at bounding box center [877, 402] width 856 height 37
type input "z"
type input "[PERSON_NAME]"
click at [1218, 564] on button "Search" at bounding box center [1249, 567] width 116 height 39
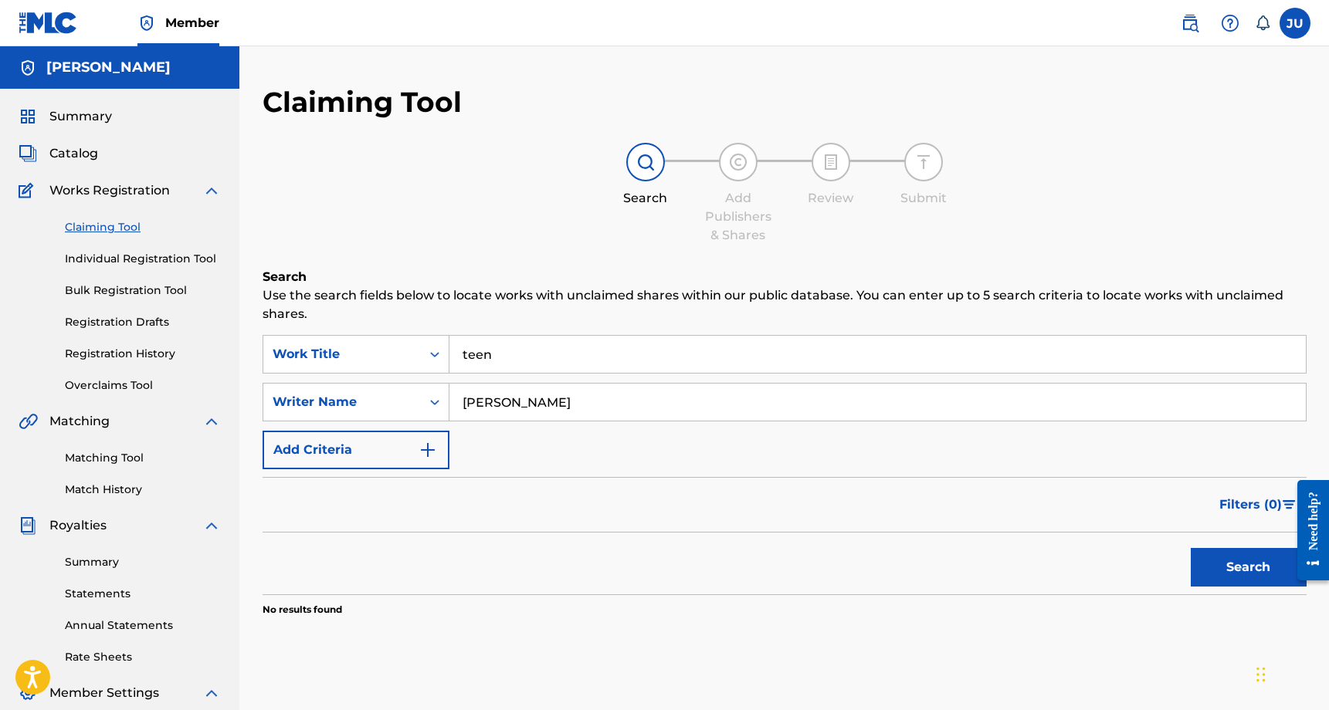
click at [158, 350] on link "Registration History" at bounding box center [143, 354] width 156 height 16
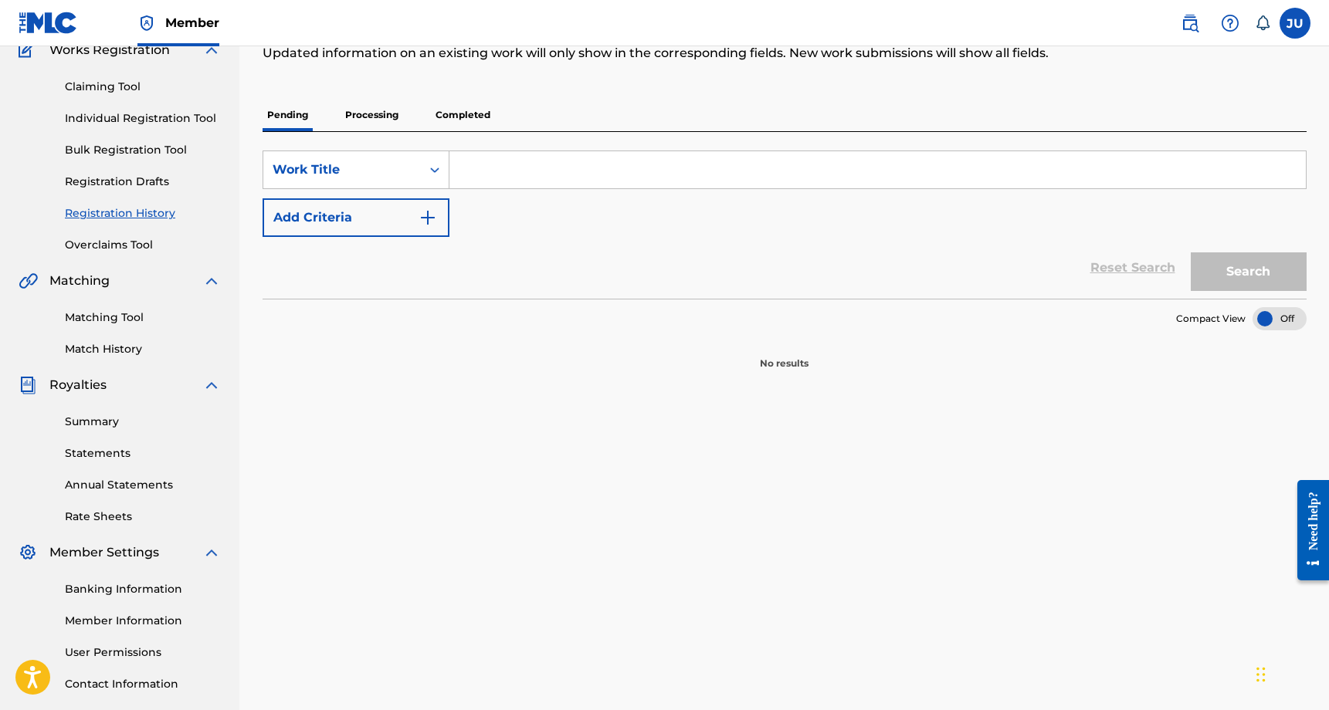
scroll to position [139, 0]
click at [472, 124] on p "Completed" at bounding box center [463, 116] width 64 height 32
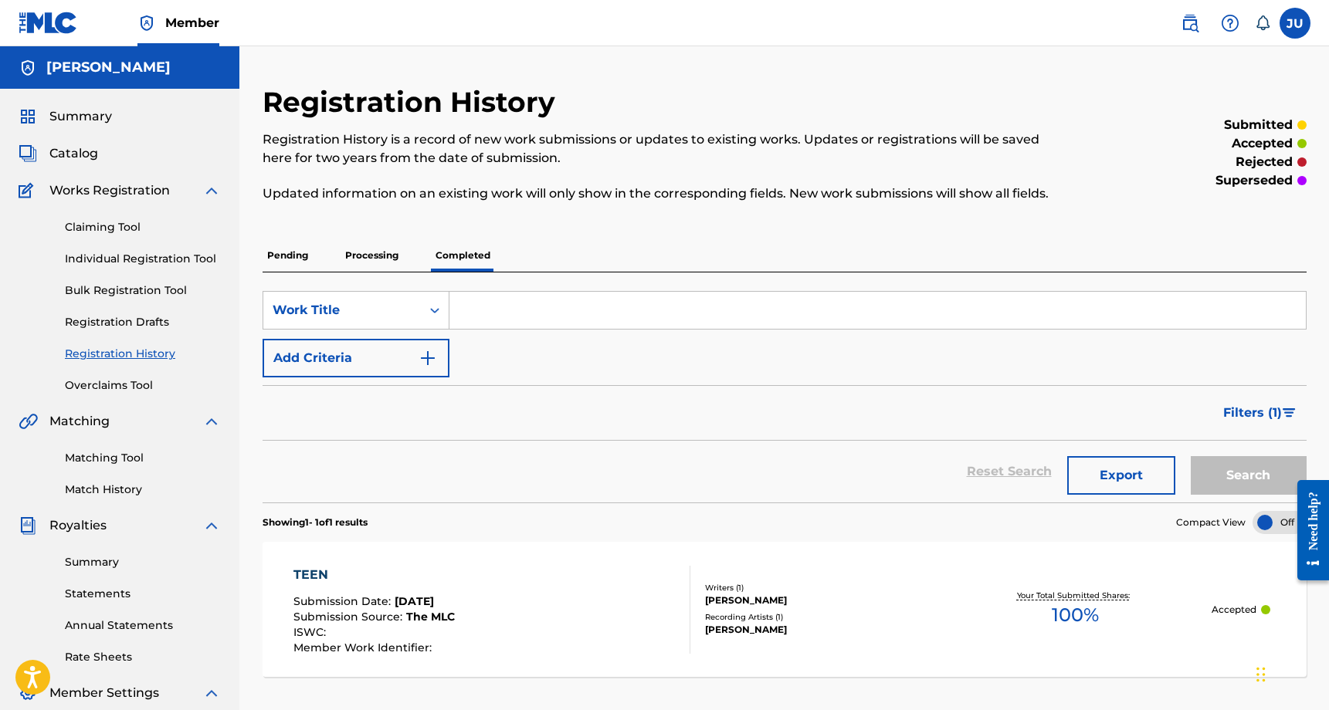
click at [434, 603] on span "[DATE]" at bounding box center [414, 602] width 39 height 14
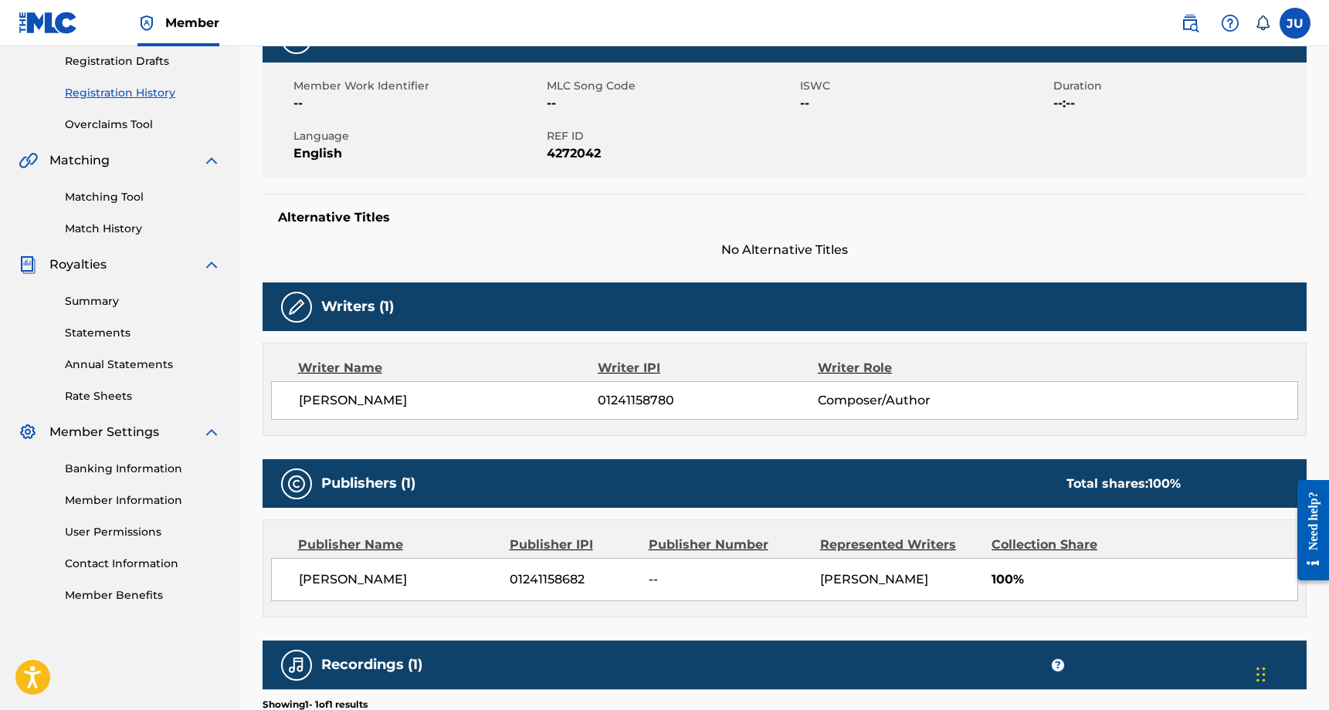
scroll to position [475, 0]
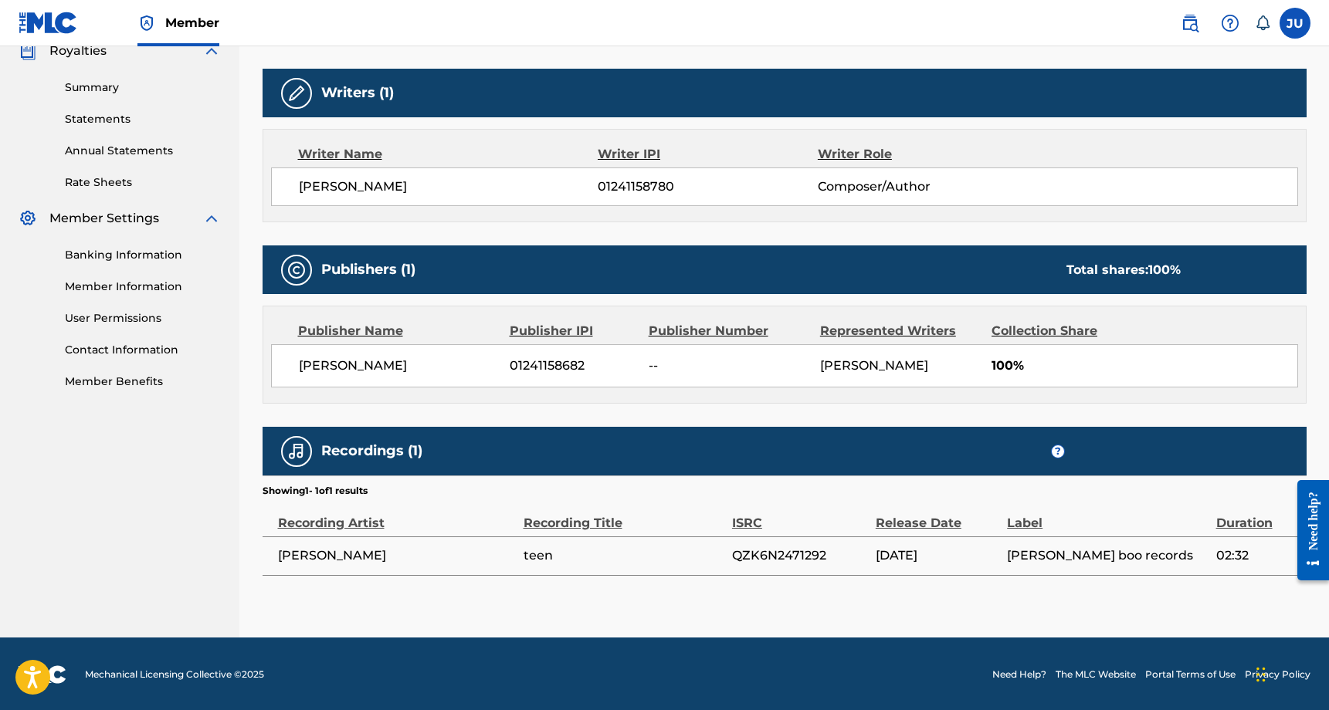
click at [1005, 374] on div "[PERSON_NAME] 01241158682 -- [PERSON_NAME] 100%" at bounding box center [784, 365] width 1027 height 43
click at [1033, 330] on div "Collection Share" at bounding box center [1066, 331] width 150 height 19
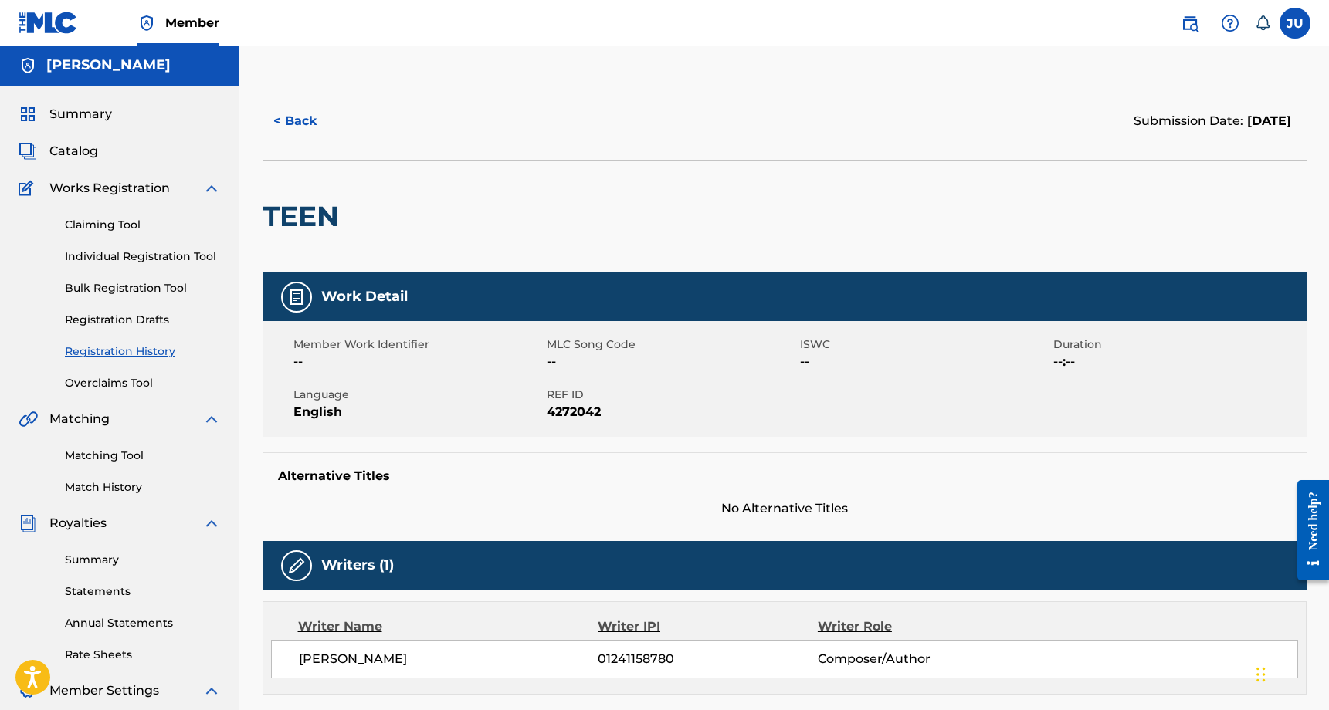
scroll to position [0, 0]
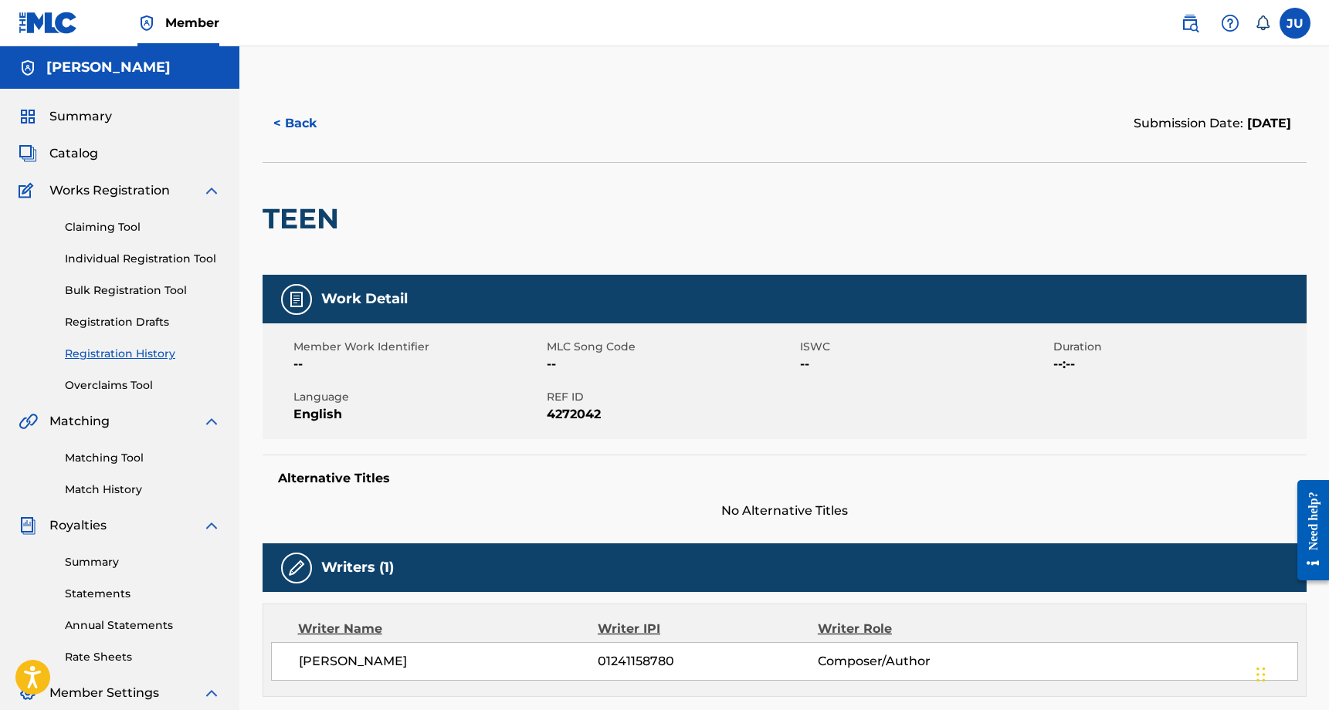
click at [83, 109] on span "Summary" at bounding box center [80, 116] width 63 height 19
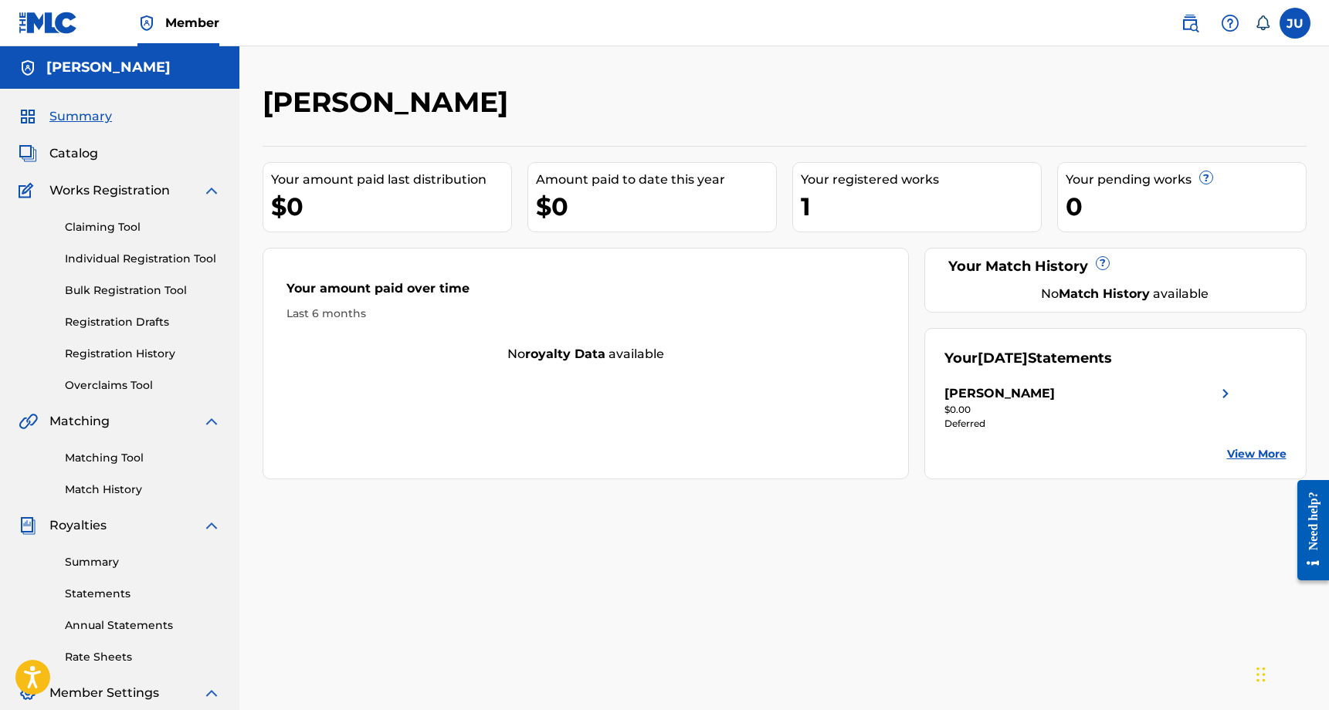
click at [83, 154] on span "Catalog" at bounding box center [73, 153] width 49 height 19
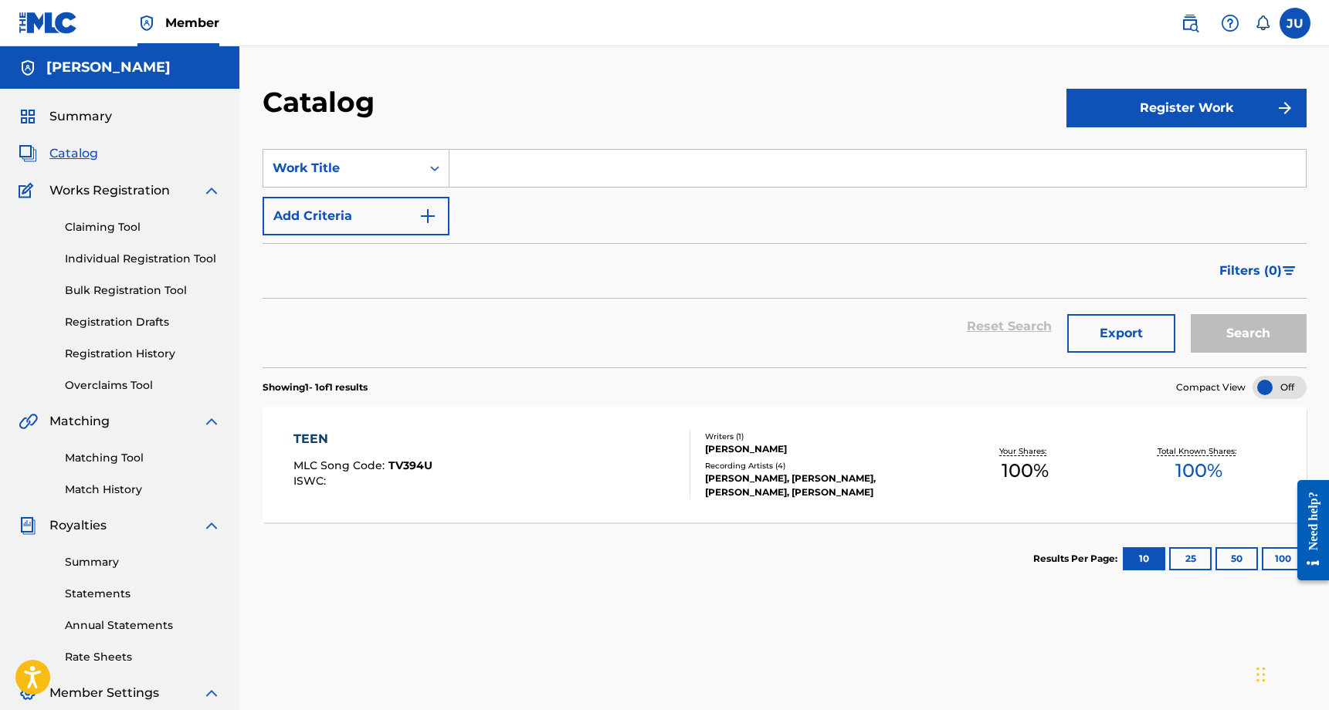
click at [1194, 469] on span "100 %" at bounding box center [1198, 471] width 47 height 28
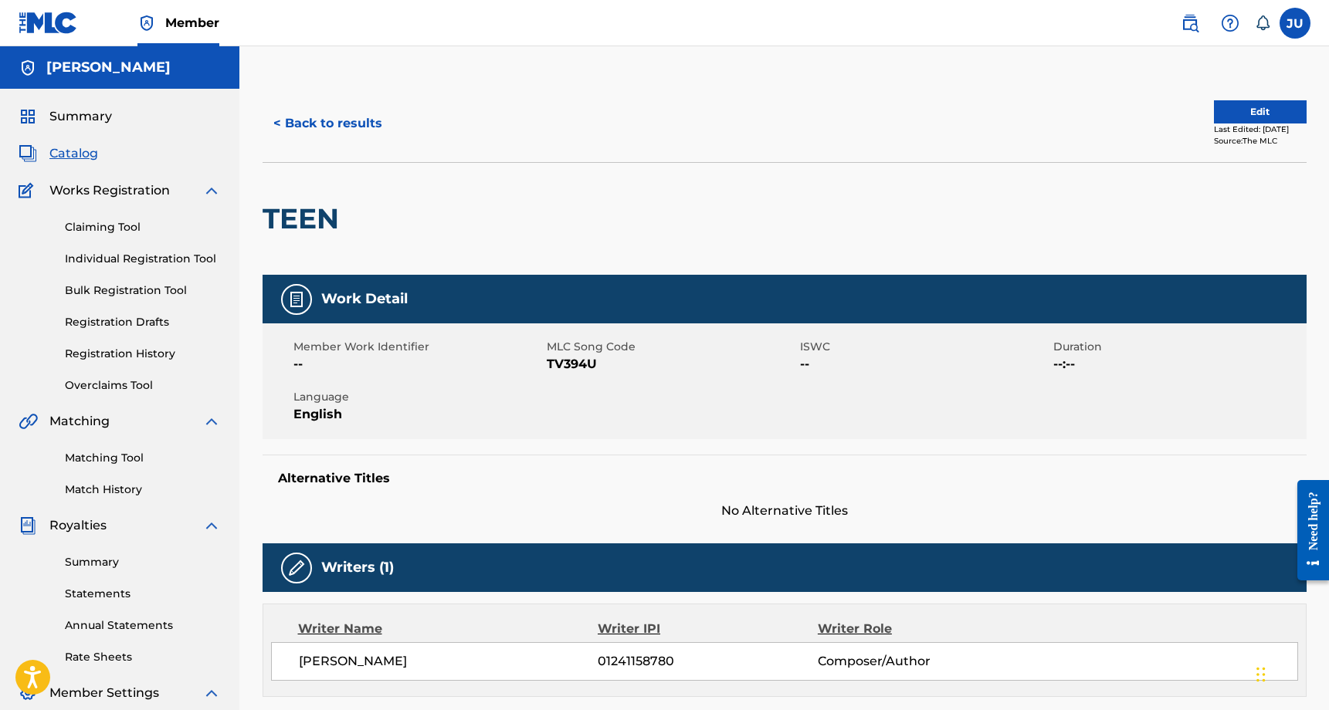
click at [1290, 104] on button "Edit" at bounding box center [1260, 111] width 93 height 23
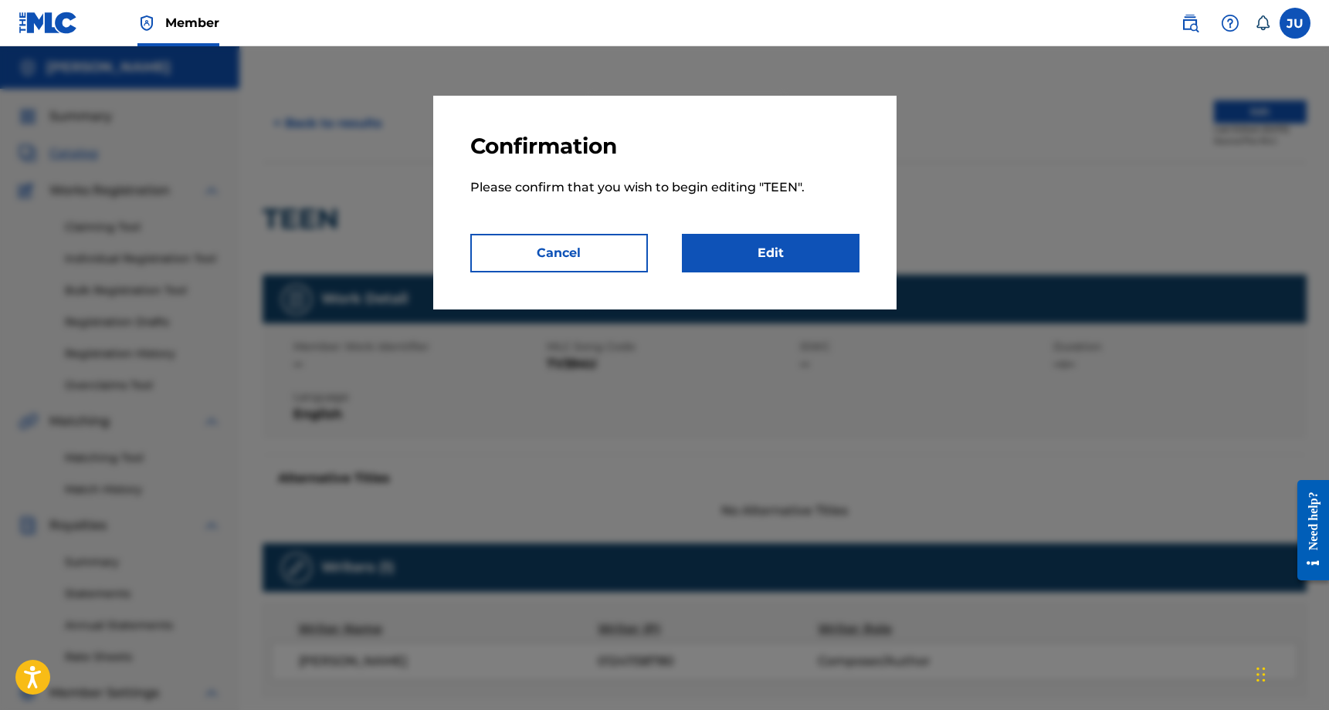
click at [771, 260] on link "Edit" at bounding box center [771, 253] width 178 height 39
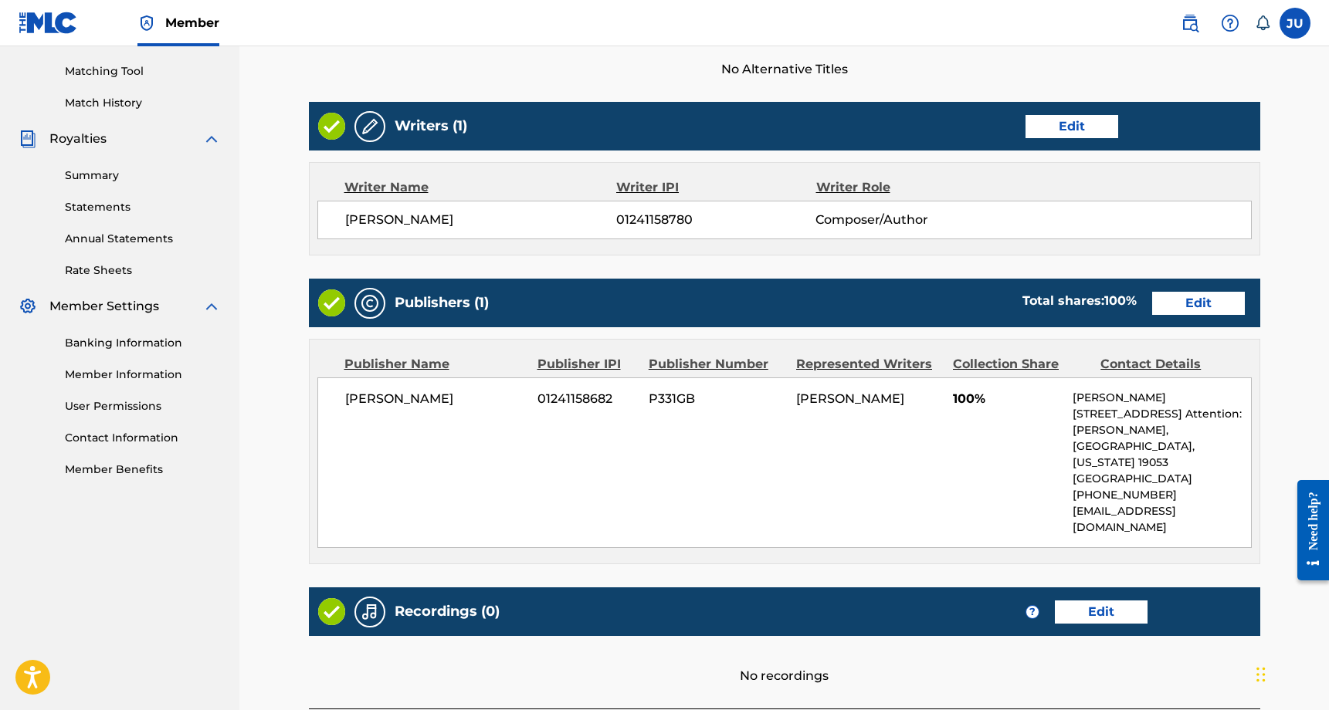
scroll to position [503, 0]
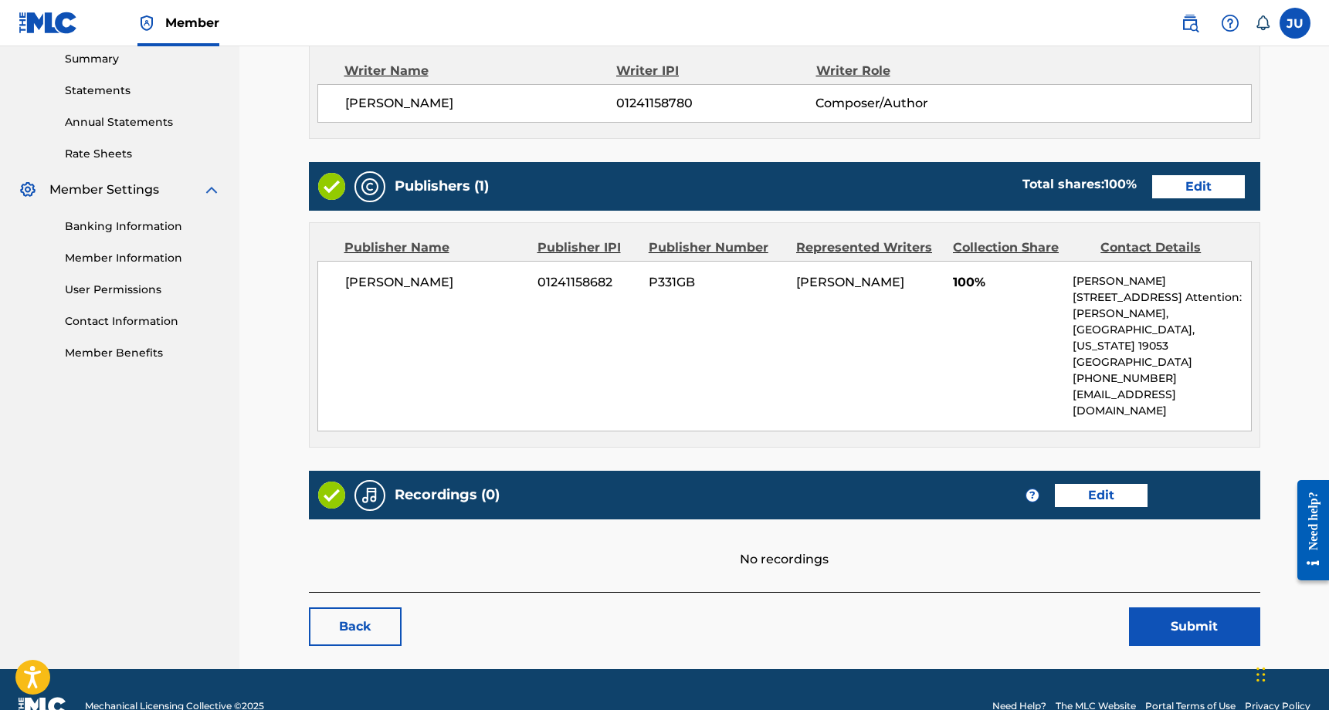
click at [1204, 188] on link "Edit" at bounding box center [1198, 186] width 93 height 23
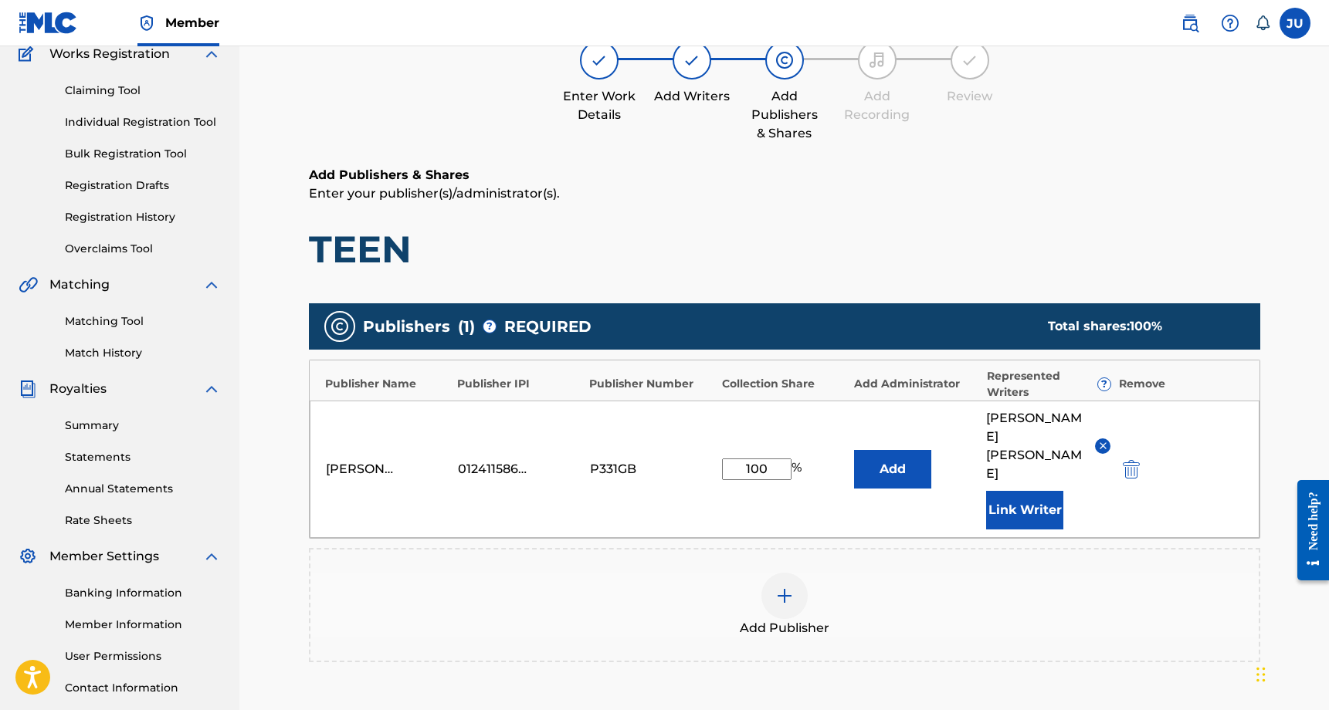
scroll to position [208, 0]
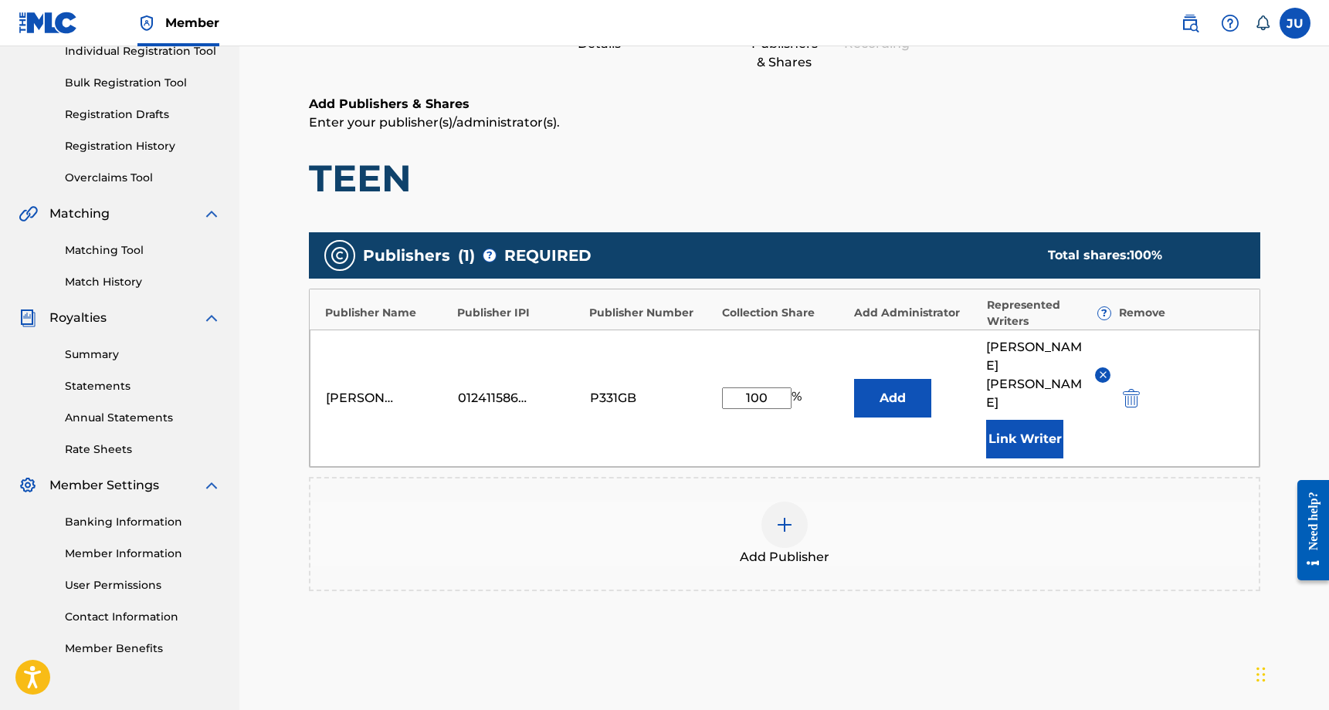
click at [781, 391] on div "[PERSON_NAME] 01241158682 P331GB 100 % Add [PERSON_NAME] Link Writer" at bounding box center [785, 398] width 950 height 137
click at [771, 388] on input "100" at bounding box center [756, 399] width 69 height 22
type input "1"
type input "2"
type input "100"
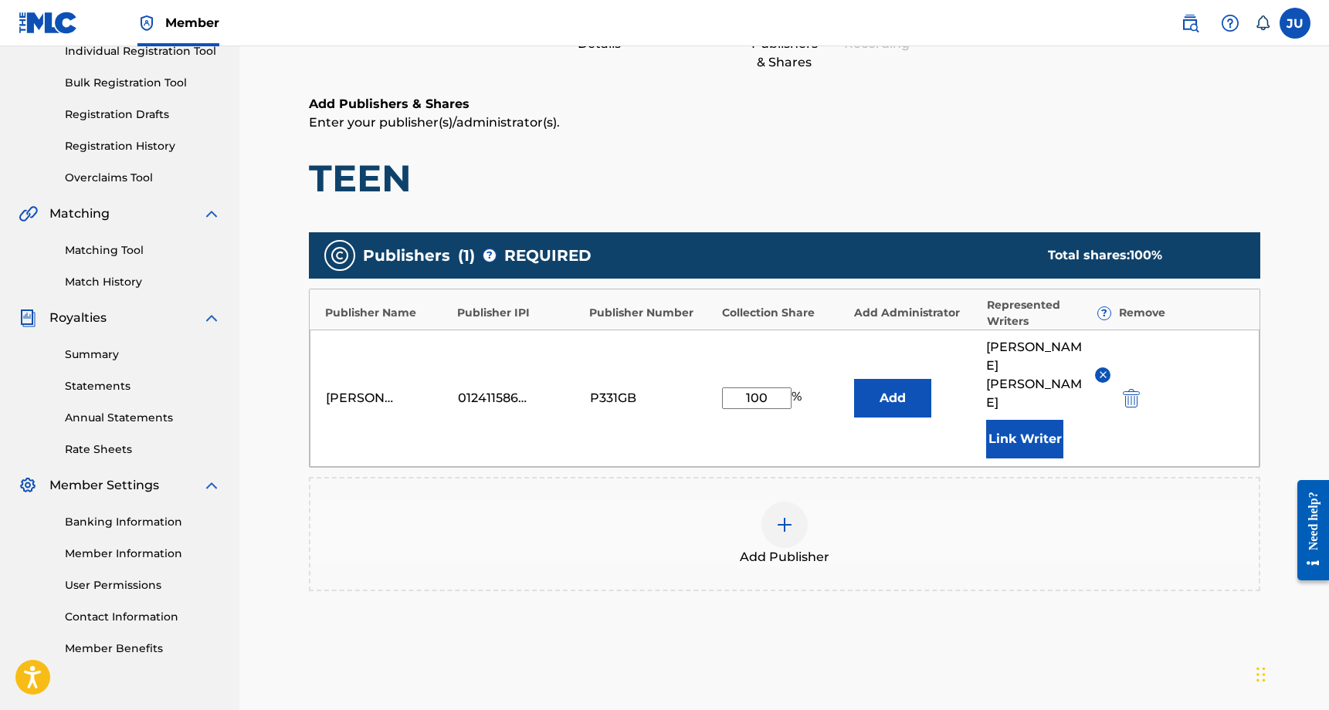
click at [1035, 531] on div "Add Publisher" at bounding box center [784, 534] width 951 height 114
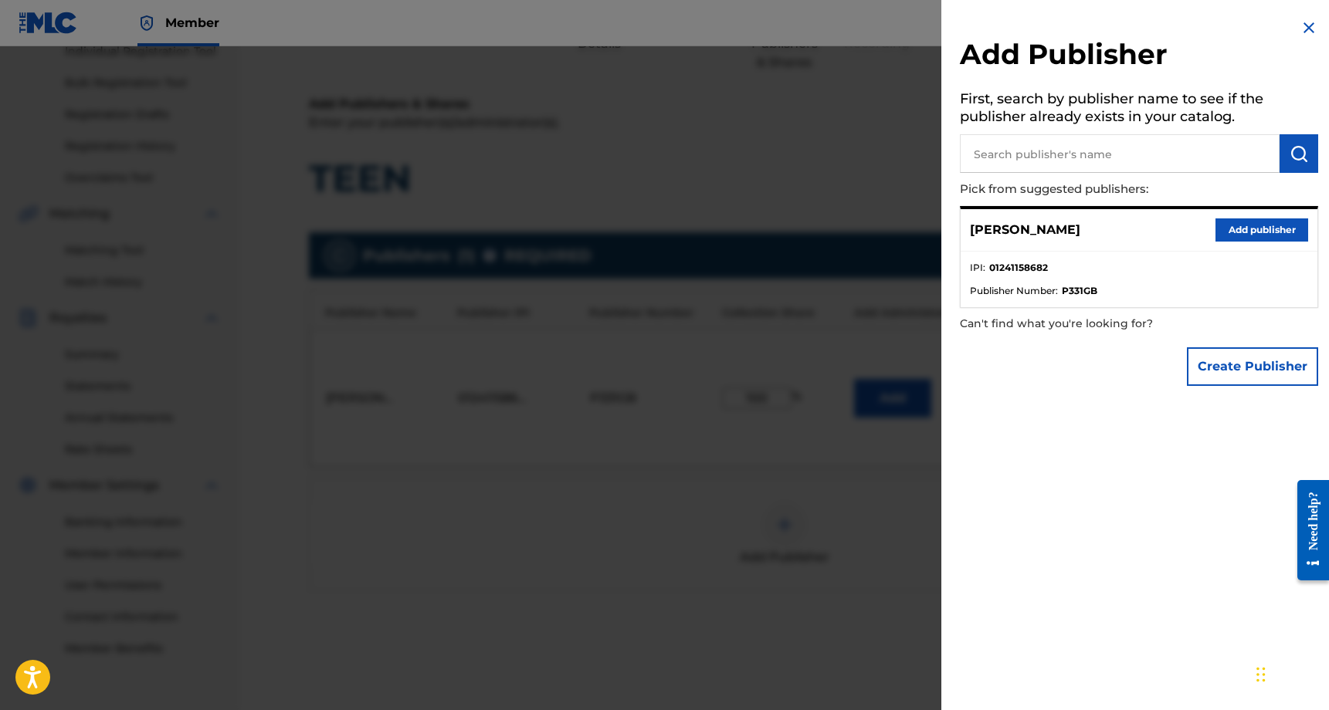
click at [1301, 35] on img at bounding box center [1309, 28] width 19 height 19
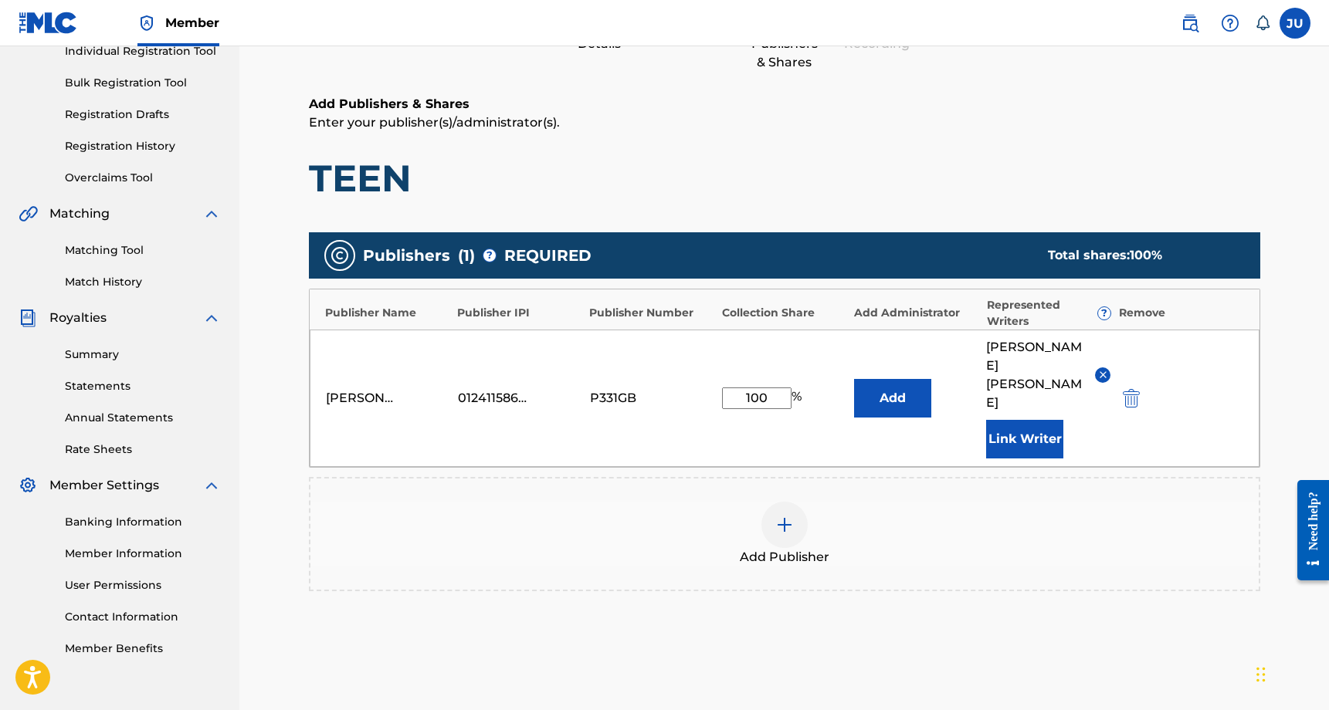
click at [1029, 420] on button "Link Writer" at bounding box center [1024, 439] width 77 height 39
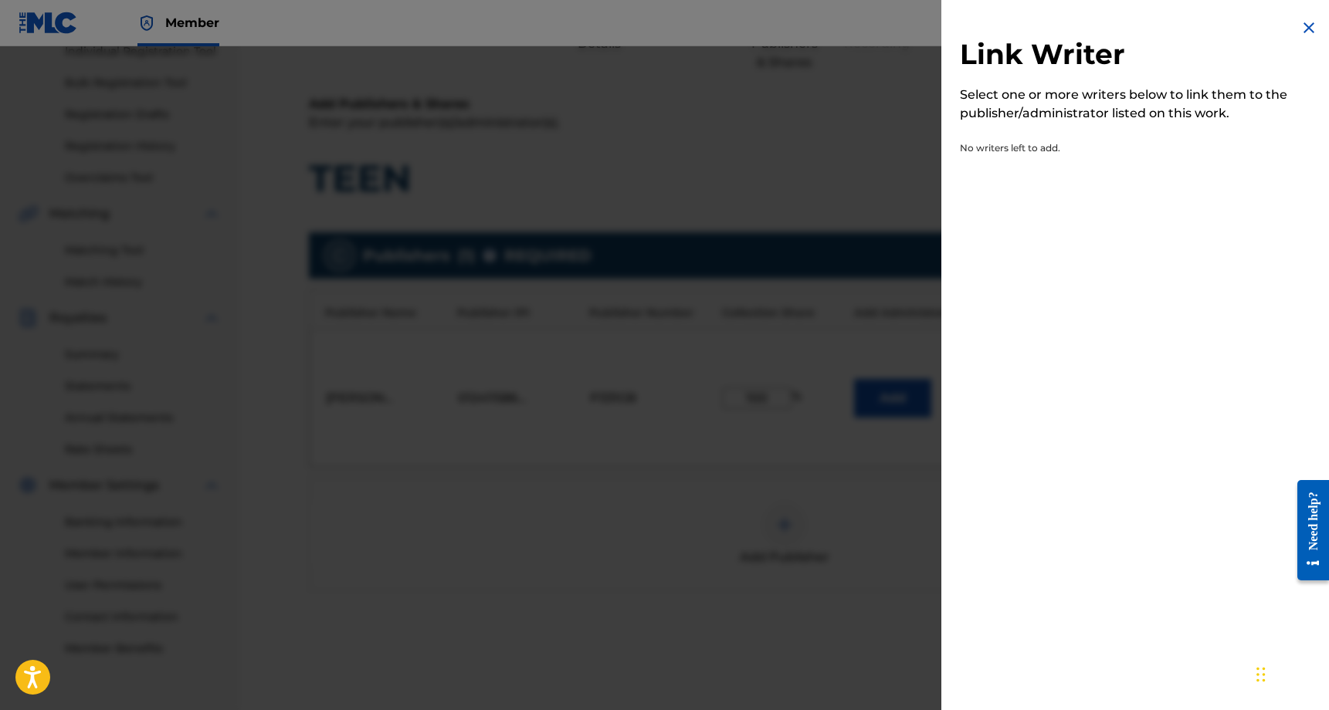
click at [1301, 26] on img at bounding box center [1309, 28] width 19 height 19
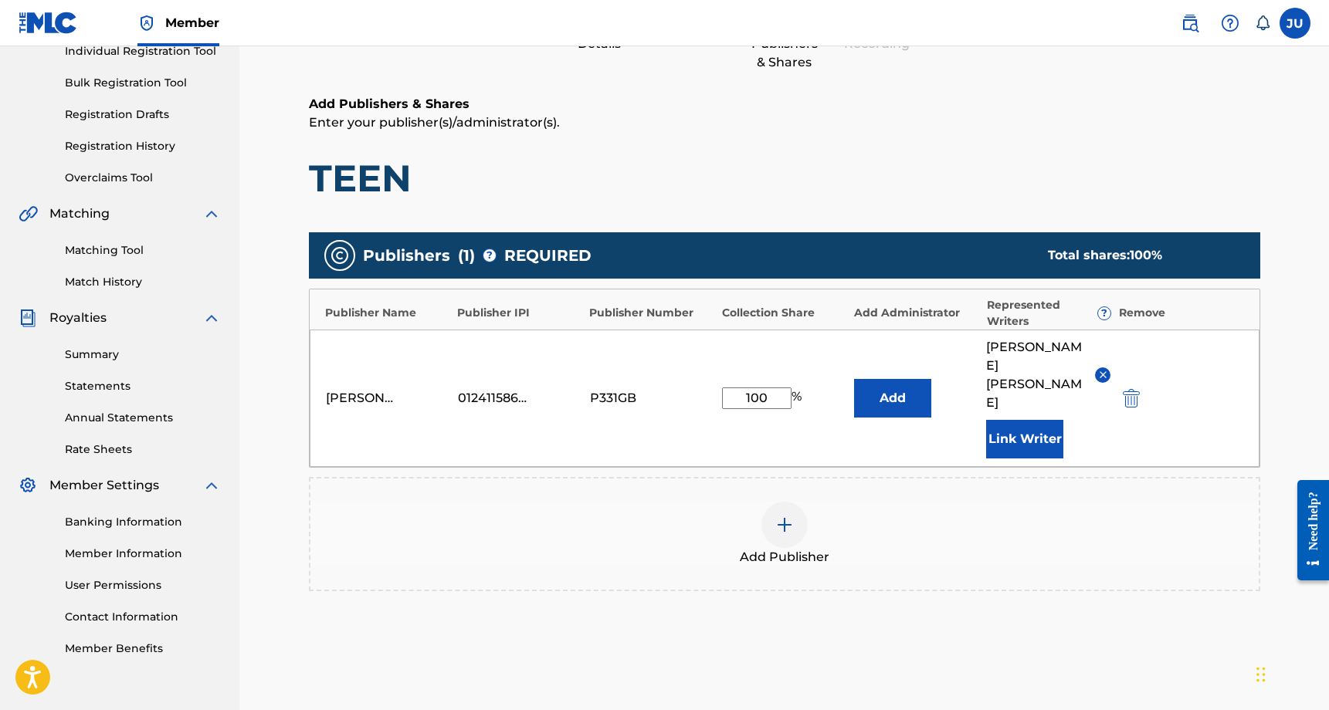
click at [1300, 25] on label at bounding box center [1294, 23] width 31 height 31
click at [1295, 23] on input "JU [PERSON_NAME] [EMAIL_ADDRESS][DOMAIN_NAME] Notification Preferences Profile …" at bounding box center [1295, 23] width 0 height 0
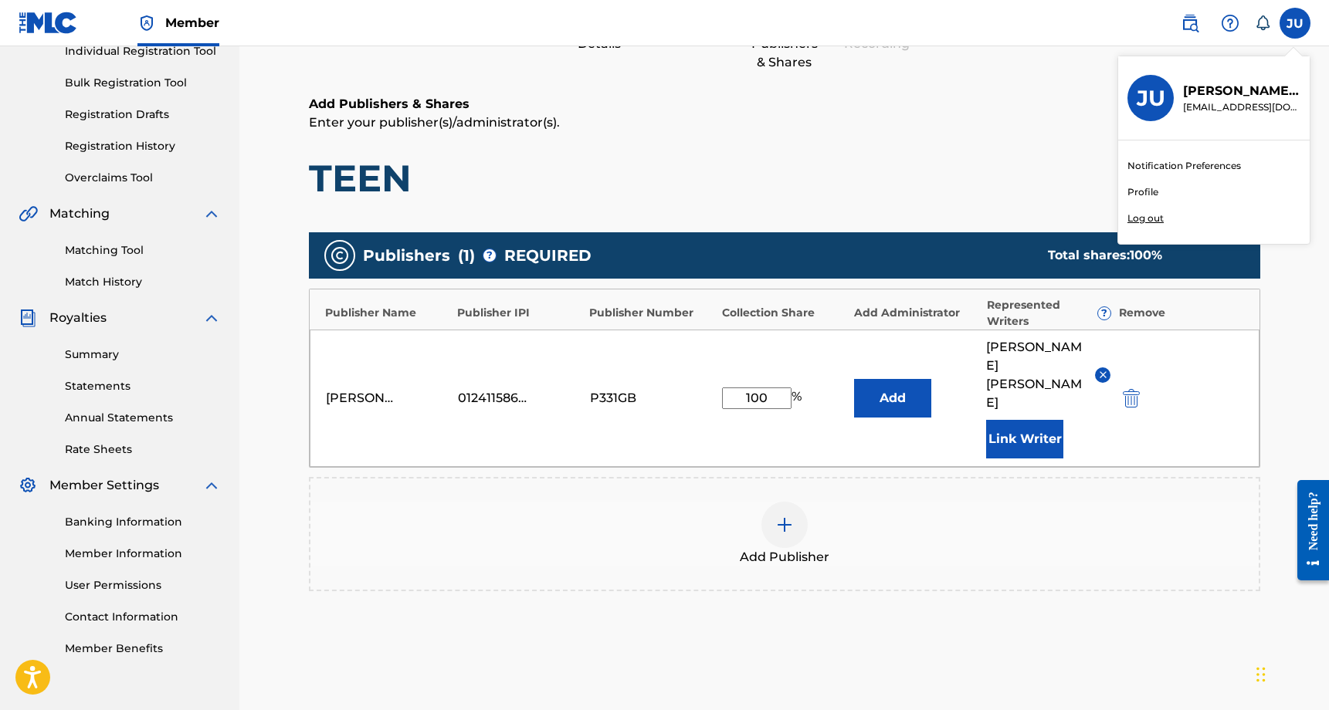
click at [894, 384] on button "Add" at bounding box center [892, 398] width 77 height 39
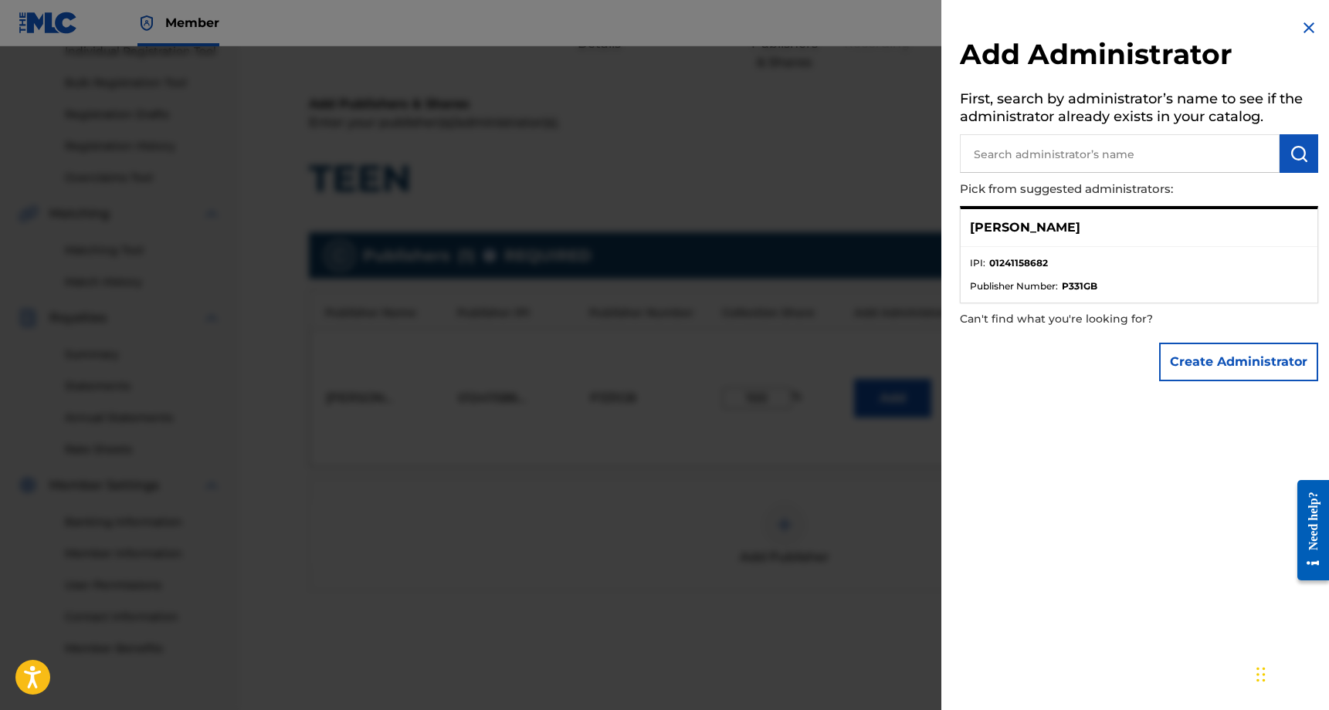
click at [1047, 269] on li "IPI : 01241158682" at bounding box center [1139, 267] width 338 height 23
click at [1042, 226] on p "[PERSON_NAME]" at bounding box center [1025, 228] width 110 height 19
click at [976, 228] on p "[PERSON_NAME]" at bounding box center [1025, 228] width 110 height 19
click at [1085, 228] on div "[PERSON_NAME]" at bounding box center [1139, 228] width 357 height 38
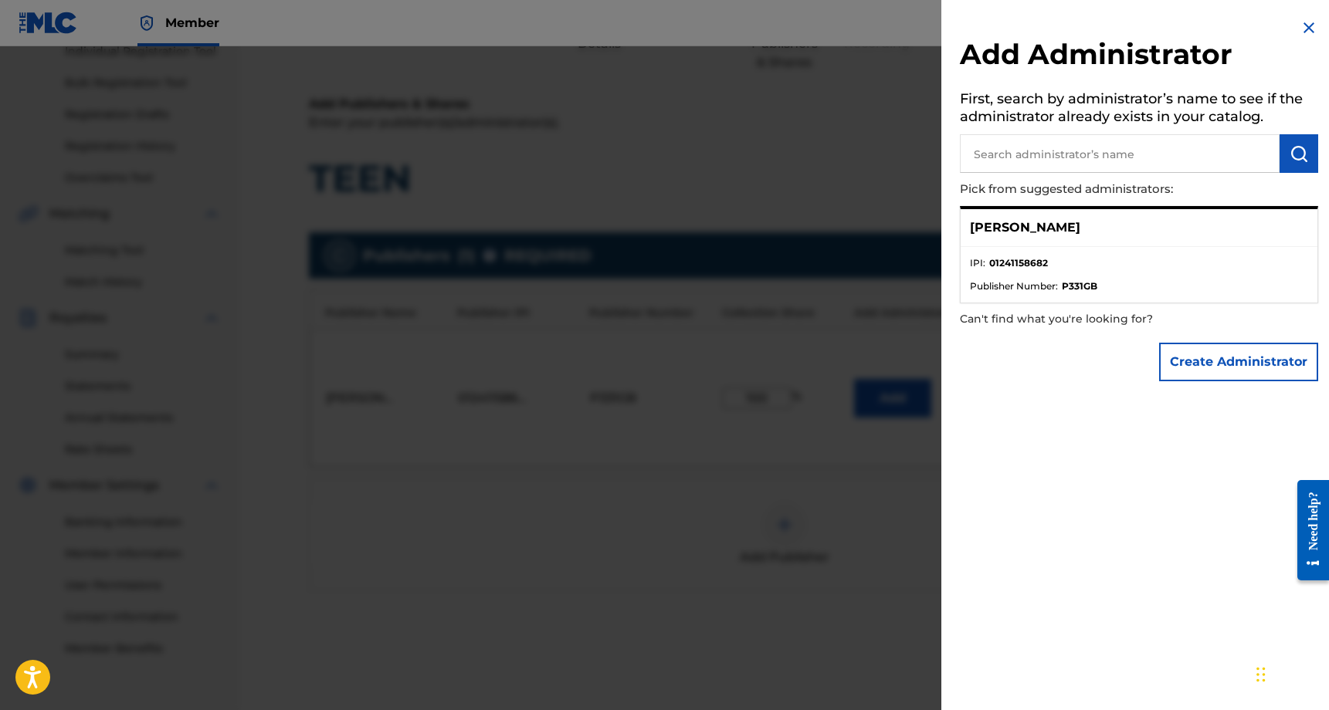
click at [1088, 228] on div "[PERSON_NAME]" at bounding box center [1139, 228] width 357 height 38
click at [1073, 273] on li "IPI : 01241158682" at bounding box center [1139, 267] width 338 height 23
click at [995, 269] on strong "01241158682" at bounding box center [1018, 263] width 59 height 14
click at [995, 264] on strong "01241158682" at bounding box center [1018, 263] width 59 height 14
click at [1022, 290] on span "Publisher Number :" at bounding box center [1014, 287] width 88 height 14
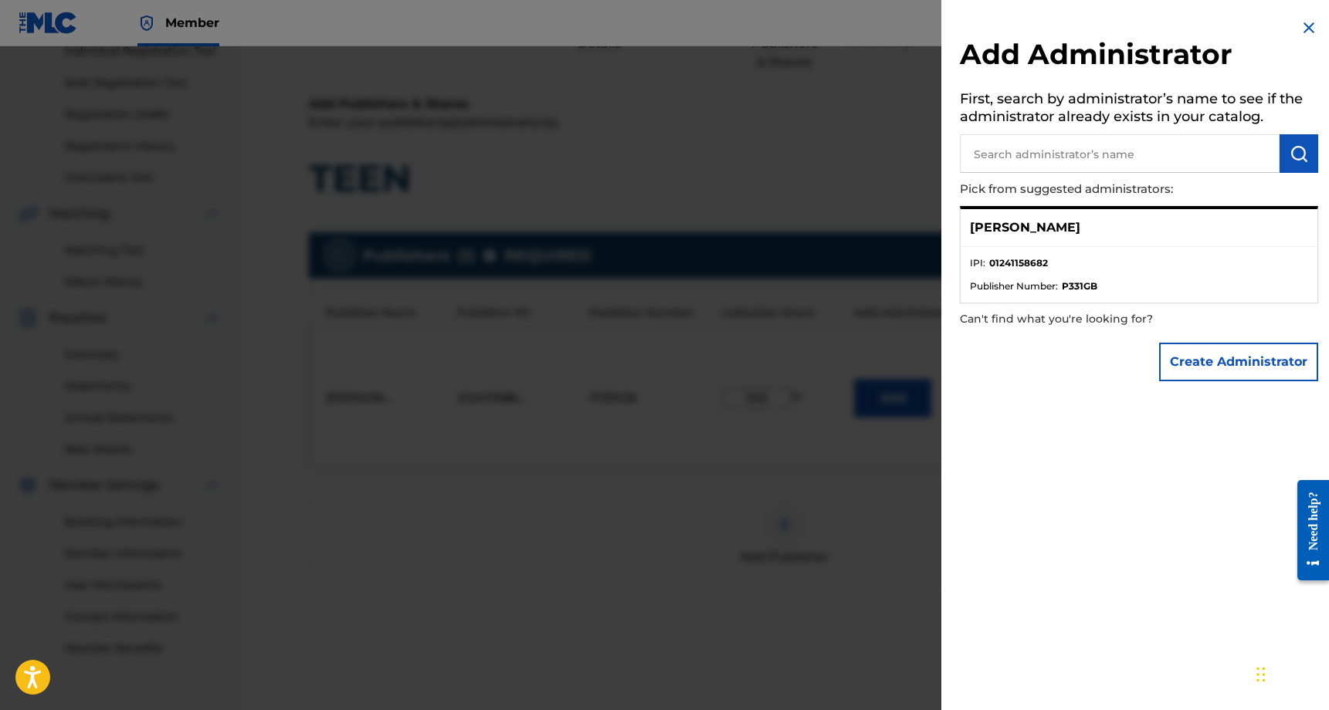
click at [1090, 290] on strong "P331GB" at bounding box center [1080, 287] width 36 height 14
click at [998, 290] on span "Publisher Number :" at bounding box center [1014, 287] width 88 height 14
click at [998, 239] on div "[PERSON_NAME]" at bounding box center [1139, 228] width 357 height 38
click at [996, 219] on p "[PERSON_NAME]" at bounding box center [1025, 228] width 110 height 19
click at [964, 222] on div "[PERSON_NAME]" at bounding box center [1139, 228] width 357 height 38
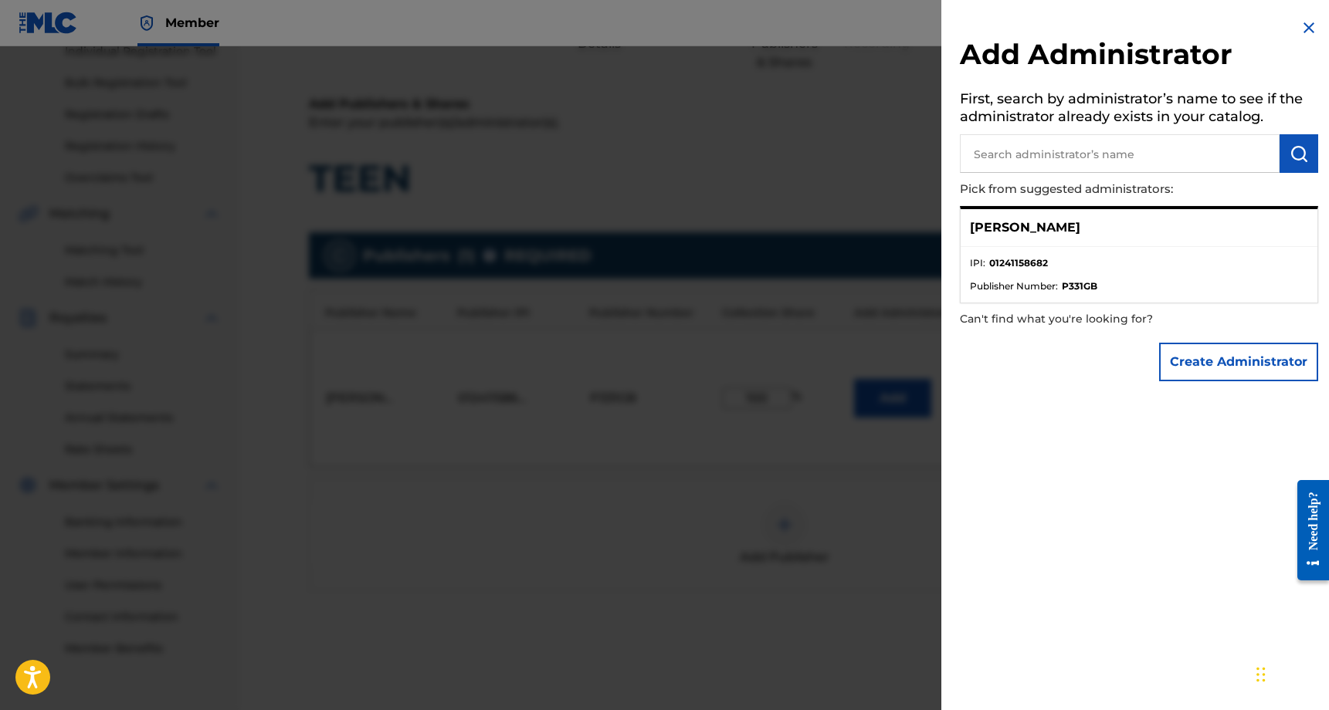
click at [1023, 273] on li "IPI : 01241158682" at bounding box center [1139, 267] width 338 height 23
click at [1174, 259] on li "IPI : 01241158682" at bounding box center [1139, 267] width 338 height 23
click at [1095, 161] on input "text" at bounding box center [1120, 153] width 320 height 39
type input "[PERSON_NAME]"
click at [1027, 224] on p "[PERSON_NAME]" at bounding box center [1025, 228] width 110 height 19
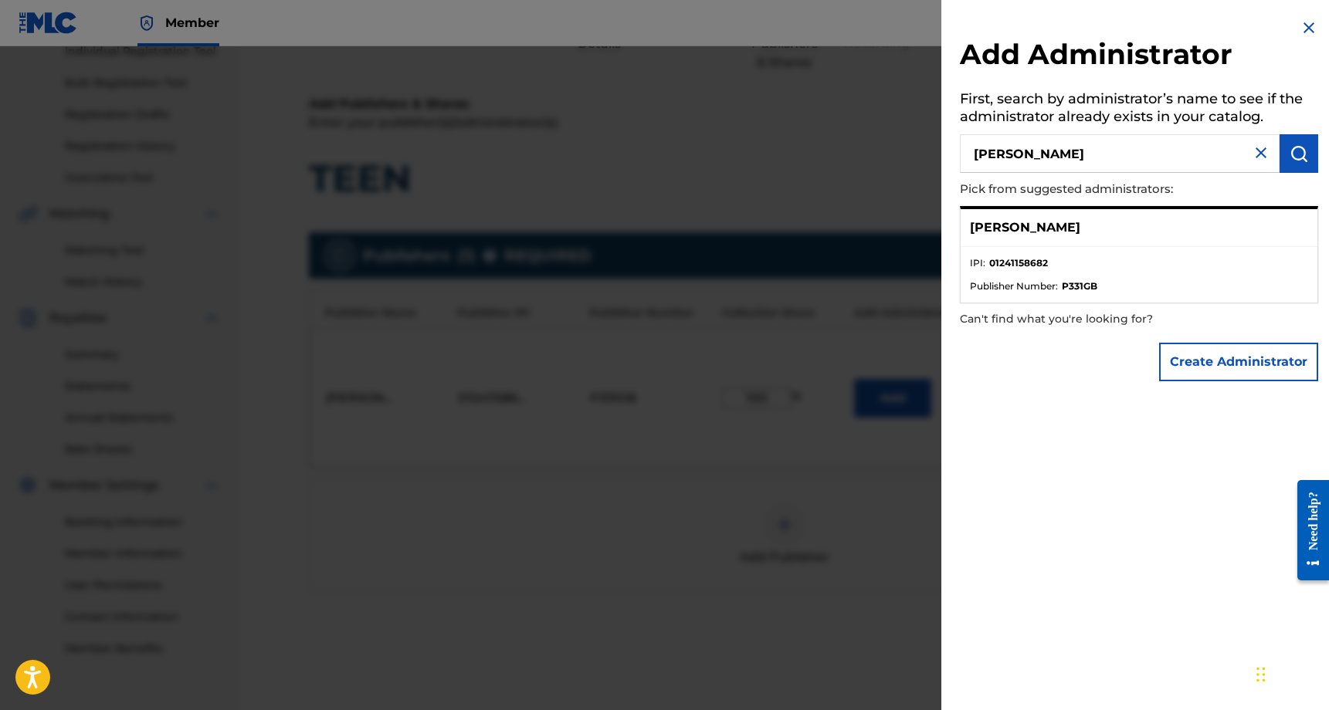
click at [1098, 224] on div "[PERSON_NAME]" at bounding box center [1139, 228] width 357 height 38
drag, startPoint x: 1098, startPoint y: 224, endPoint x: 1071, endPoint y: 246, distance: 35.1
click at [1071, 246] on div "[PERSON_NAME] IPI : 01241158682 Publisher Number : P331GB" at bounding box center [1139, 254] width 358 height 97
click at [1069, 247] on ul "IPI : 01241158682 Publisher Number : P331GB" at bounding box center [1139, 275] width 357 height 56
click at [1303, 29] on img at bounding box center [1309, 28] width 19 height 19
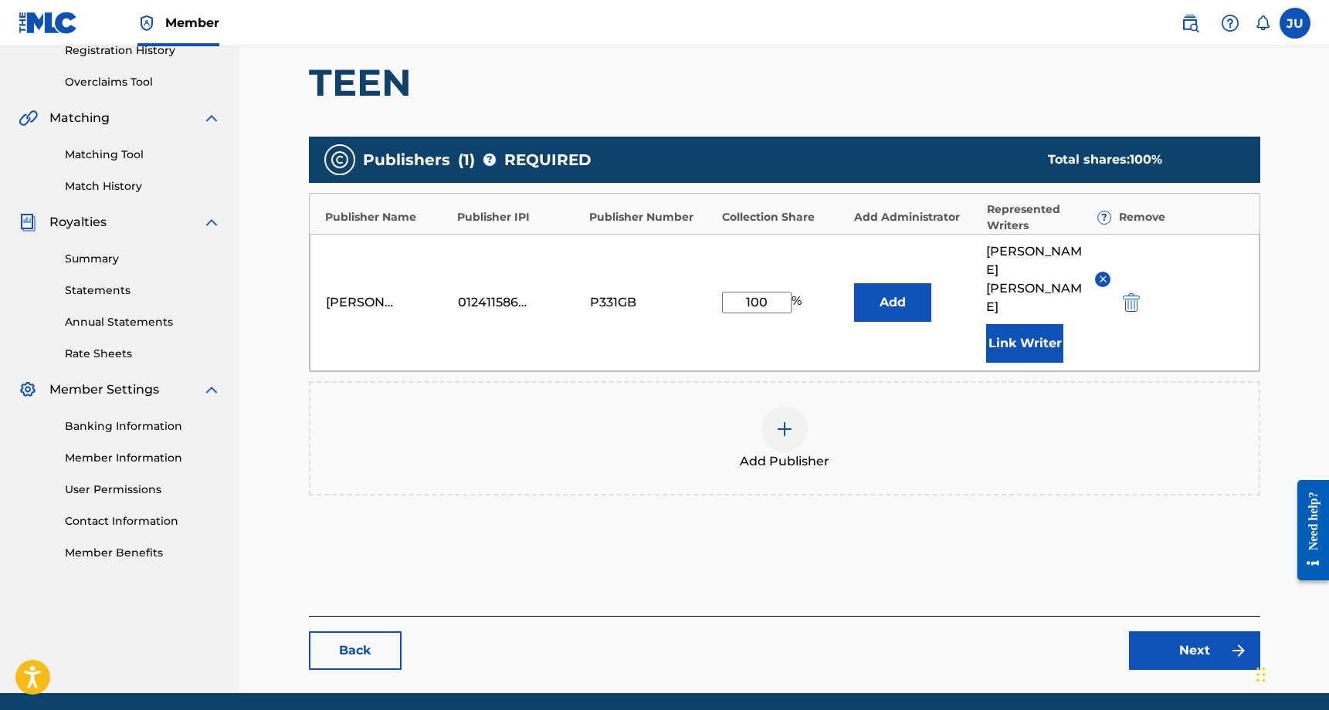
scroll to position [317, 0]
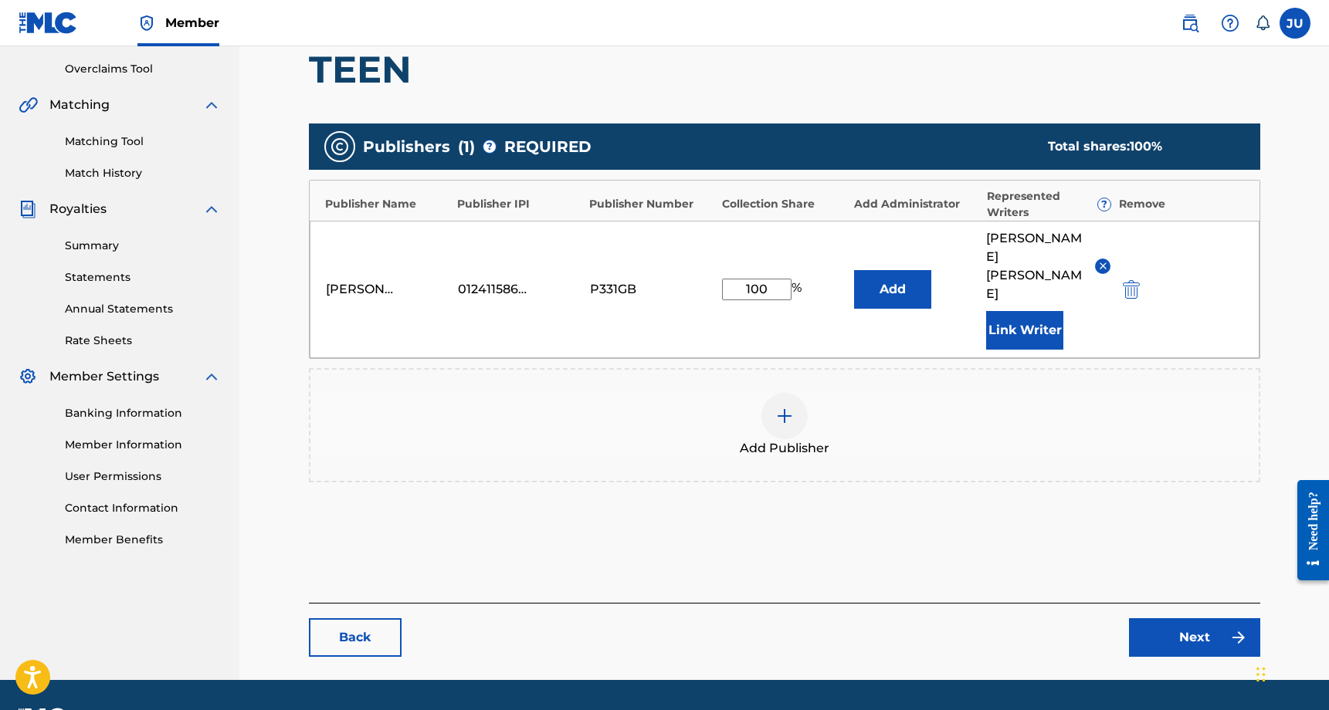
click at [656, 202] on div "Publisher Number" at bounding box center [651, 204] width 124 height 16
click at [788, 407] on img at bounding box center [784, 416] width 19 height 19
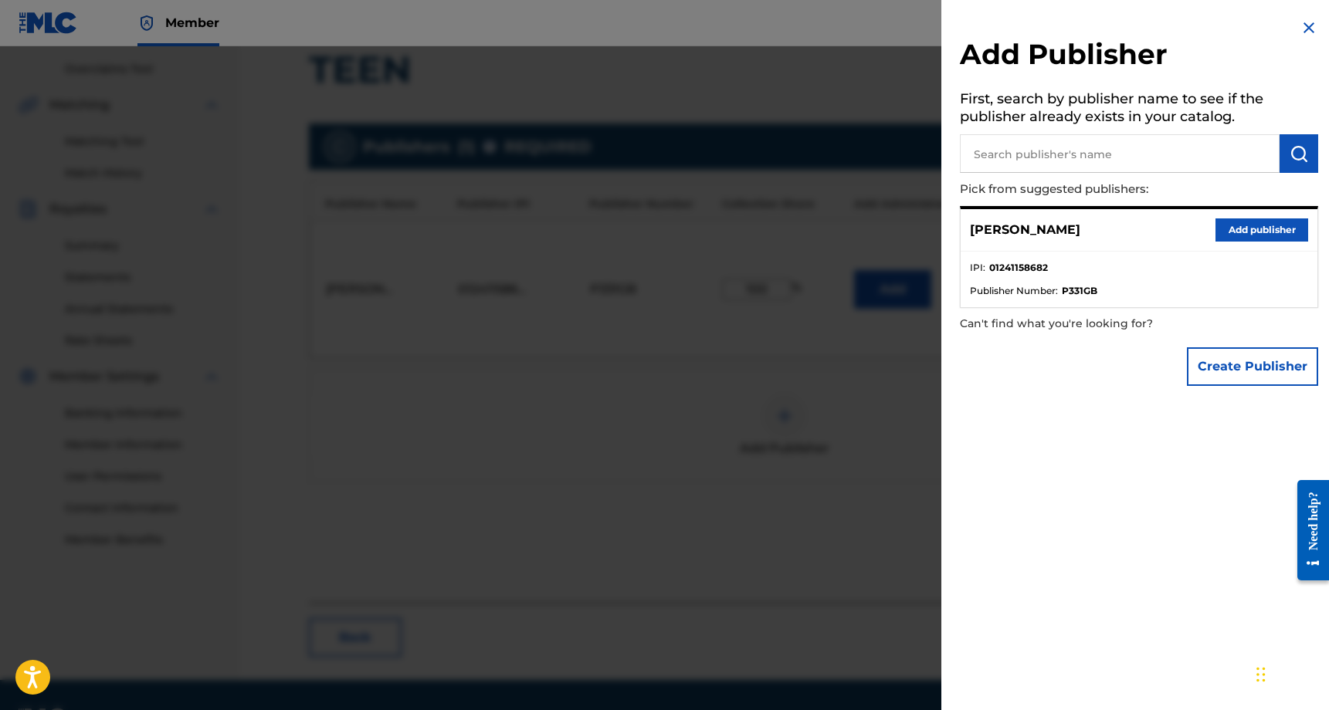
click at [1053, 232] on p "[PERSON_NAME]" at bounding box center [1025, 230] width 110 height 19
click at [1256, 232] on button "Add publisher" at bounding box center [1261, 230] width 93 height 23
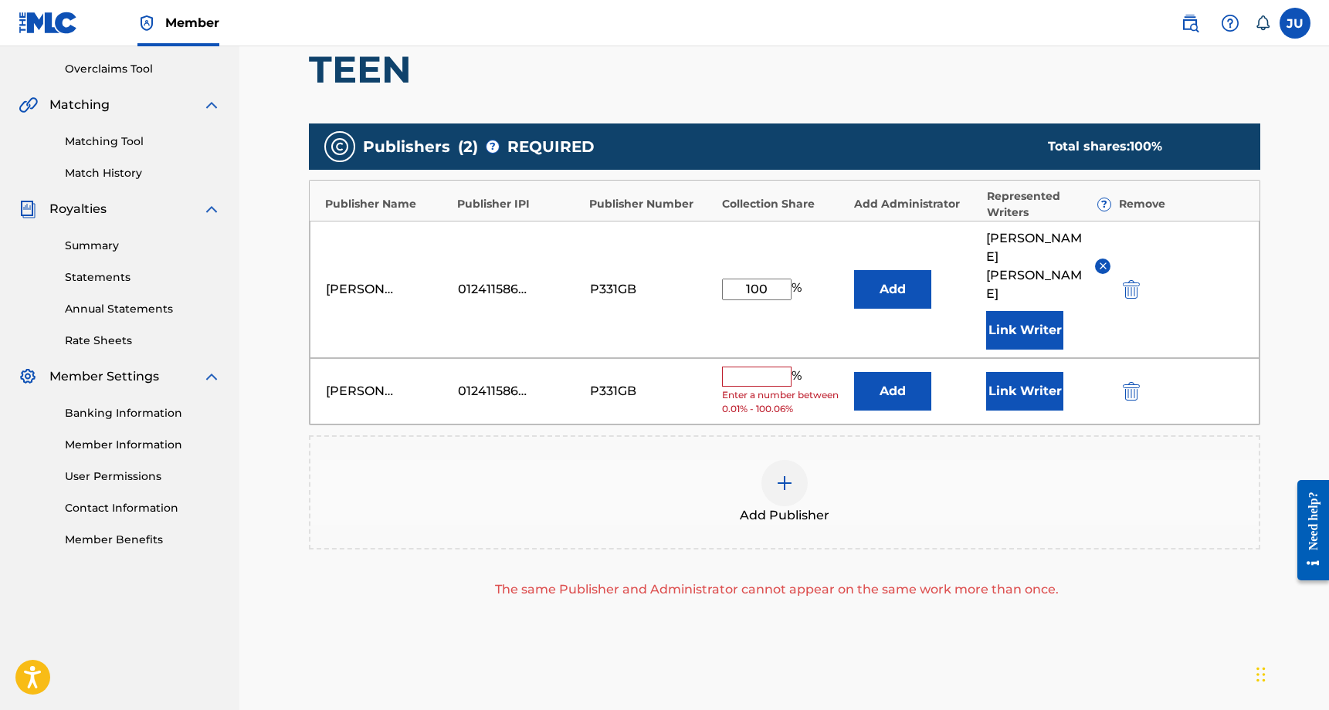
click at [745, 367] on input "text" at bounding box center [756, 377] width 69 height 20
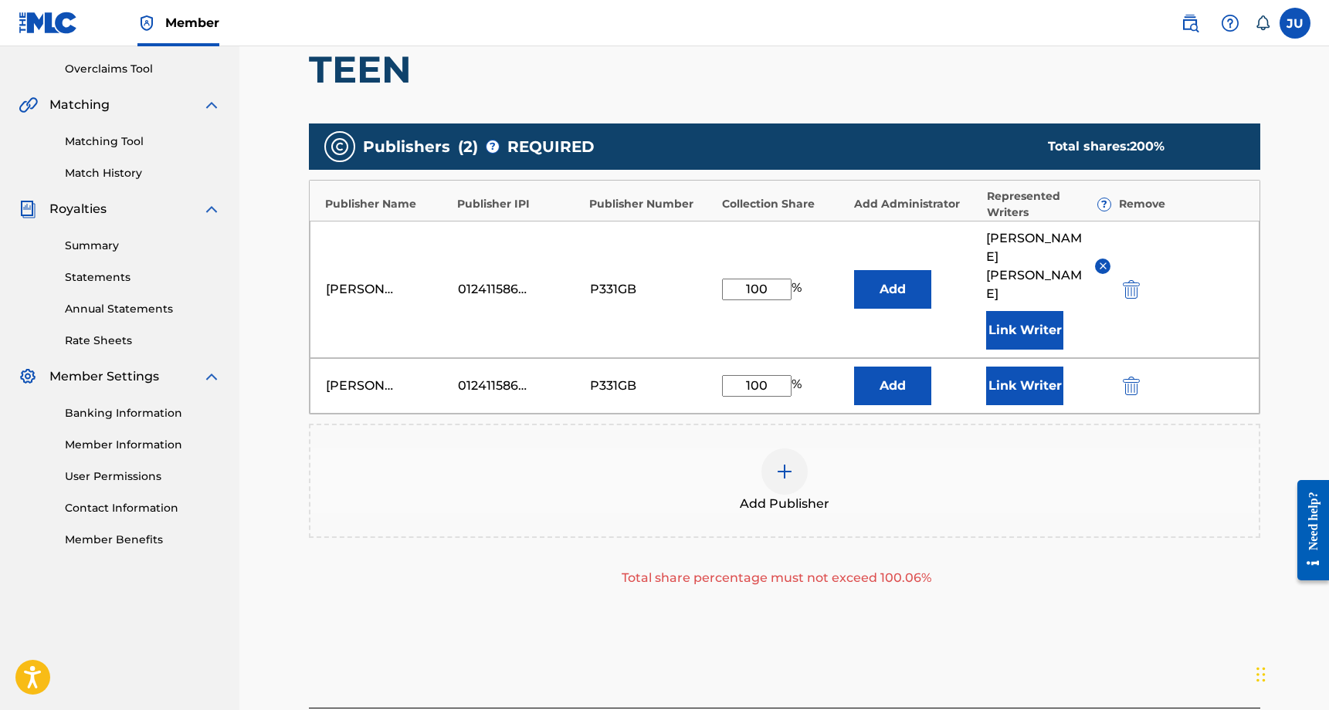
type input "100"
click at [890, 449] on div "Add Publisher" at bounding box center [784, 481] width 948 height 65
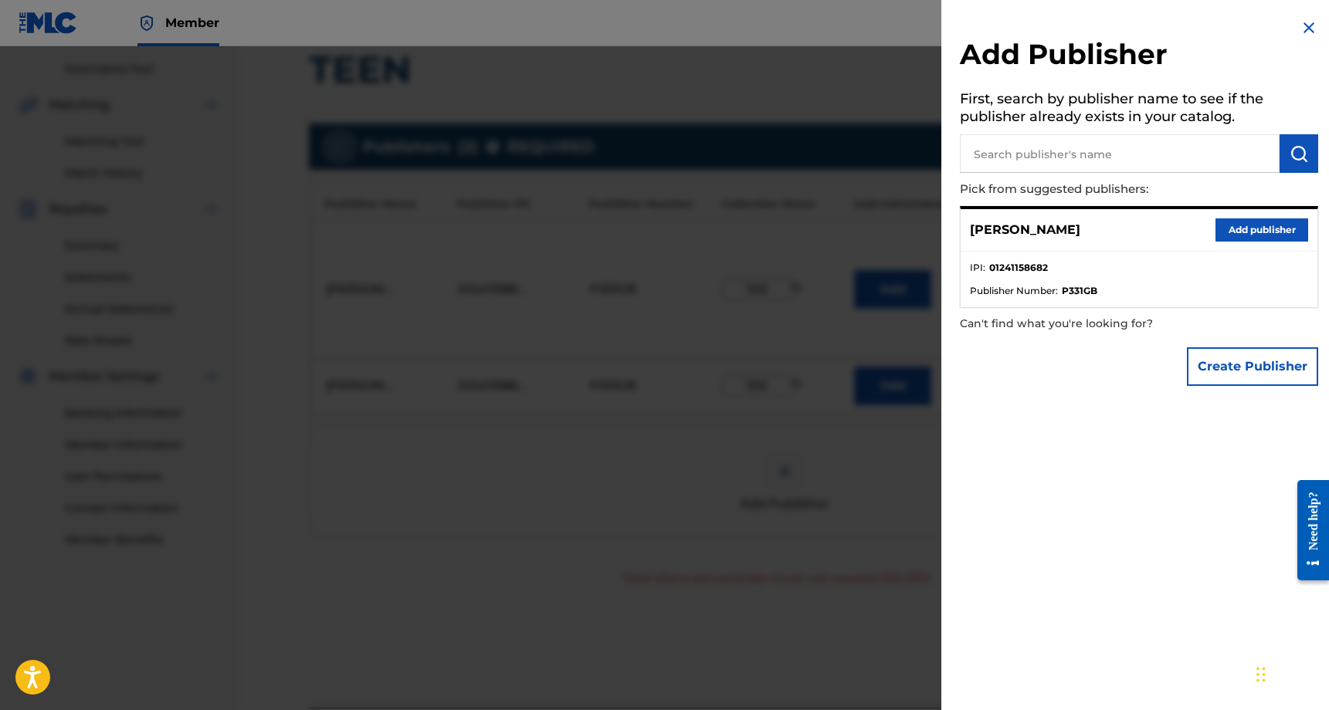
click at [1262, 238] on button "Add publisher" at bounding box center [1261, 230] width 93 height 23
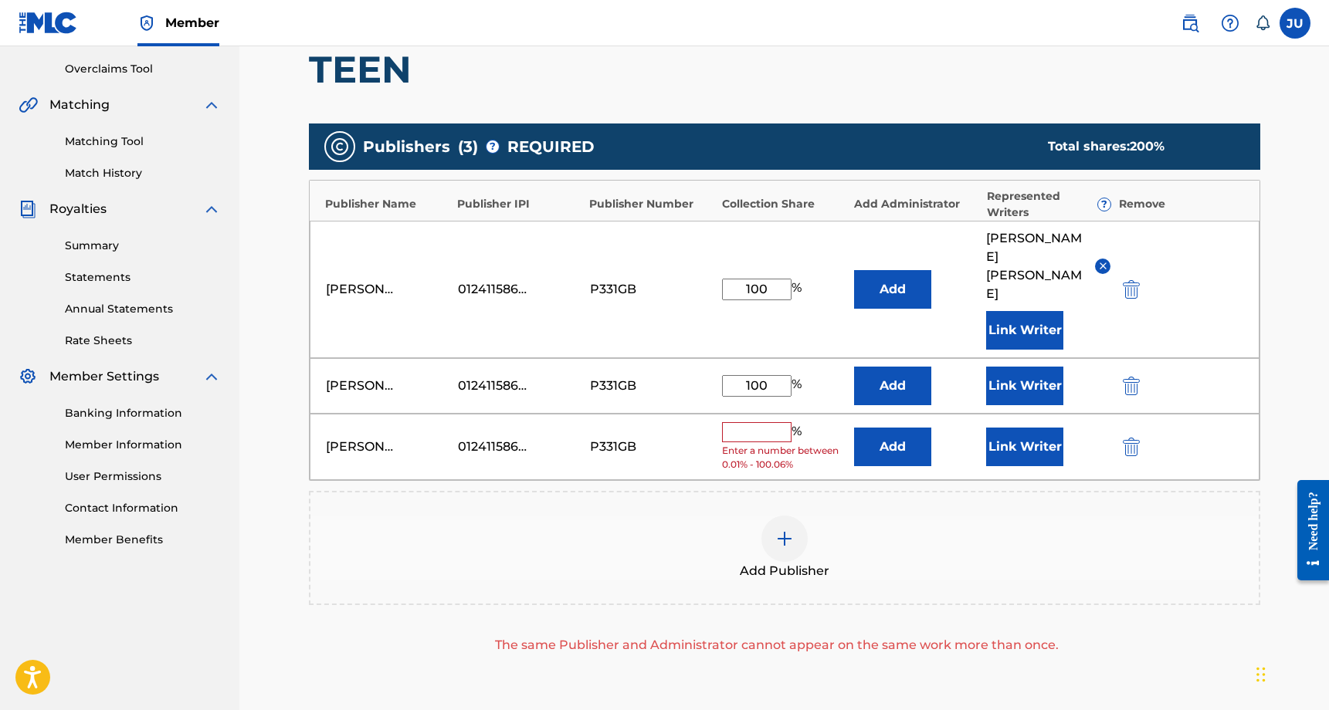
click at [1133, 438] on img "submit" at bounding box center [1131, 447] width 17 height 19
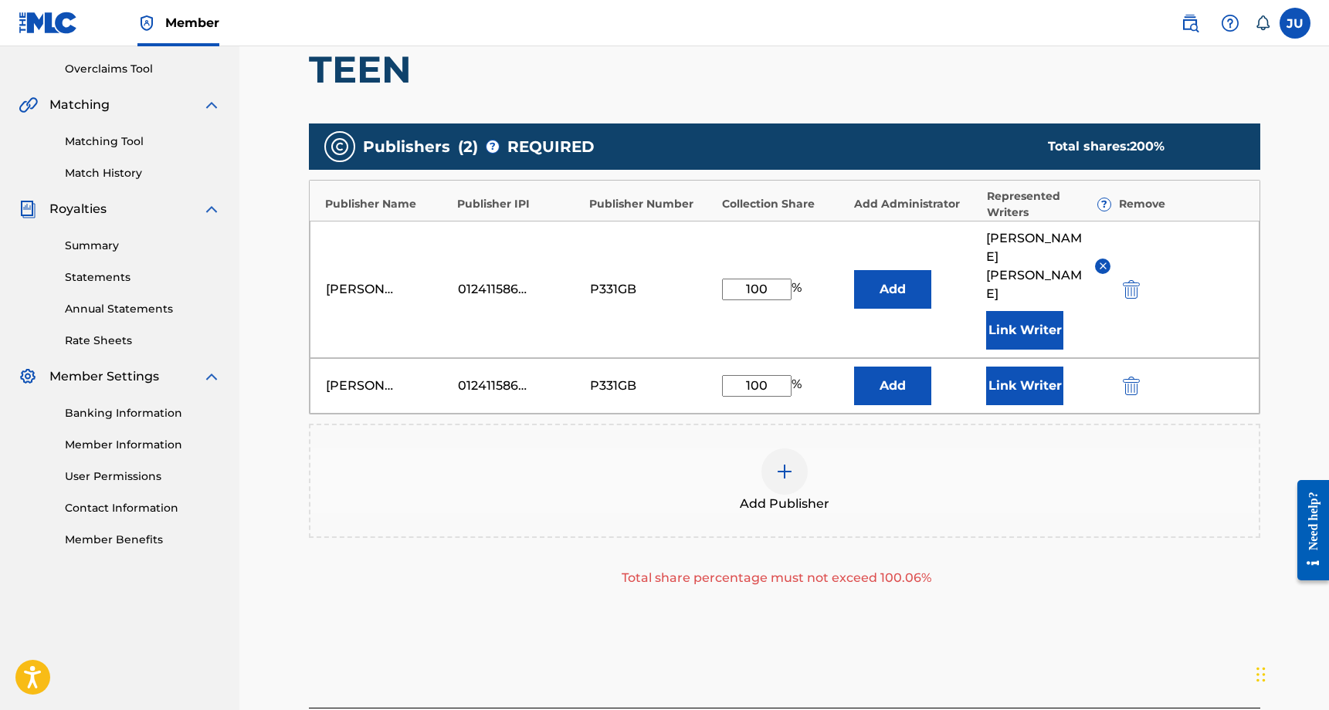
click at [1130, 377] on img "submit" at bounding box center [1131, 386] width 17 height 19
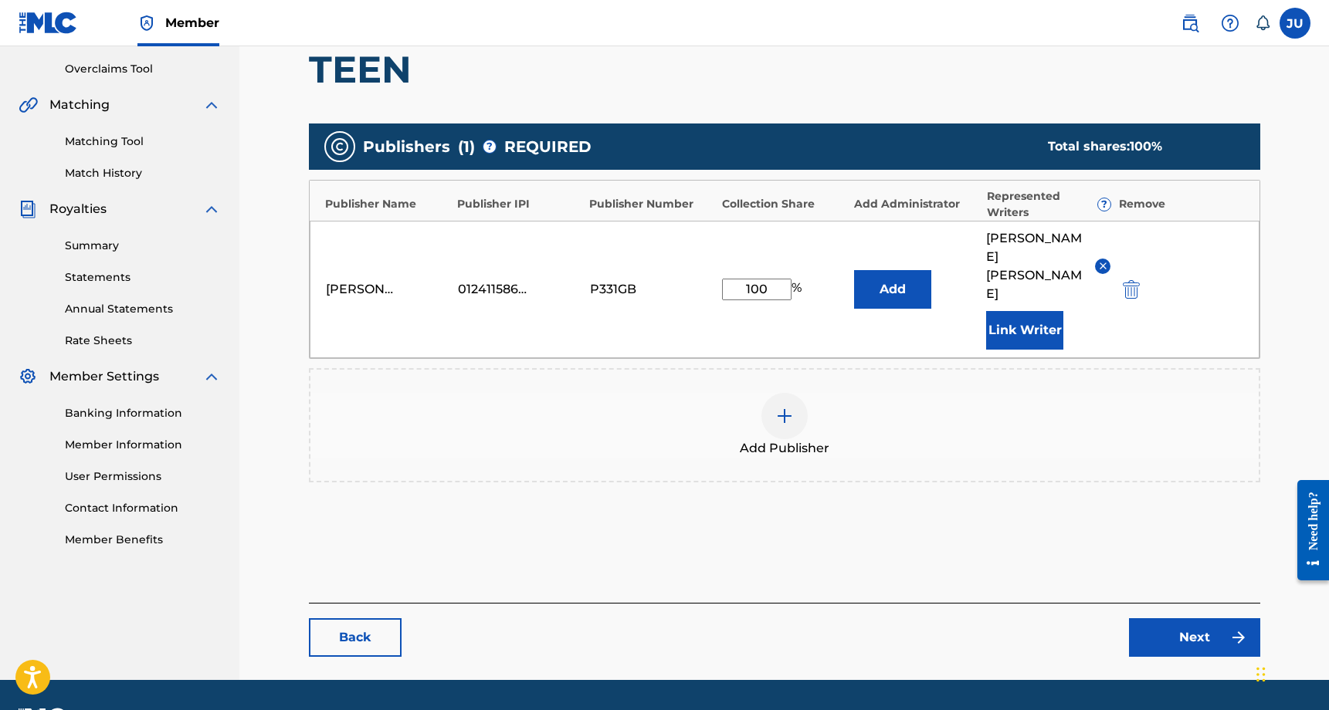
click at [347, 619] on link "Back" at bounding box center [355, 638] width 93 height 39
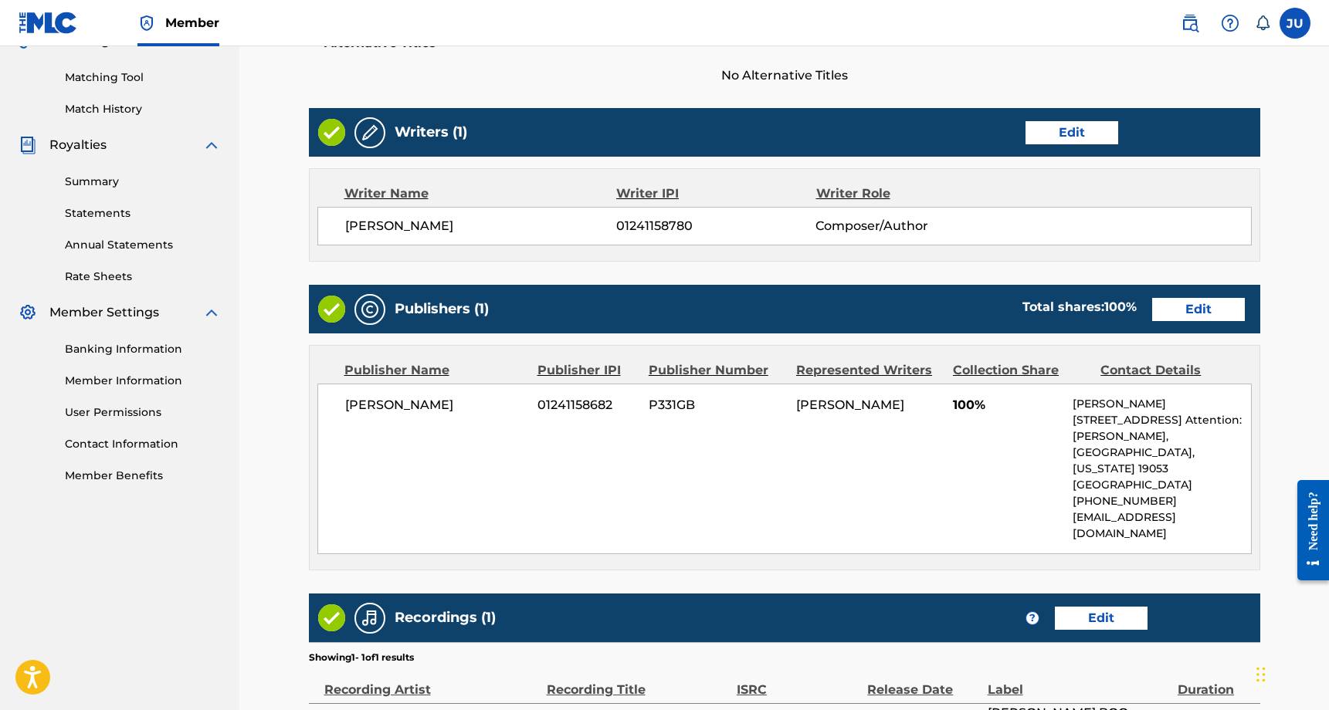
scroll to position [554, 0]
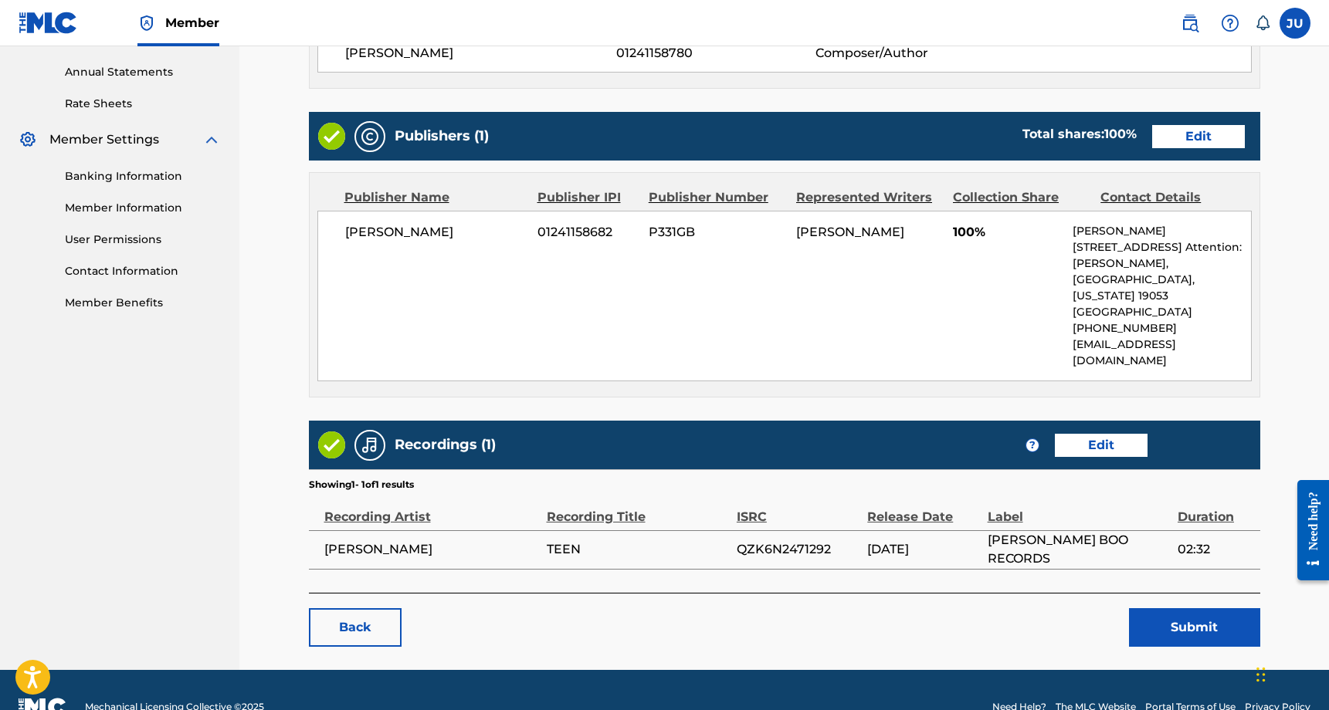
click at [358, 608] on link "Back" at bounding box center [355, 627] width 93 height 39
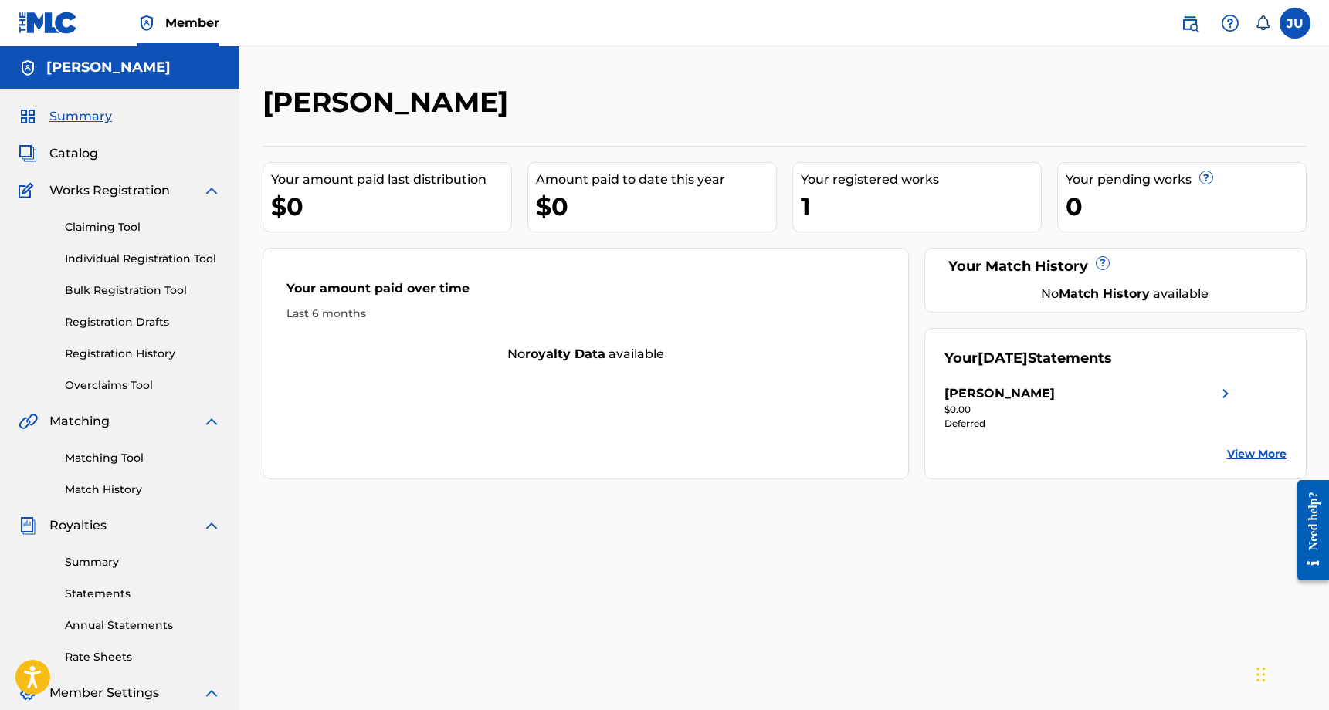
click at [1248, 447] on link "View More" at bounding box center [1256, 454] width 59 height 16
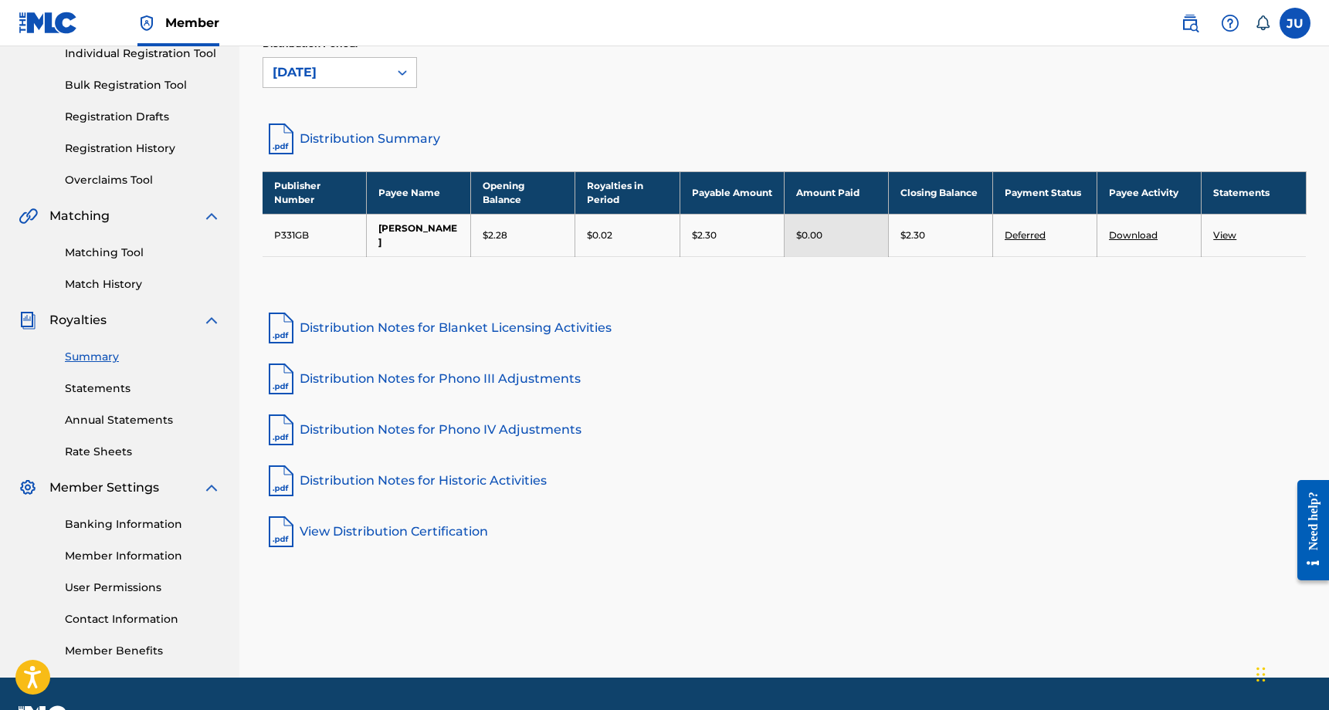
scroll to position [211, 0]
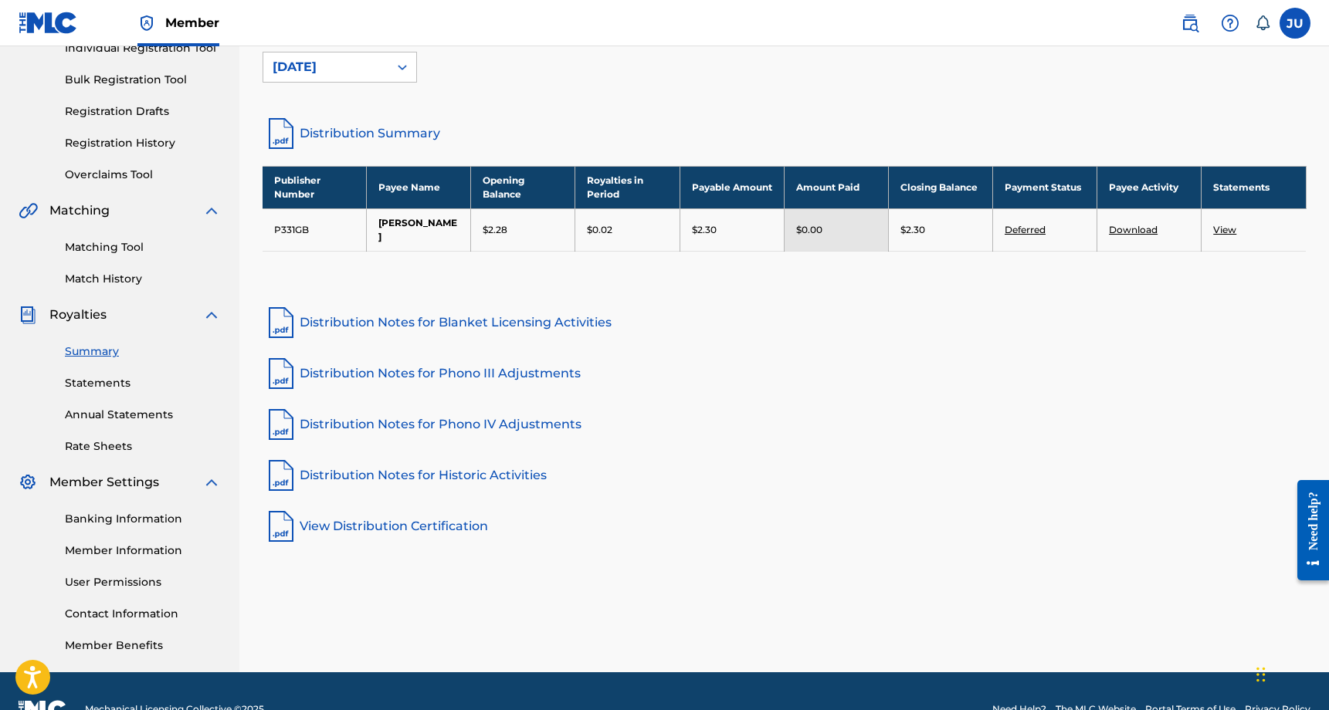
click at [415, 134] on link "Distribution Summary" at bounding box center [785, 133] width 1044 height 37
